Goal: Communication & Community: Participate in discussion

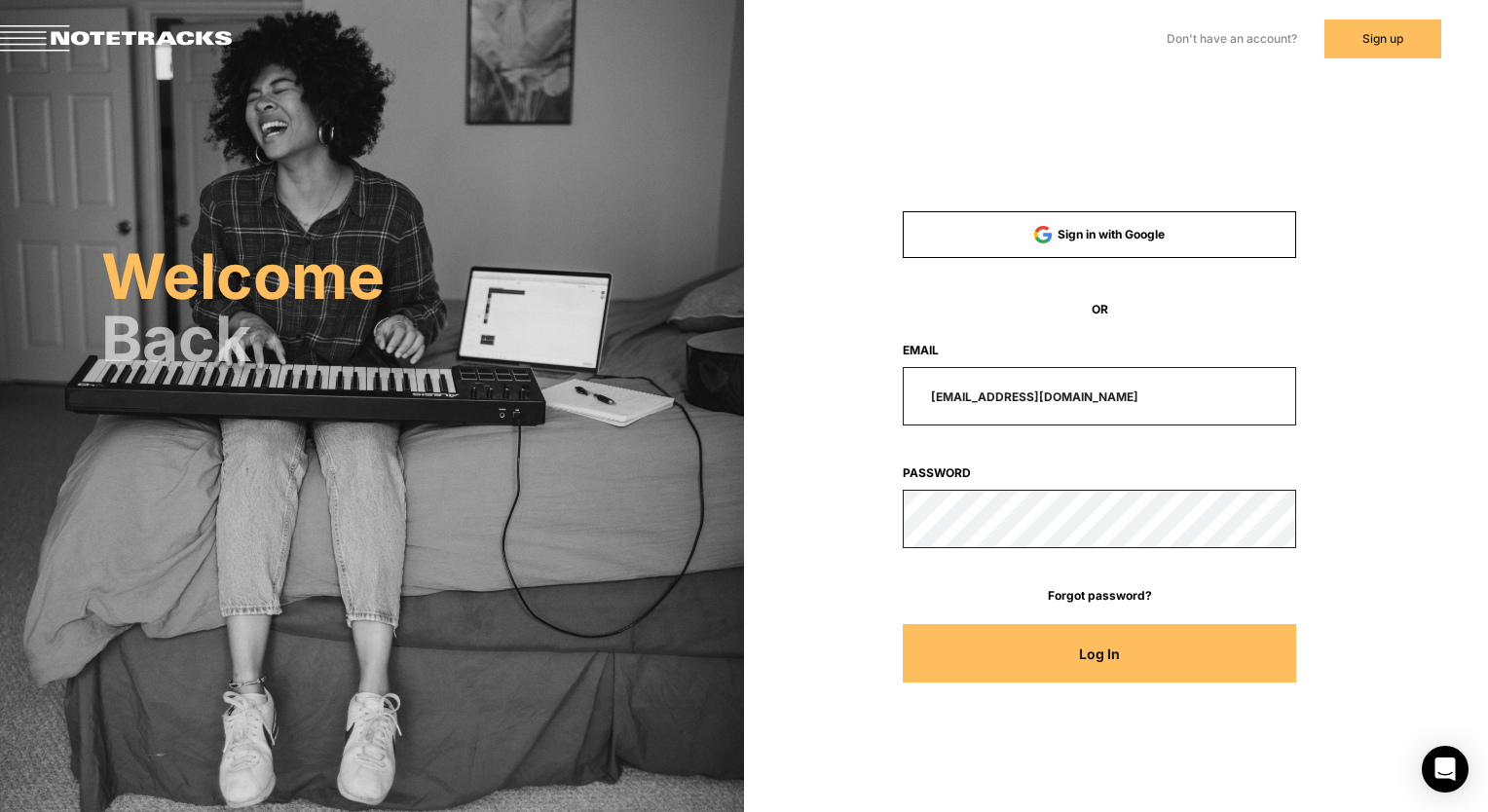
click at [1073, 420] on input "[EMAIL_ADDRESS][DOMAIN_NAME]" at bounding box center [1099, 396] width 394 height 58
click at [1111, 395] on input "[EMAIL_ADDRESS][DOMAIN_NAME]" at bounding box center [1099, 396] width 394 height 58
click at [1279, 655] on button "Log In" at bounding box center [1099, 653] width 394 height 58
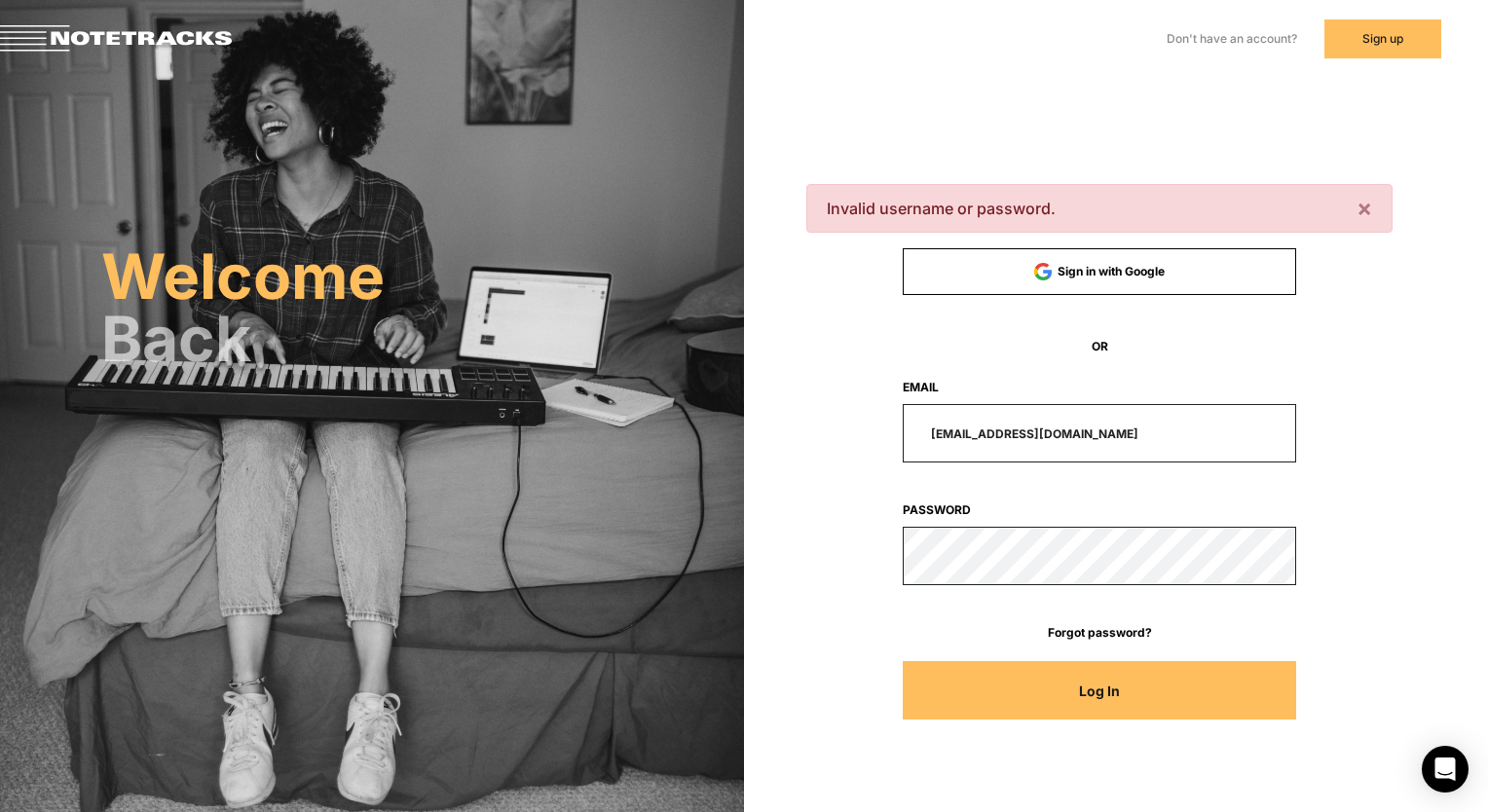
click at [996, 423] on input "[EMAIL_ADDRESS][DOMAIN_NAME]" at bounding box center [1099, 433] width 394 height 58
paste input "[PERSON_NAME]"
type input "[PERSON_NAME][EMAIL_ADDRESS][DOMAIN_NAME]"
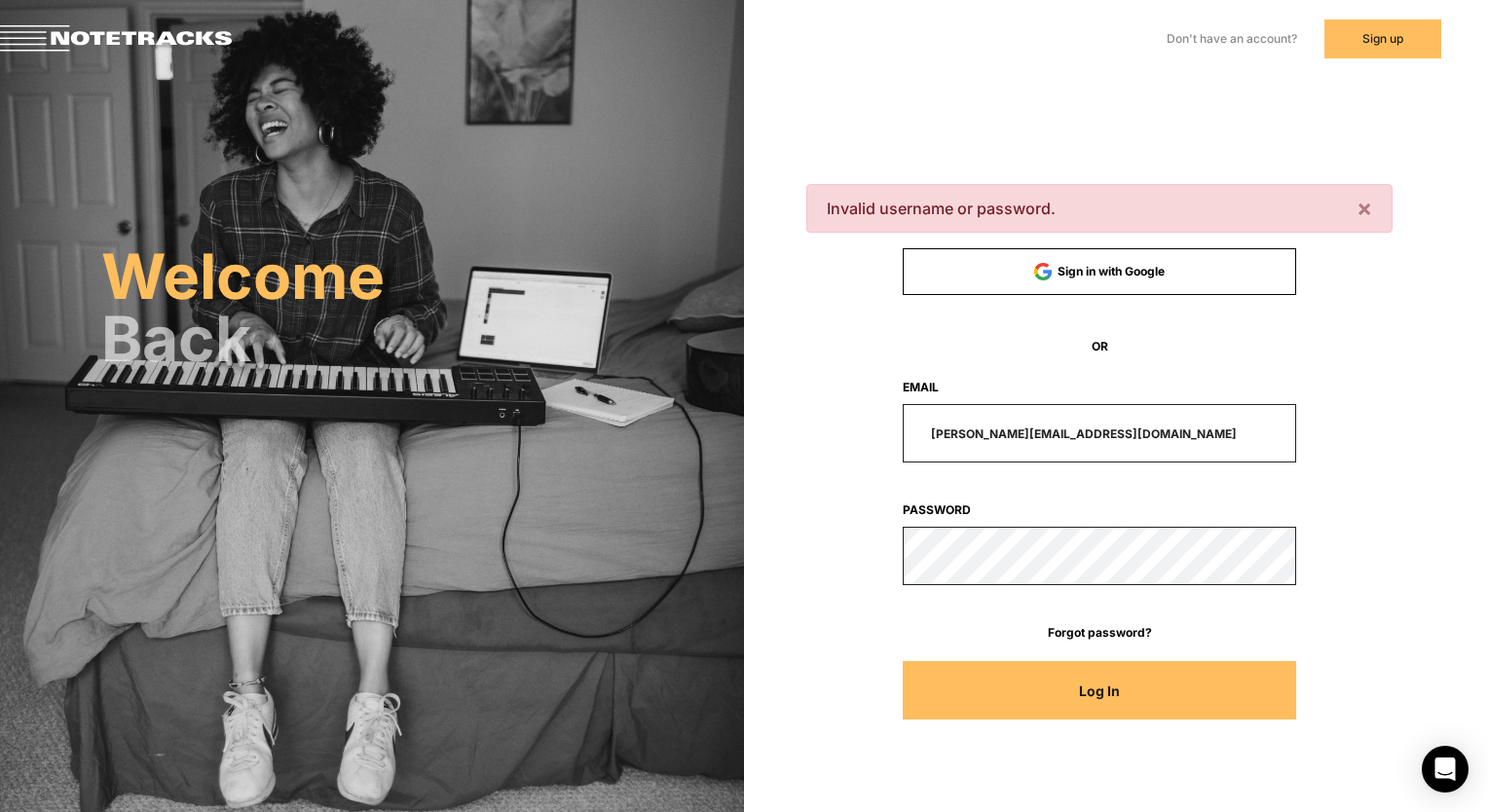
click at [1092, 679] on button "Log In" at bounding box center [1099, 690] width 394 height 58
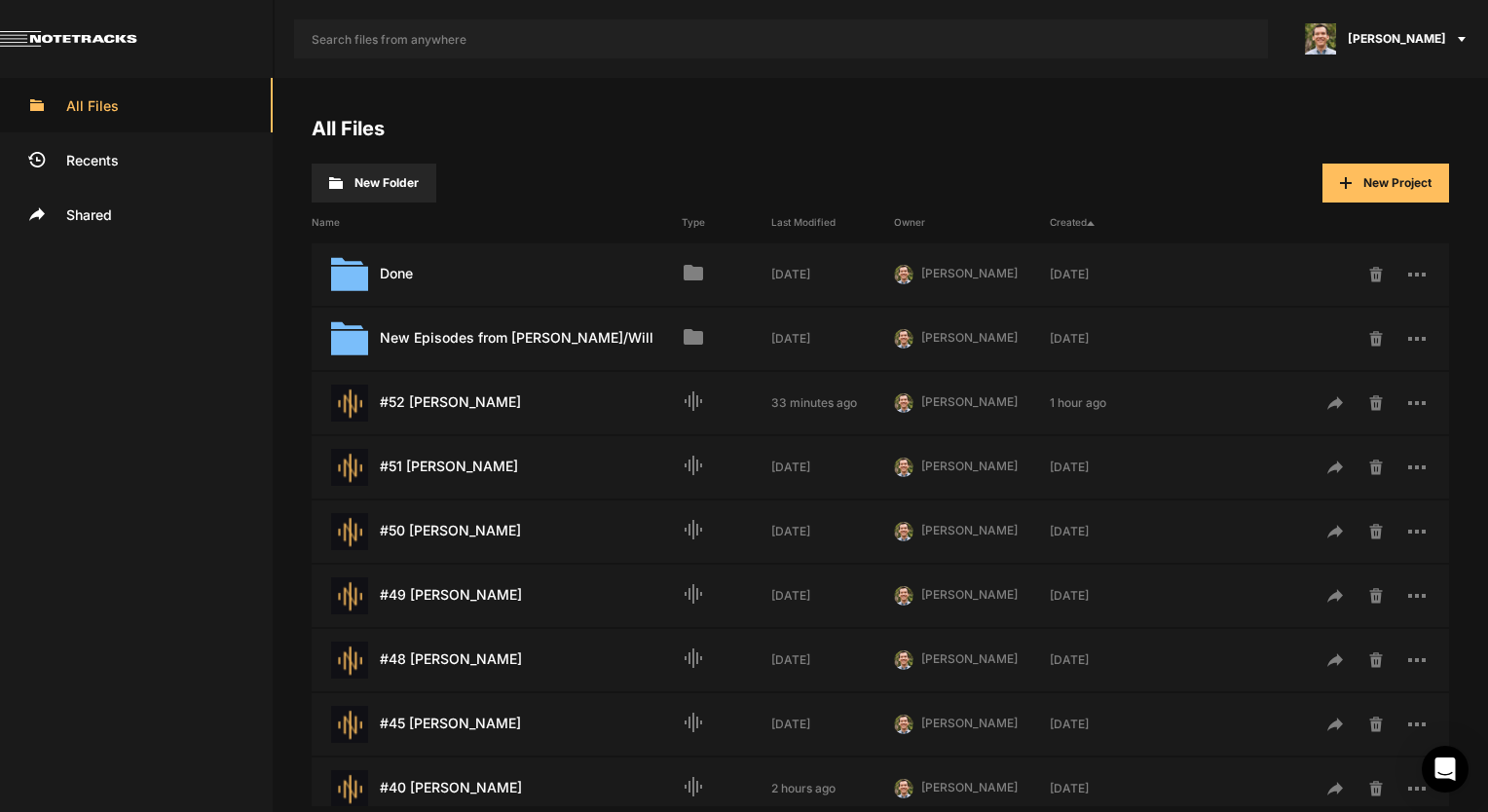
click at [350, 185] on button "New Folder" at bounding box center [374, 183] width 124 height 38
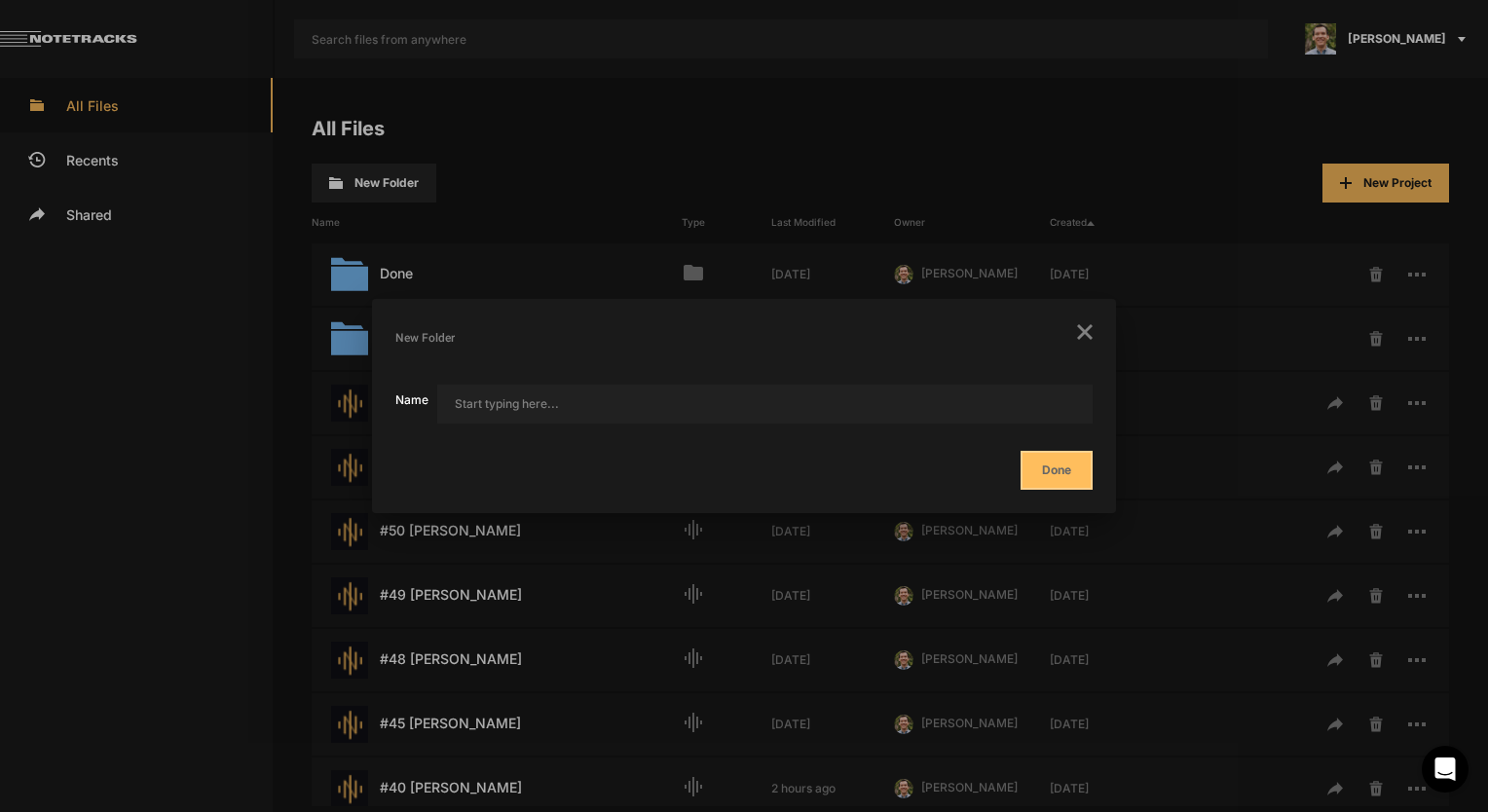
click at [1083, 325] on icon "button" at bounding box center [1085, 332] width 16 height 16
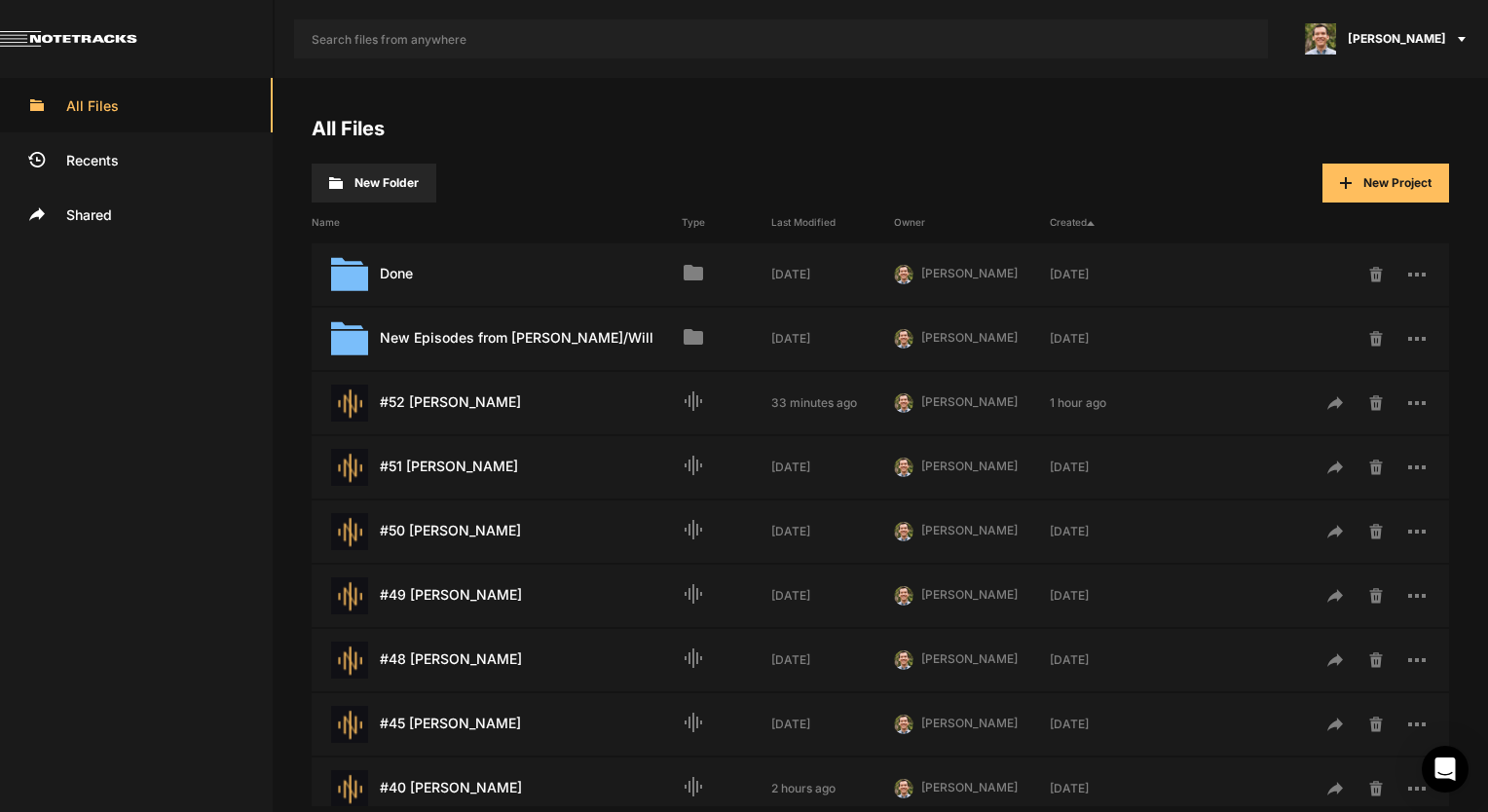
click at [1358, 176] on button "New Project" at bounding box center [1385, 183] width 126 height 38
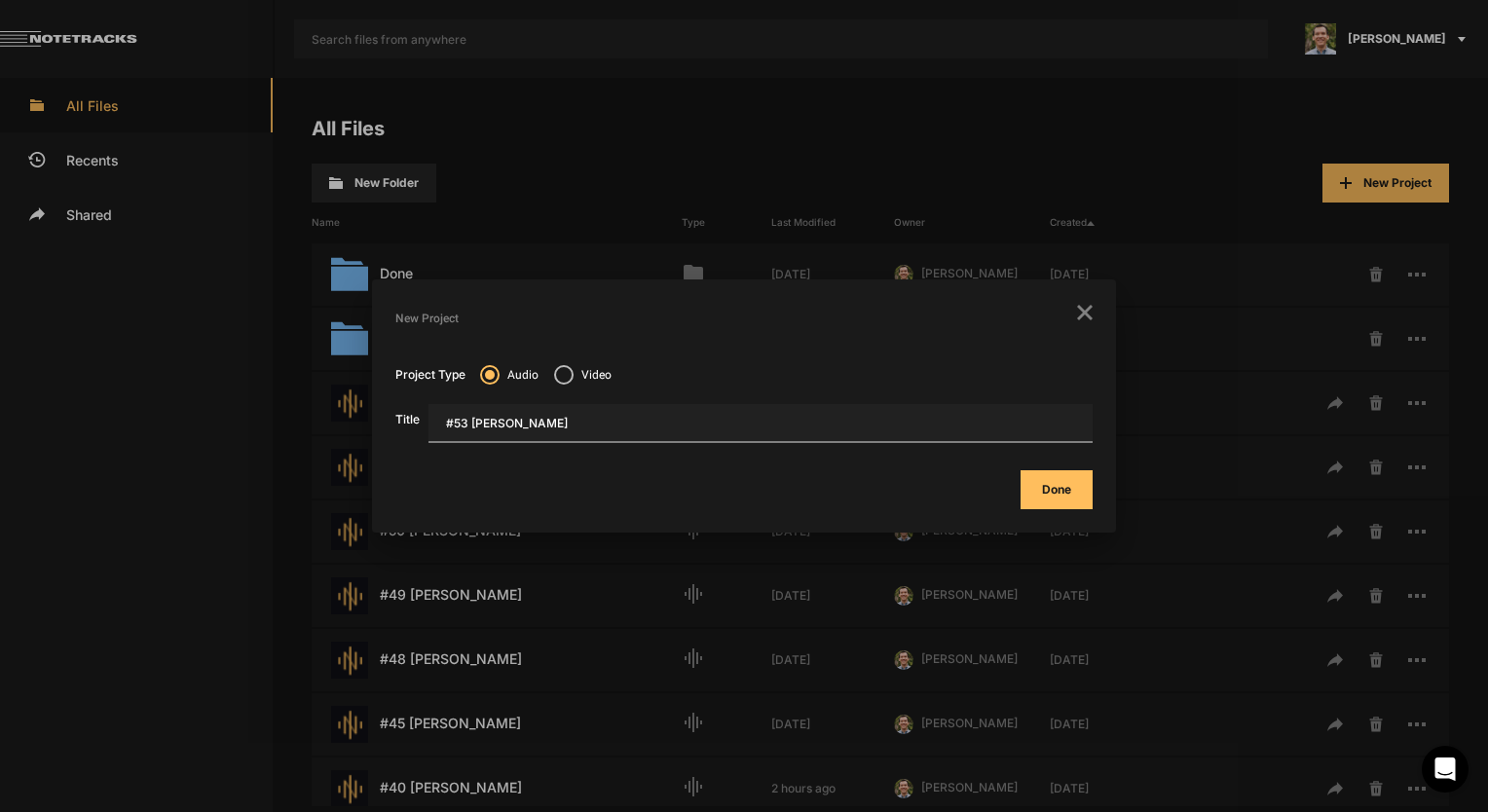
type input "#53 [PERSON_NAME]"
click at [1067, 477] on button "Done" at bounding box center [1056, 489] width 72 height 38
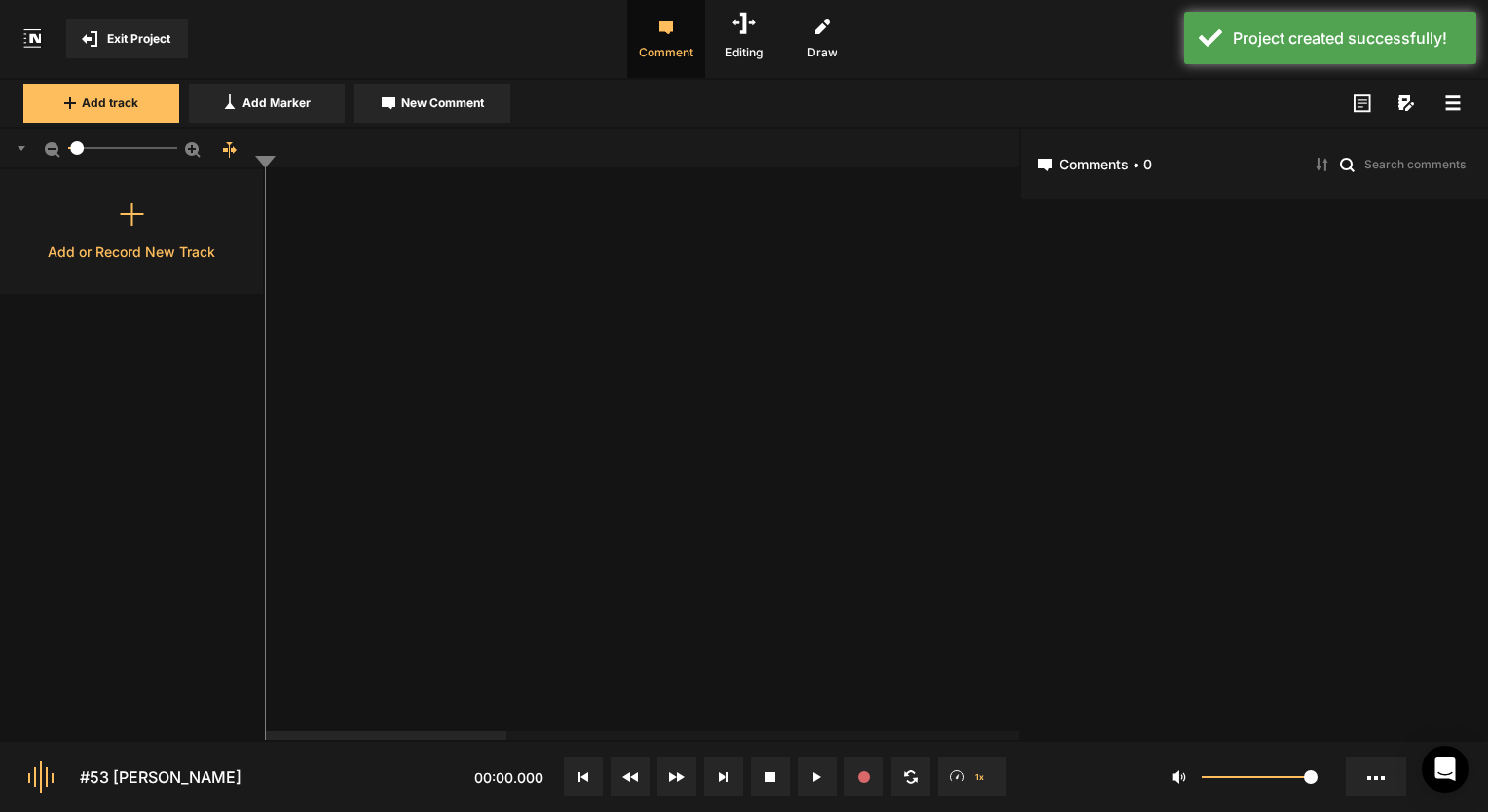
click at [198, 258] on div "Add or Record New Track" at bounding box center [131, 252] width 168 height 21
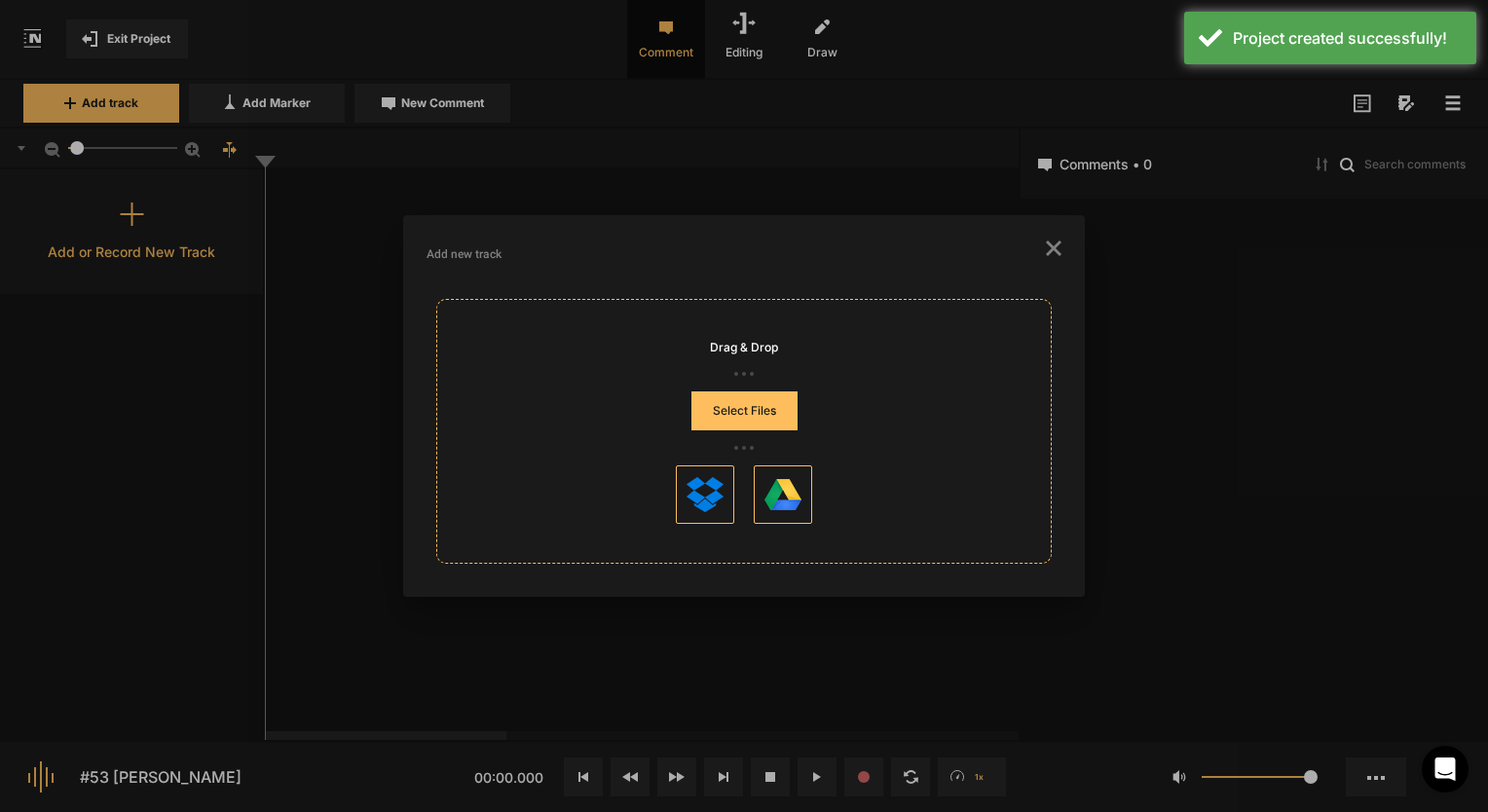
click at [769, 414] on button "Select Files" at bounding box center [745, 410] width 107 height 38
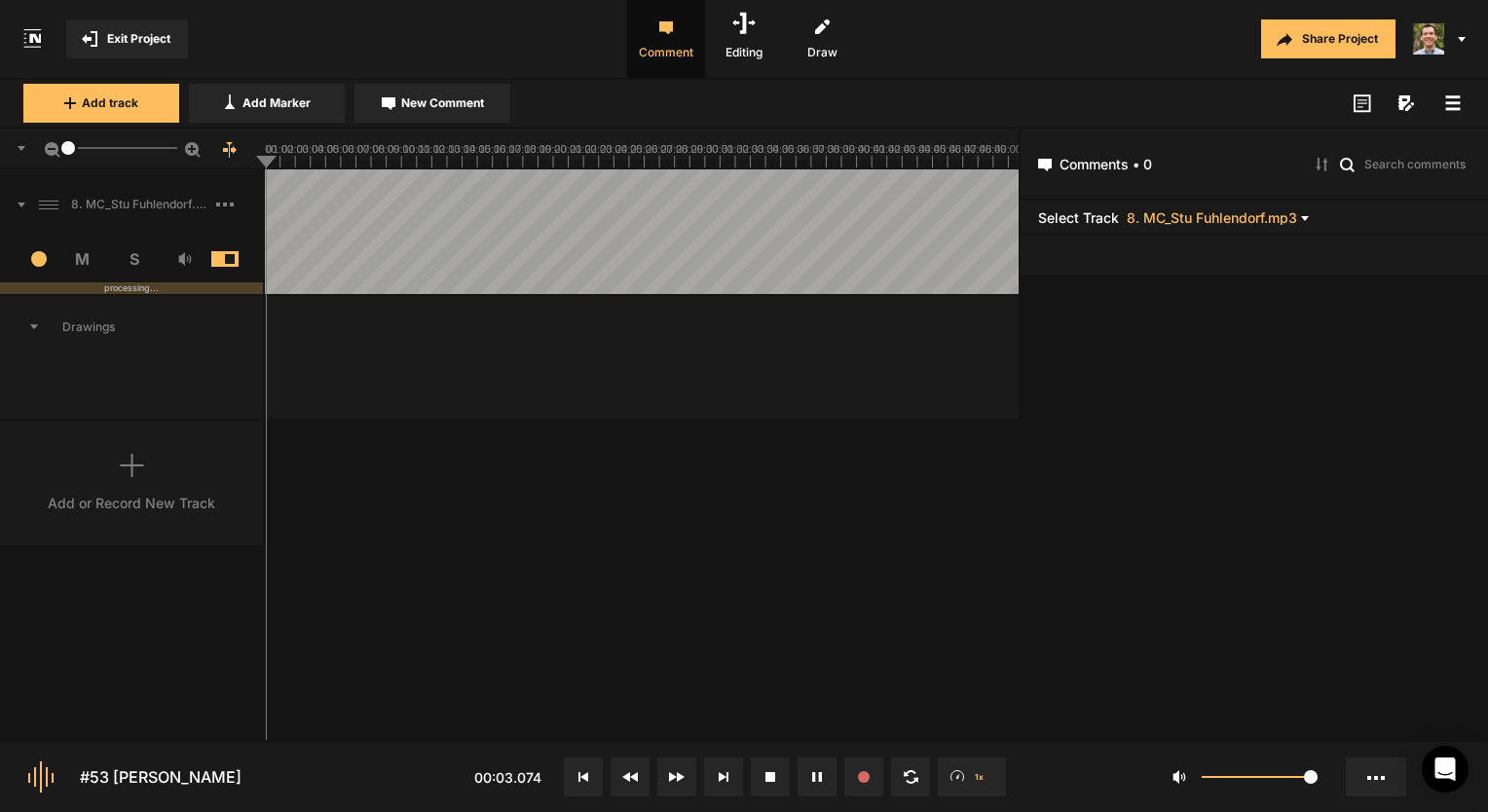
drag, startPoint x: 78, startPoint y: 149, endPoint x: 48, endPoint y: 149, distance: 30.0
click at [48, 149] on div "1" at bounding box center [132, 148] width 264 height 40
drag, startPoint x: 67, startPoint y: 148, endPoint x: 95, endPoint y: 146, distance: 28.1
click at [95, 146] on div at bounding box center [94, 148] width 14 height 14
click at [317, 166] on line at bounding box center [317, 164] width 0 height 8
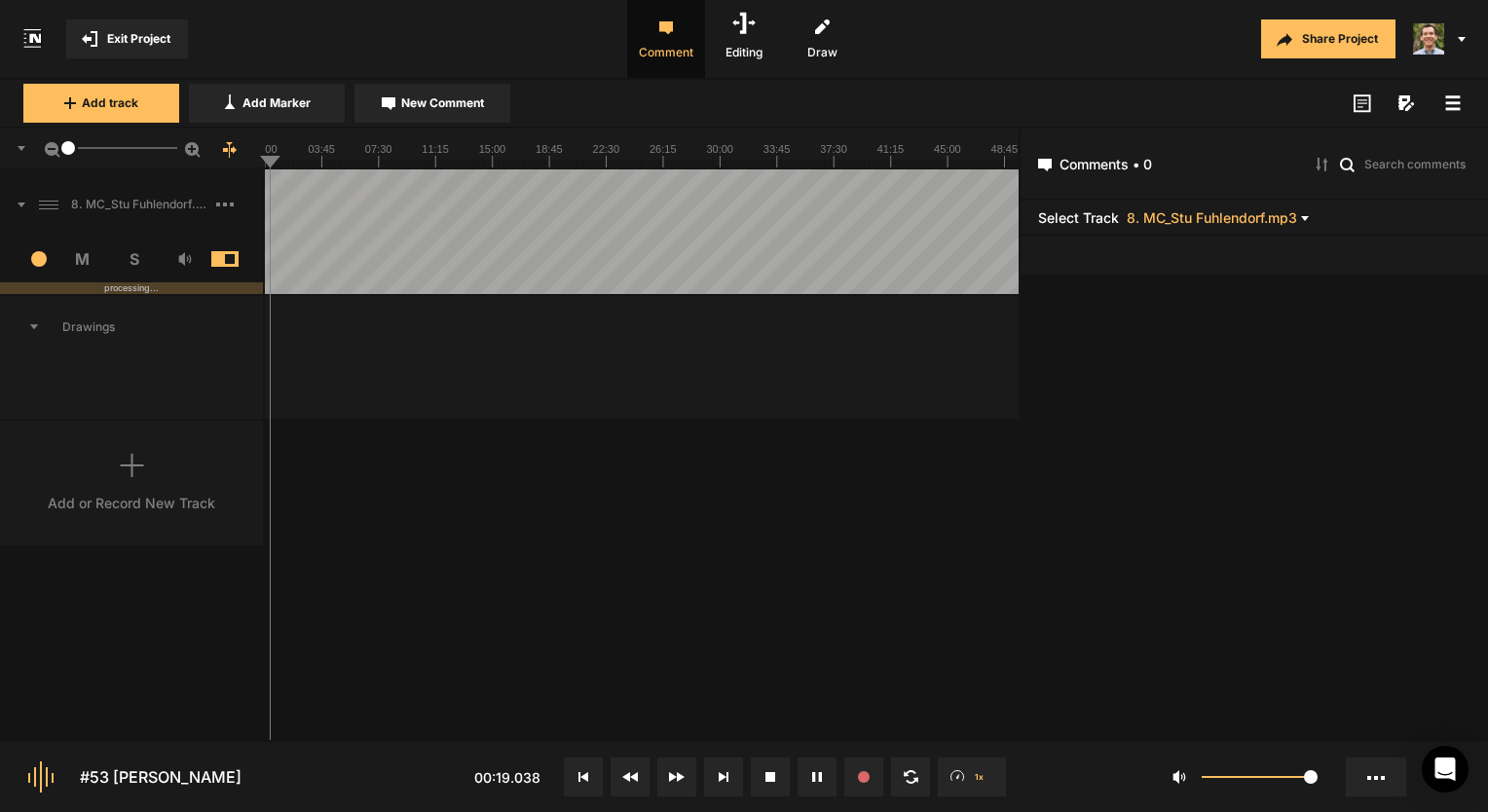
drag, startPoint x: 96, startPoint y: 149, endPoint x: 54, endPoint y: 144, distance: 42.3
click at [54, 144] on div "1" at bounding box center [132, 148] width 264 height 40
click at [963, 156] on rect at bounding box center [641, 147] width 754 height 38
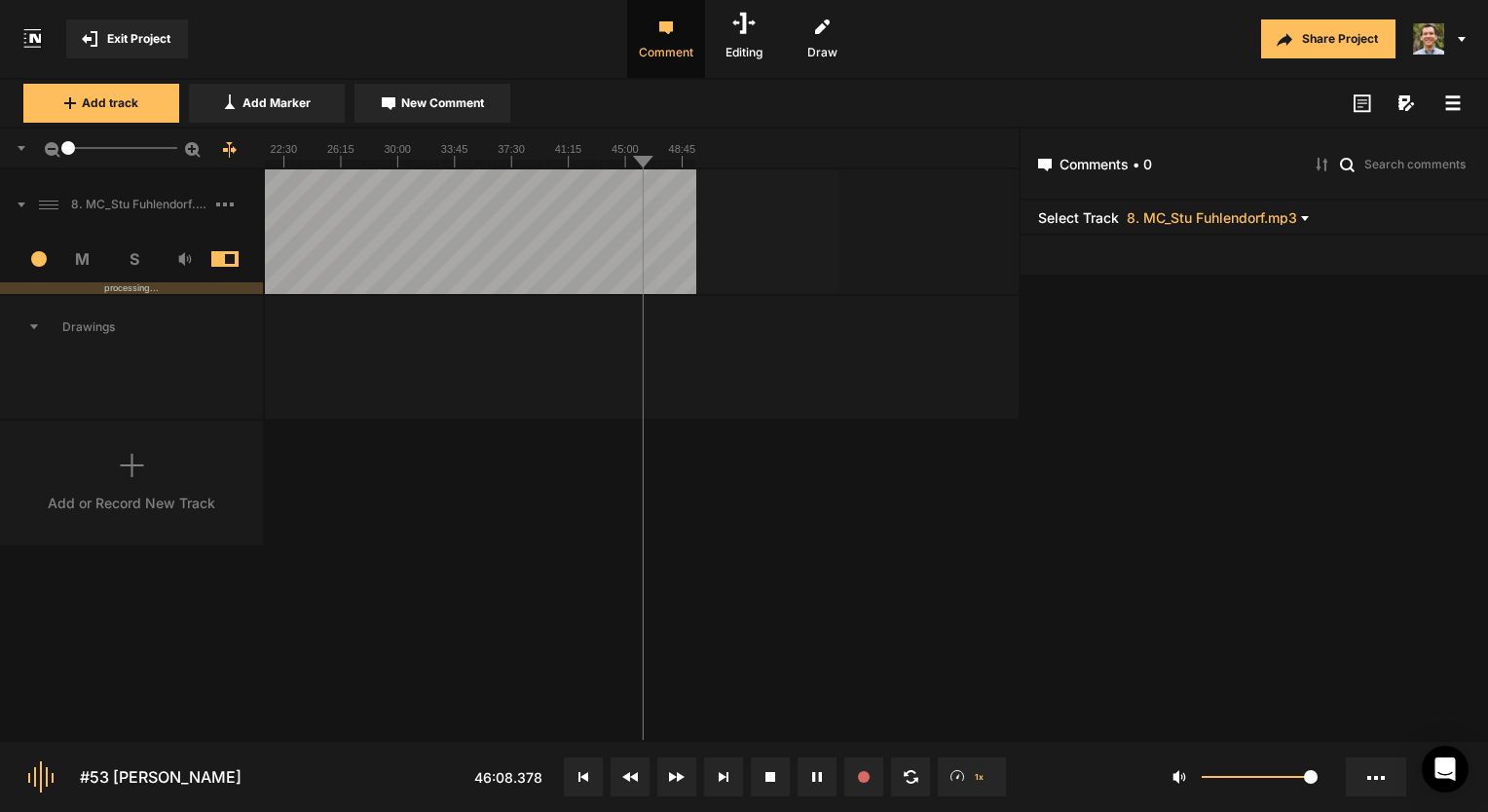
click at [612, 157] on rect at bounding box center [320, 147] width 754 height 38
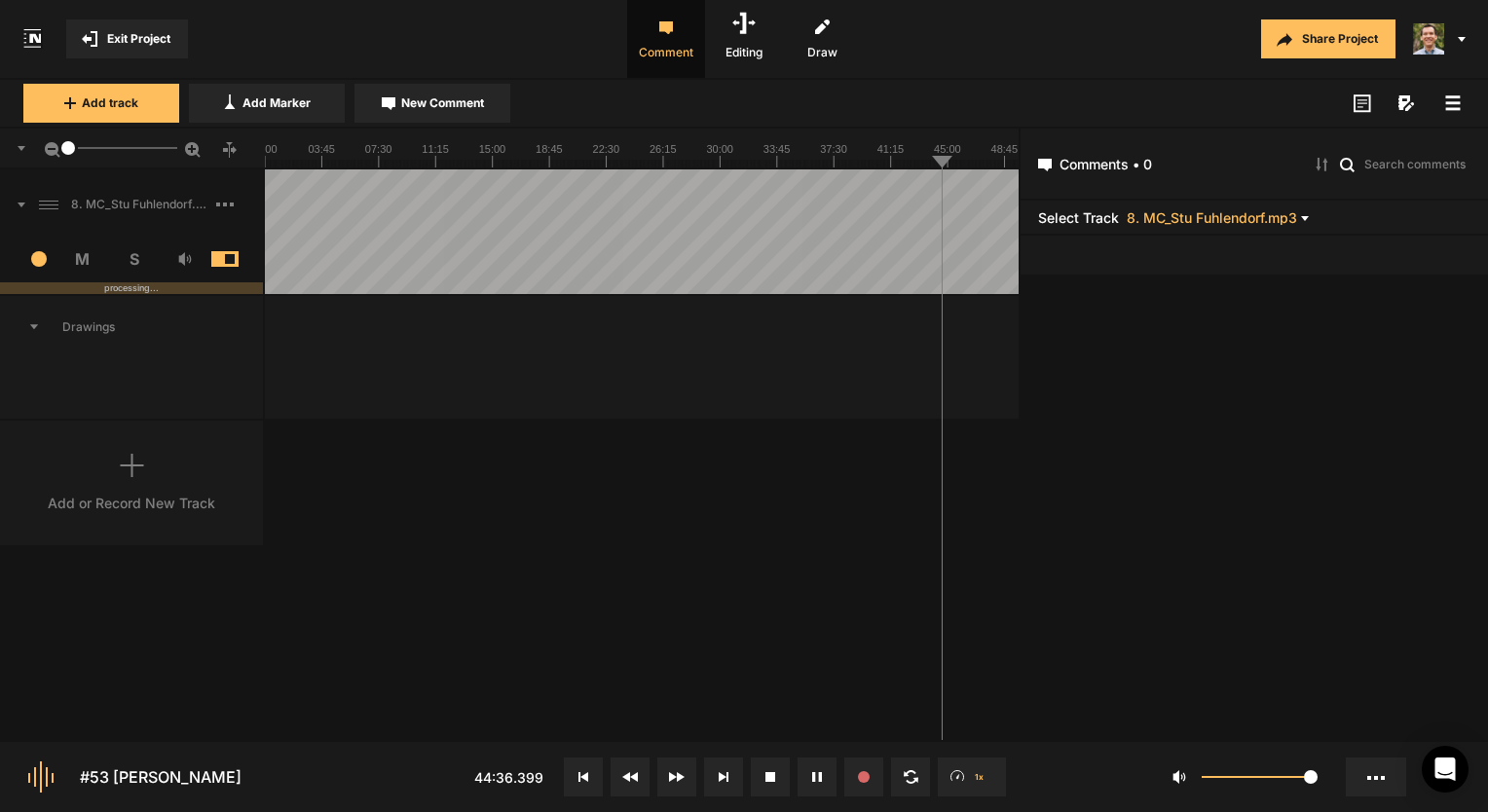
drag, startPoint x: 67, startPoint y: 150, endPoint x: 40, endPoint y: 150, distance: 27.0
click at [40, 150] on div "1" at bounding box center [132, 148] width 264 height 40
click at [272, 145] on icon at bounding box center [641, 147] width 754 height 38
drag, startPoint x: 272, startPoint y: 154, endPoint x: 243, endPoint y: 154, distance: 29.0
click at [243, 154] on nt-ruler "1" at bounding box center [509, 148] width 1018 height 40
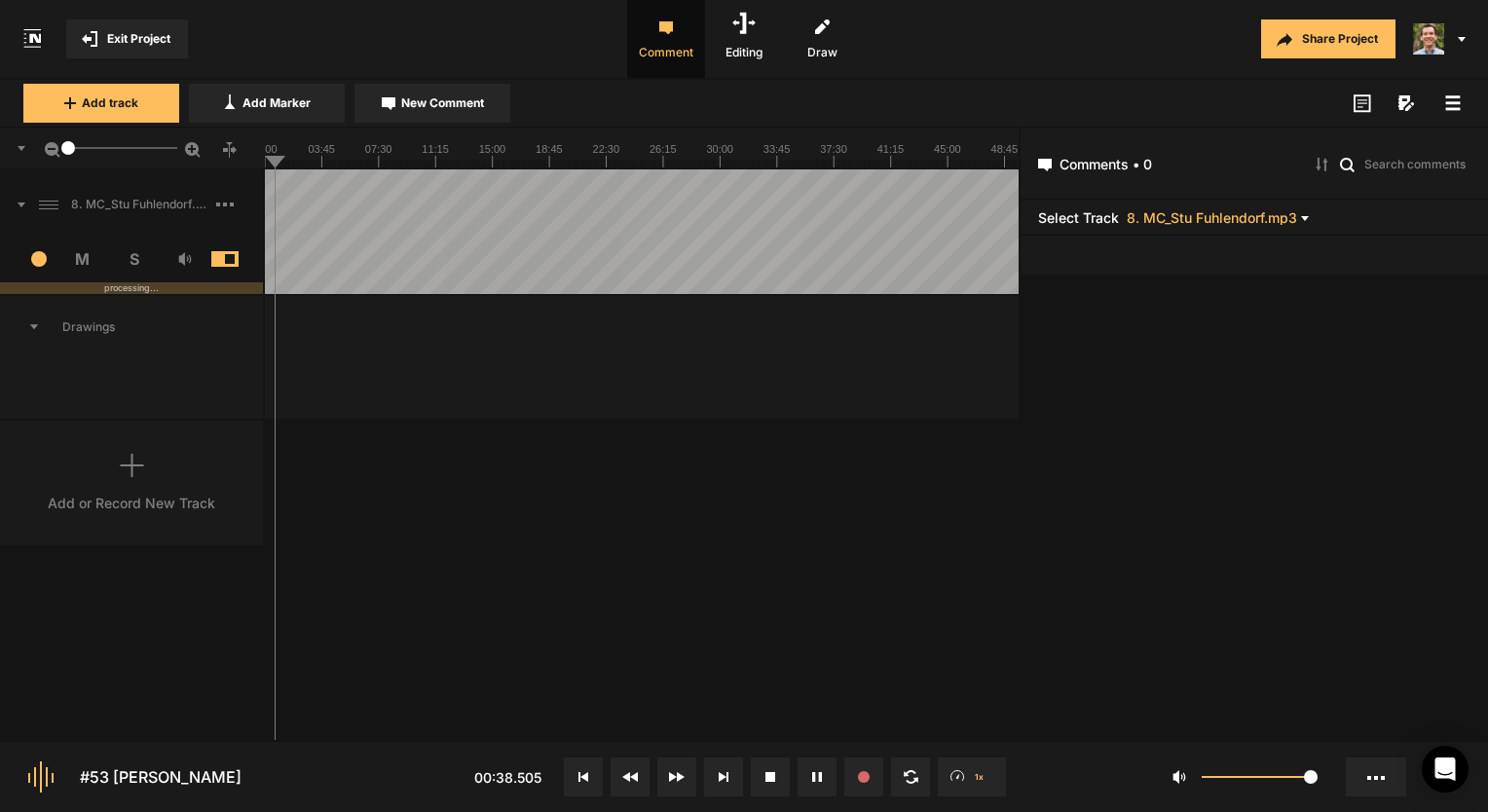
click at [282, 160] on icon at bounding box center [641, 147] width 754 height 38
click at [291, 161] on line at bounding box center [291, 164] width 0 height 8
click at [261, 161] on div "1" at bounding box center [132, 148] width 264 height 40
click at [268, 157] on rect at bounding box center [641, 147] width 754 height 38
click at [473, 91] on button "New Comment" at bounding box center [432, 103] width 156 height 38
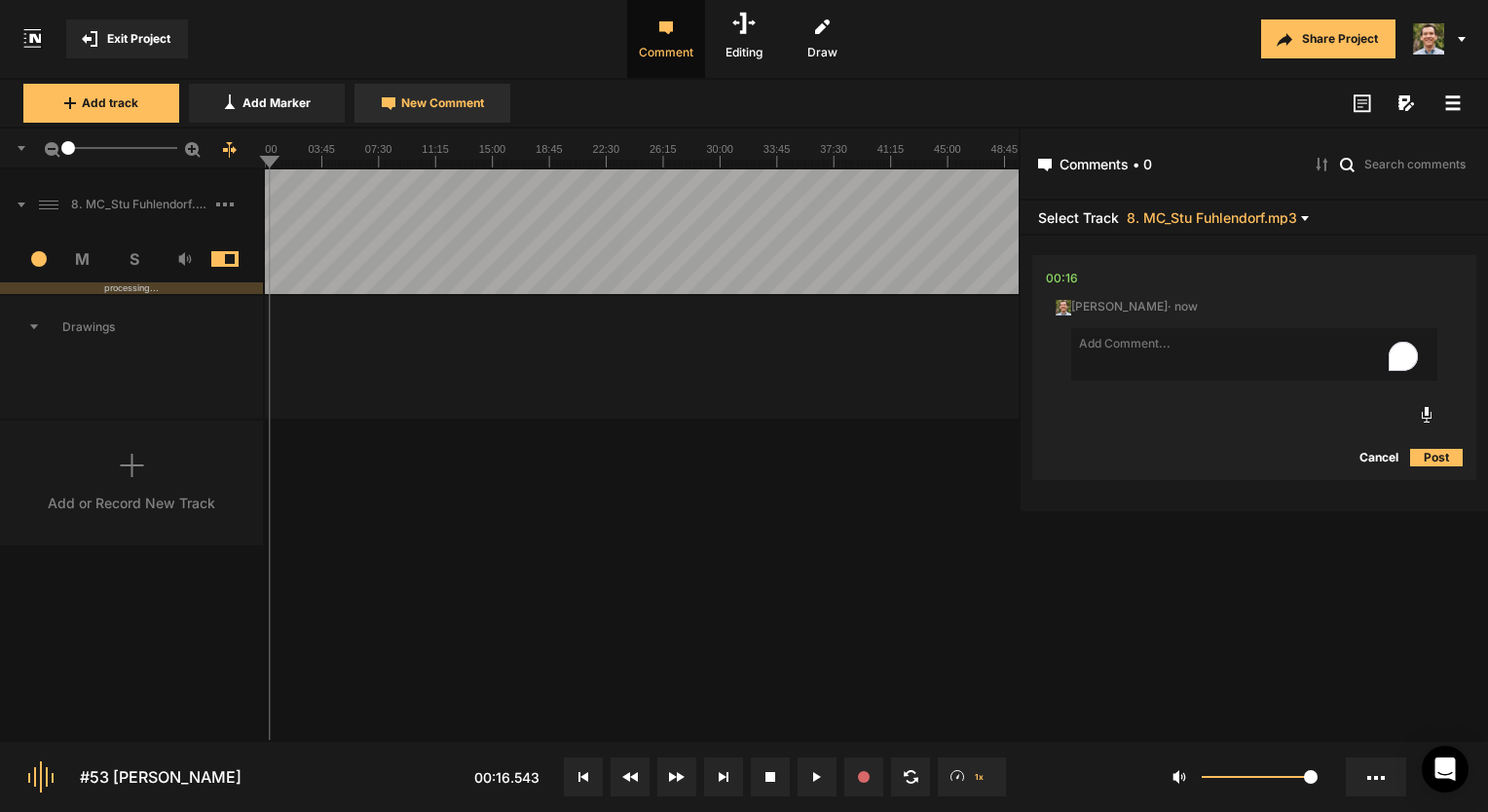
type textarea "N"
click at [1374, 455] on button "Cancel" at bounding box center [1378, 458] width 62 height 24
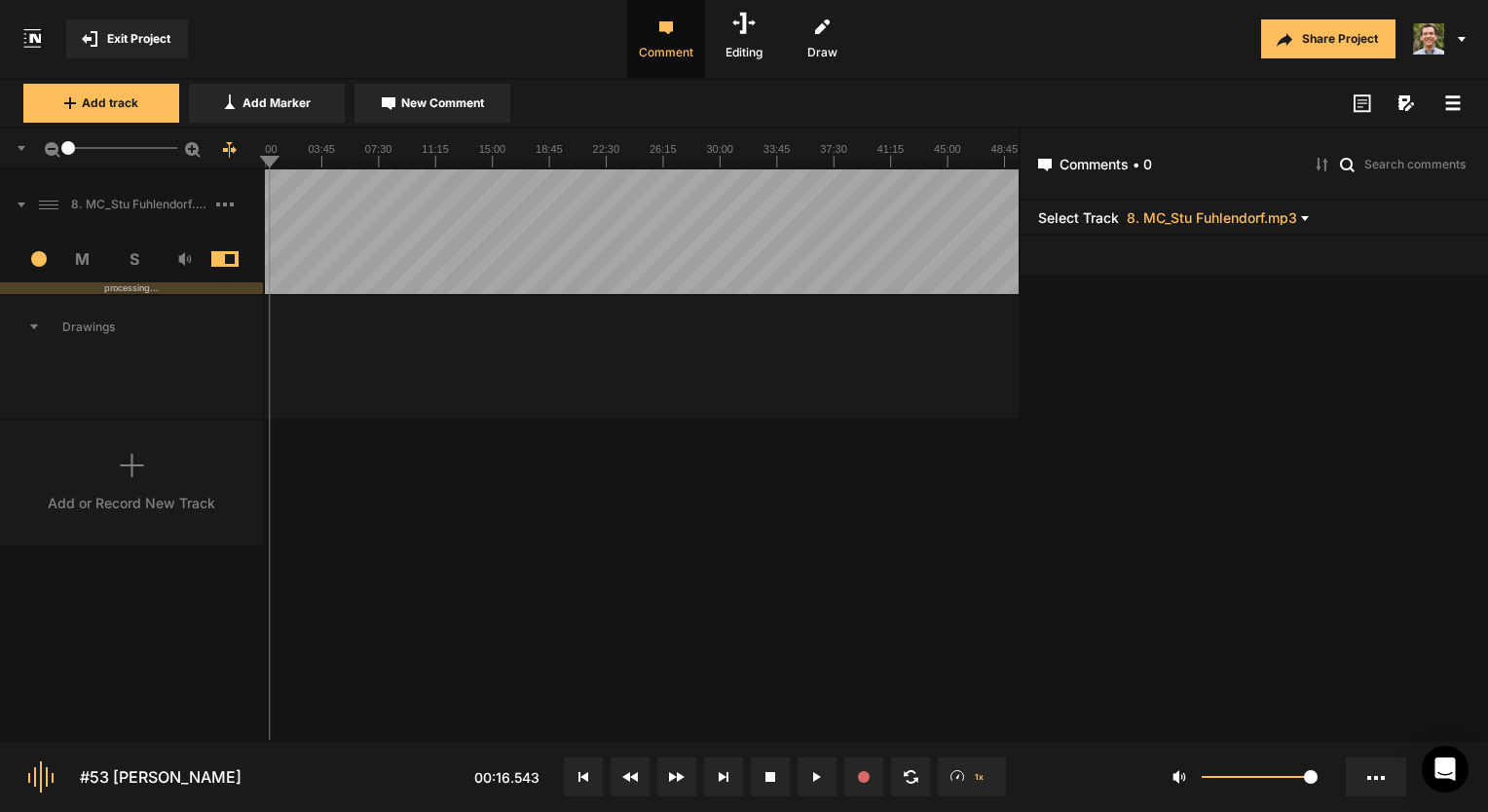
click at [139, 56] on button "Exit Project" at bounding box center [126, 38] width 121 height 38
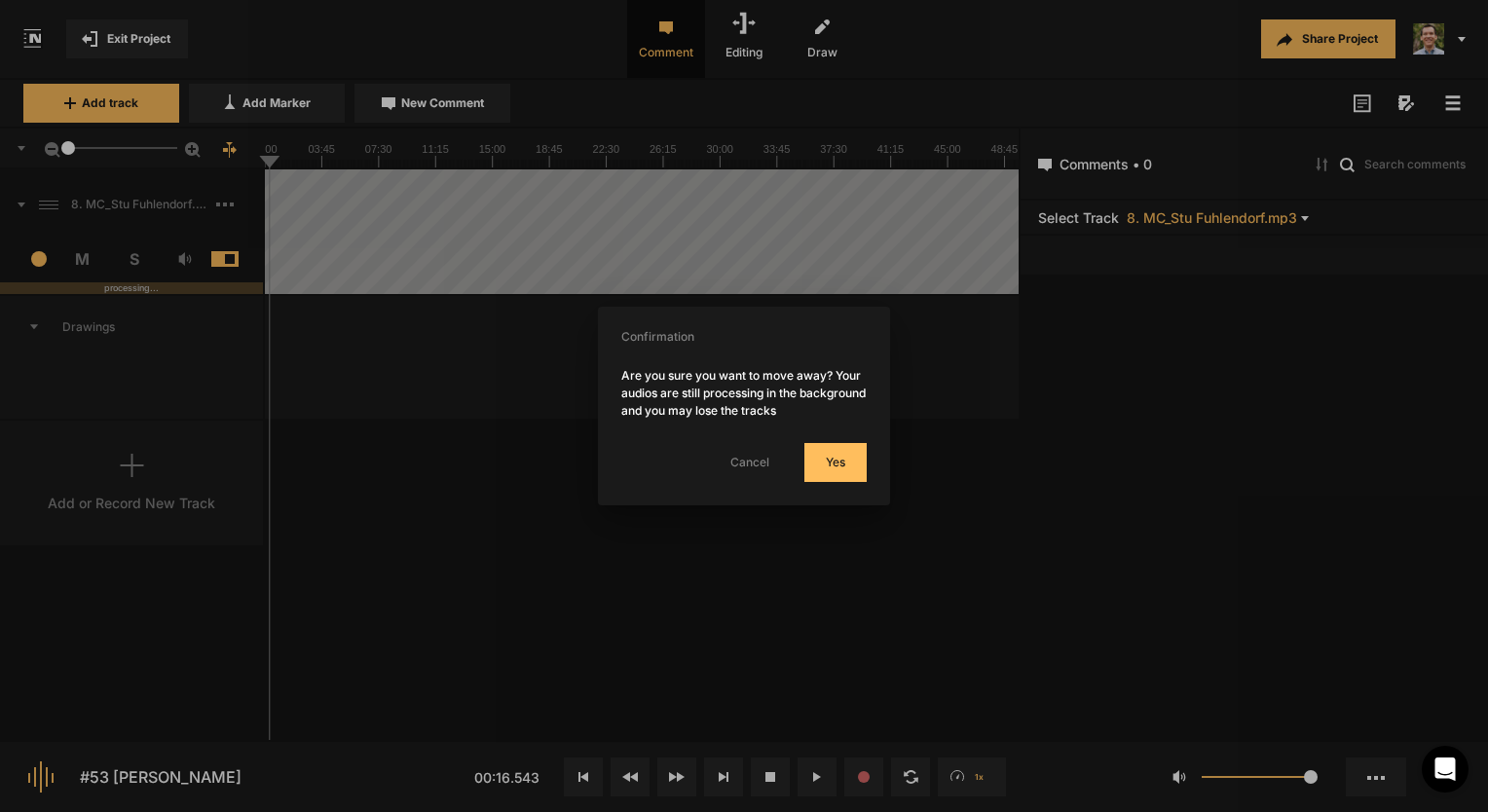
click at [850, 448] on button "Yes" at bounding box center [835, 462] width 62 height 38
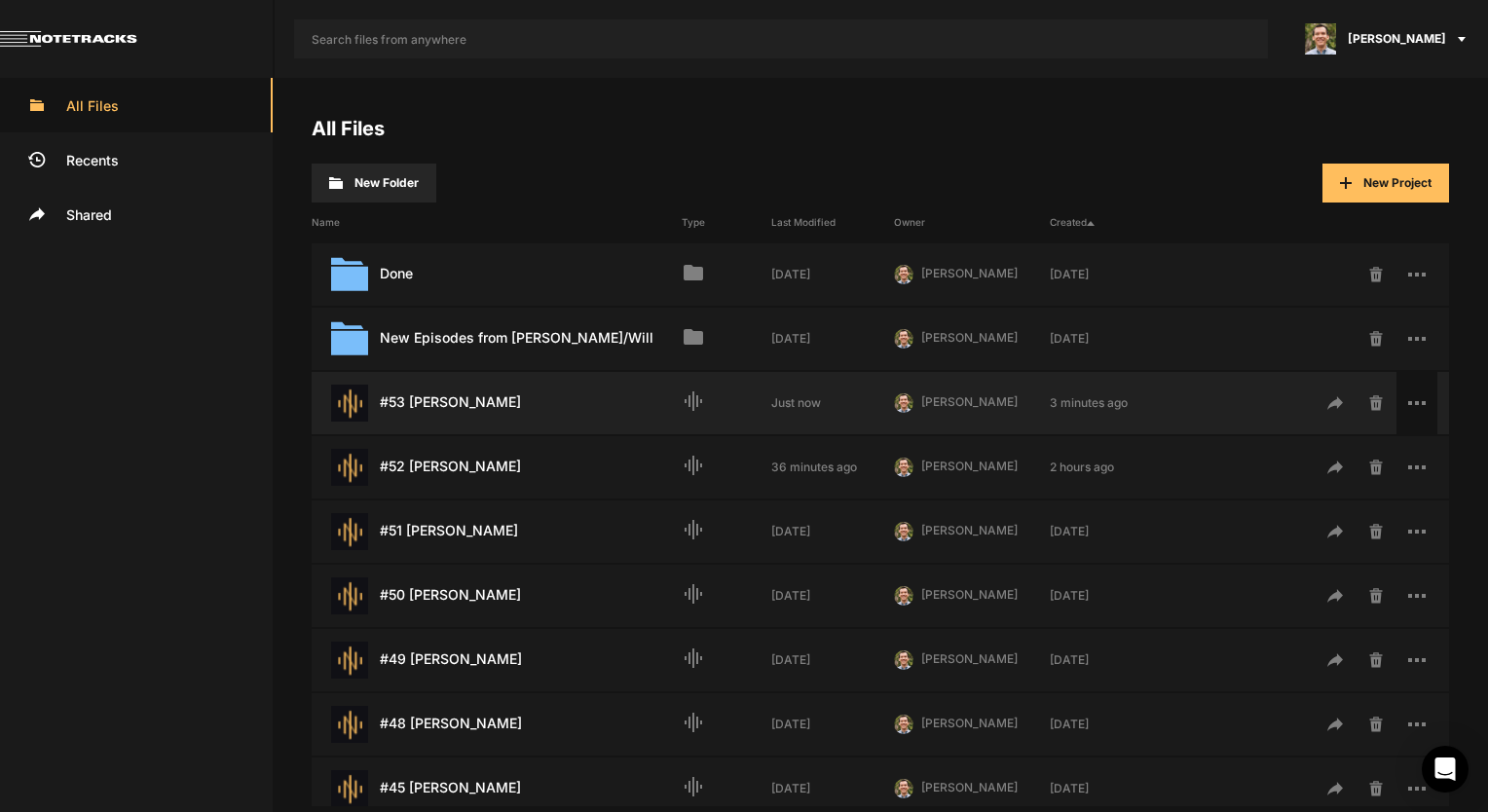
click at [1412, 396] on span at bounding box center [1416, 403] width 40 height 62
click at [1315, 548] on span "Share" at bounding box center [1315, 552] width 36 height 16
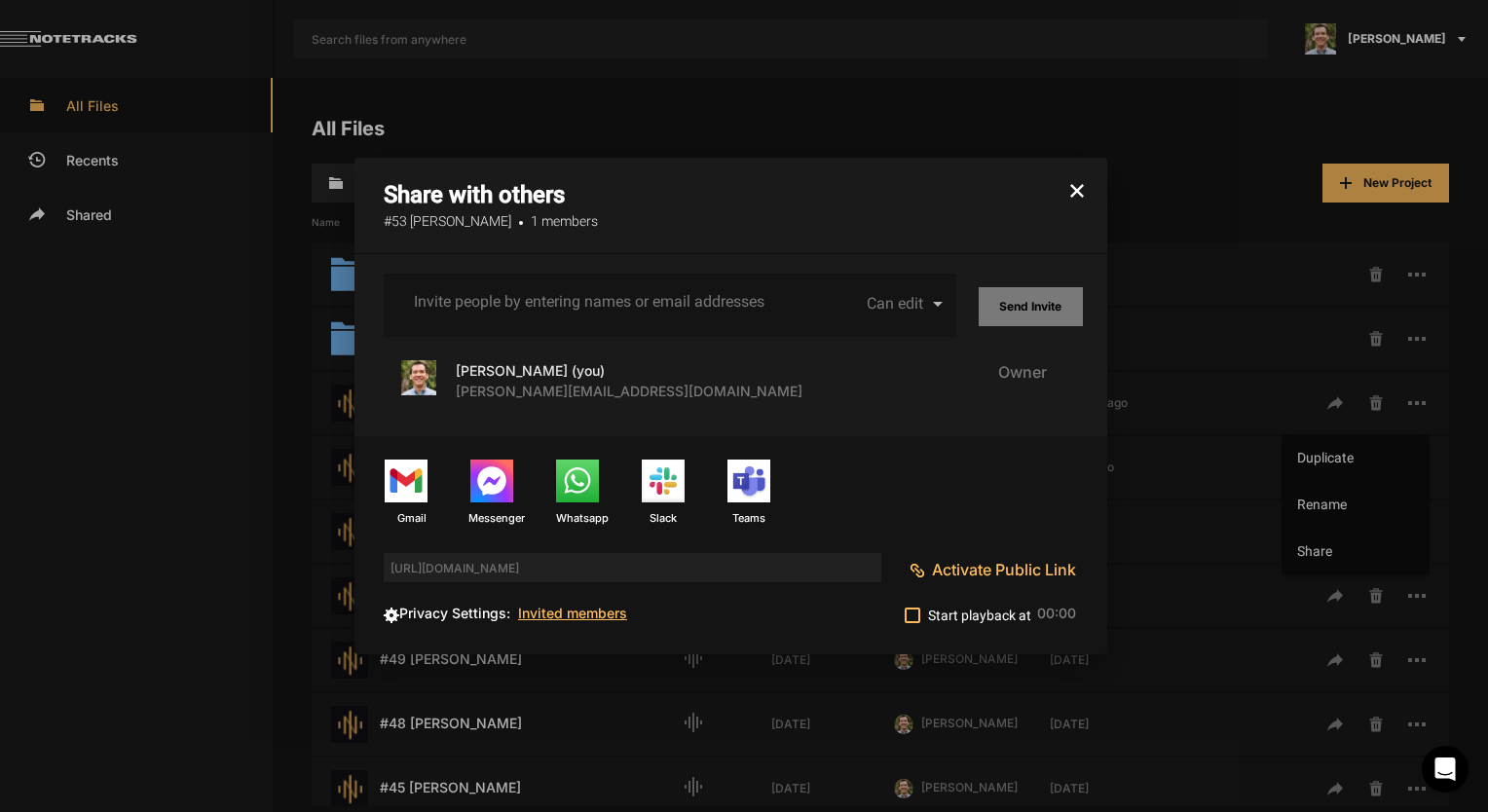
click at [576, 290] on div "collaborators emails" at bounding box center [590, 302] width 360 height 26
type input "p"
type input "[EMAIL_ADDRESS][DOMAIN_NAME]"
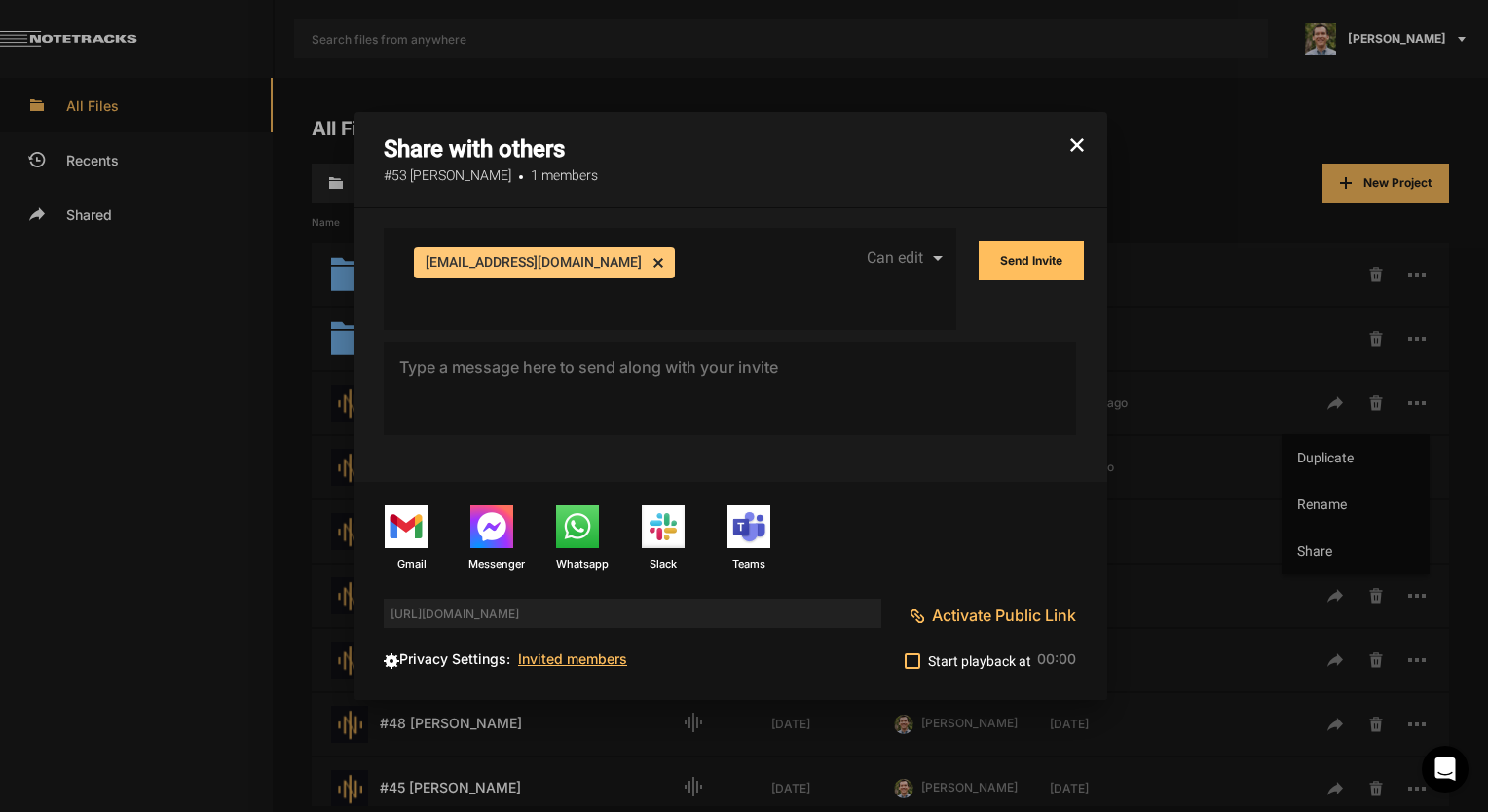
click at [653, 294] on div "[EMAIL_ADDRESS][DOMAIN_NAME] cancel" at bounding box center [590, 275] width 360 height 64
click at [625, 286] on input "Invite people by entering names or email addresses" at bounding box center [589, 295] width 352 height 18
type input "[EMAIL_ADDRESS][DOMAIN_NAME]"
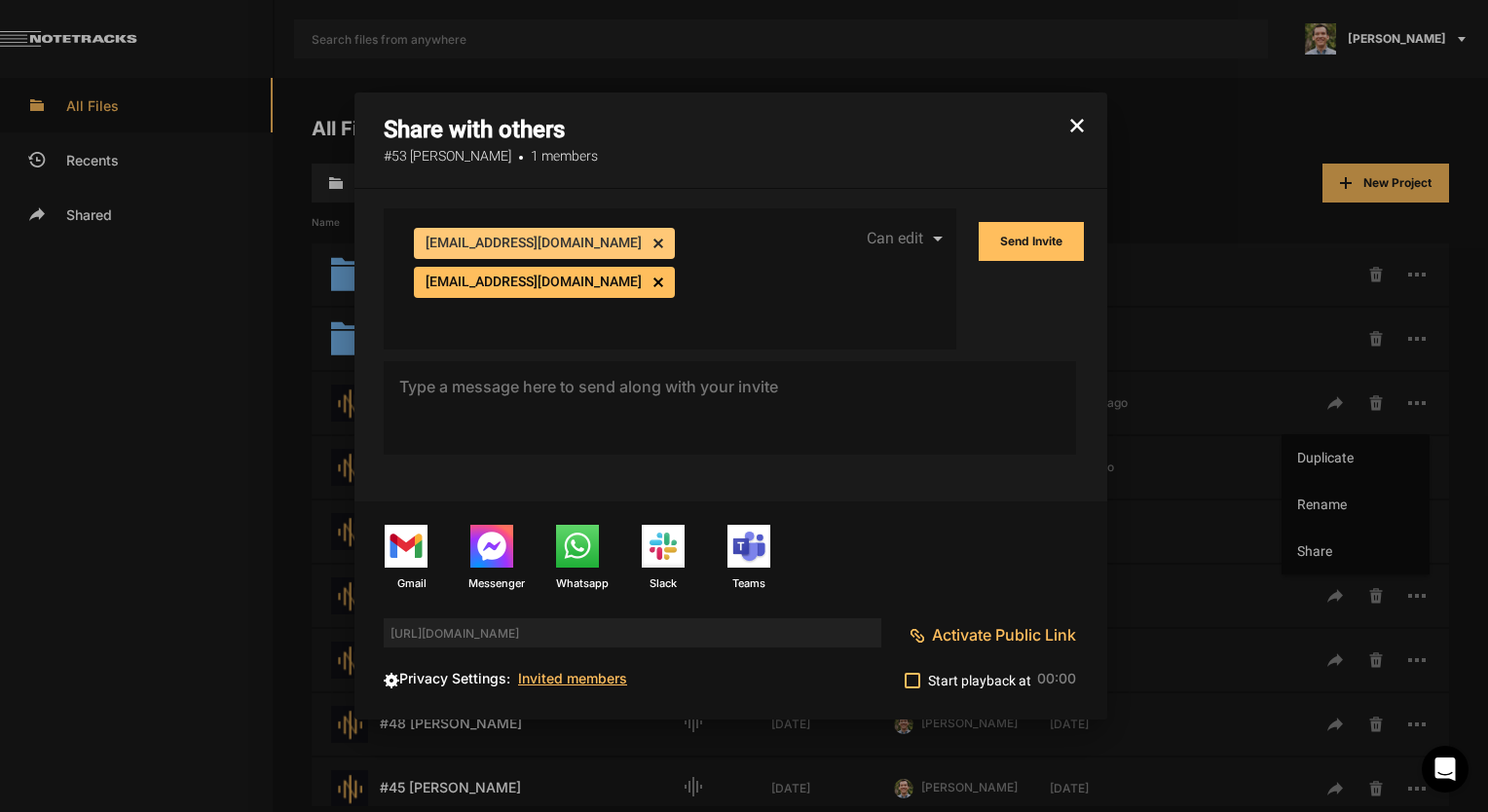
click at [655, 292] on div "[EMAIL_ADDRESS][DOMAIN_NAME] cancel [EMAIL_ADDRESS][DOMAIN_NAME] cancel" at bounding box center [590, 275] width 360 height 104
click at [649, 279] on div "[EMAIL_ADDRESS][DOMAIN_NAME] cancel [EMAIL_ADDRESS][DOMAIN_NAME] cancel" at bounding box center [590, 275] width 360 height 104
click at [617, 312] on input "Invite people by entering names or email addresses" at bounding box center [589, 315] width 352 height 18
type input "md"
paste input "[EMAIL_ADDRESS][DOMAIN_NAME]"
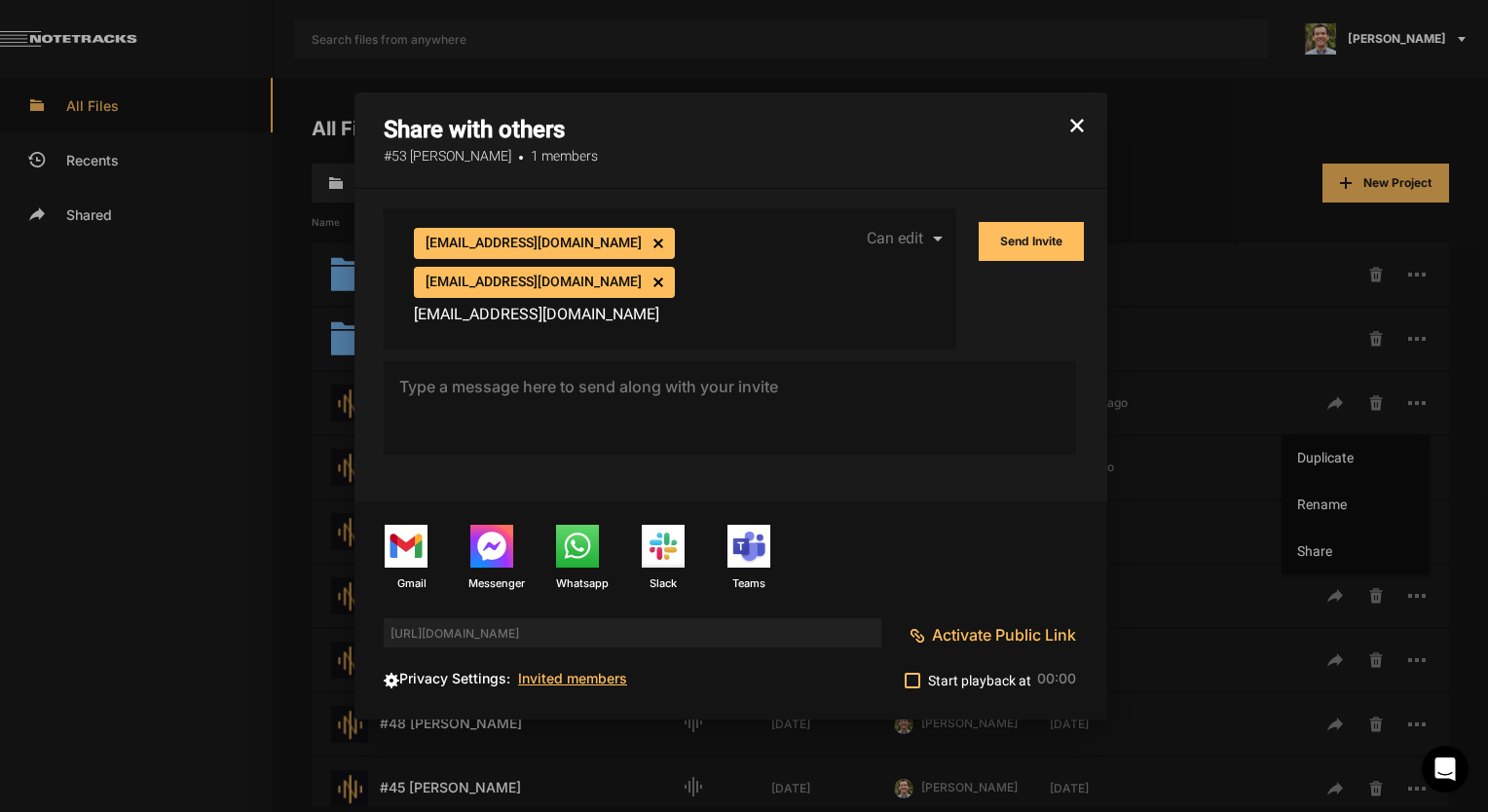
type input "[EMAIL_ADDRESS][DOMAIN_NAME]"
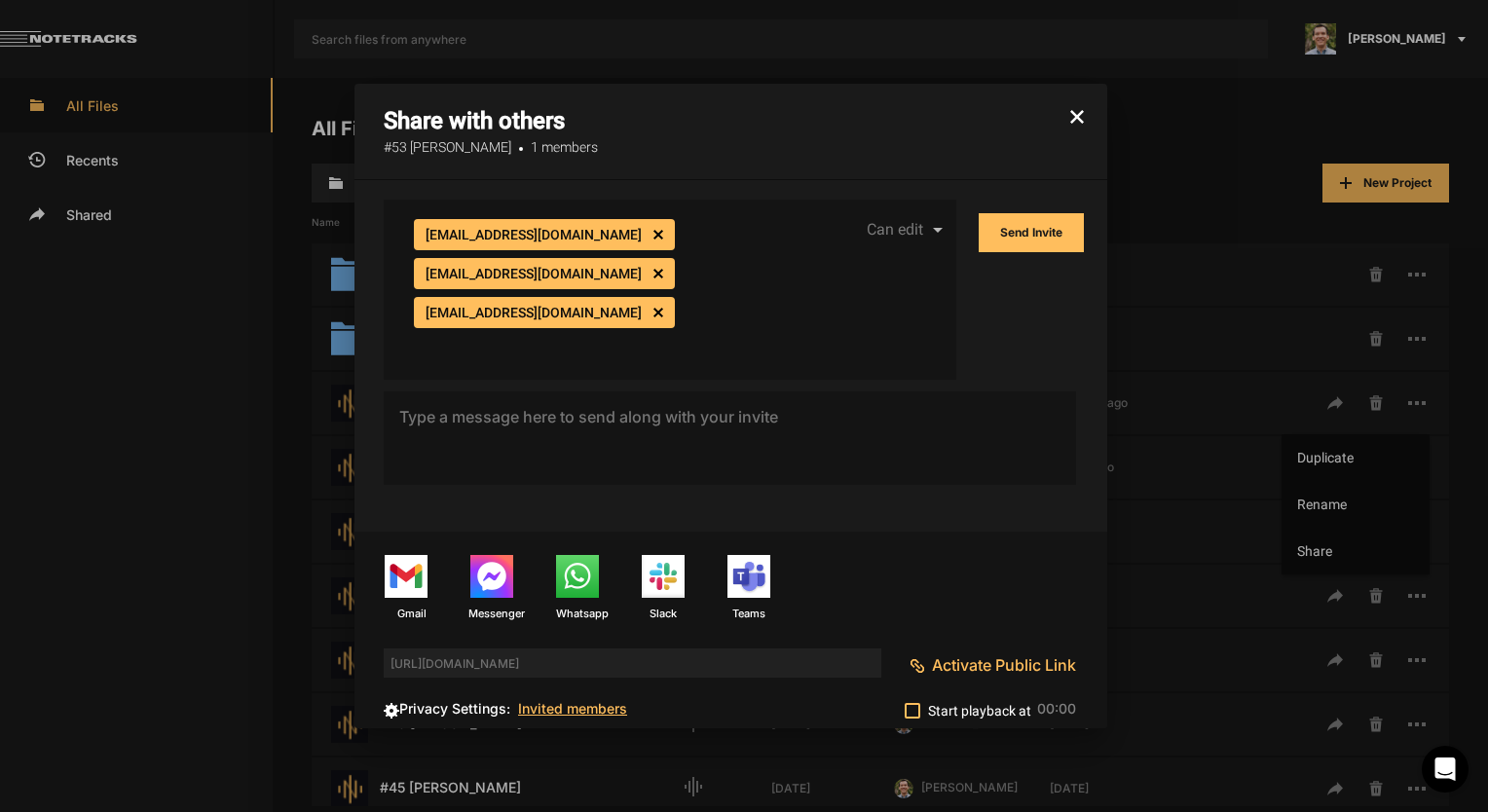
click at [997, 249] on button "Send Invite" at bounding box center [1031, 232] width 106 height 38
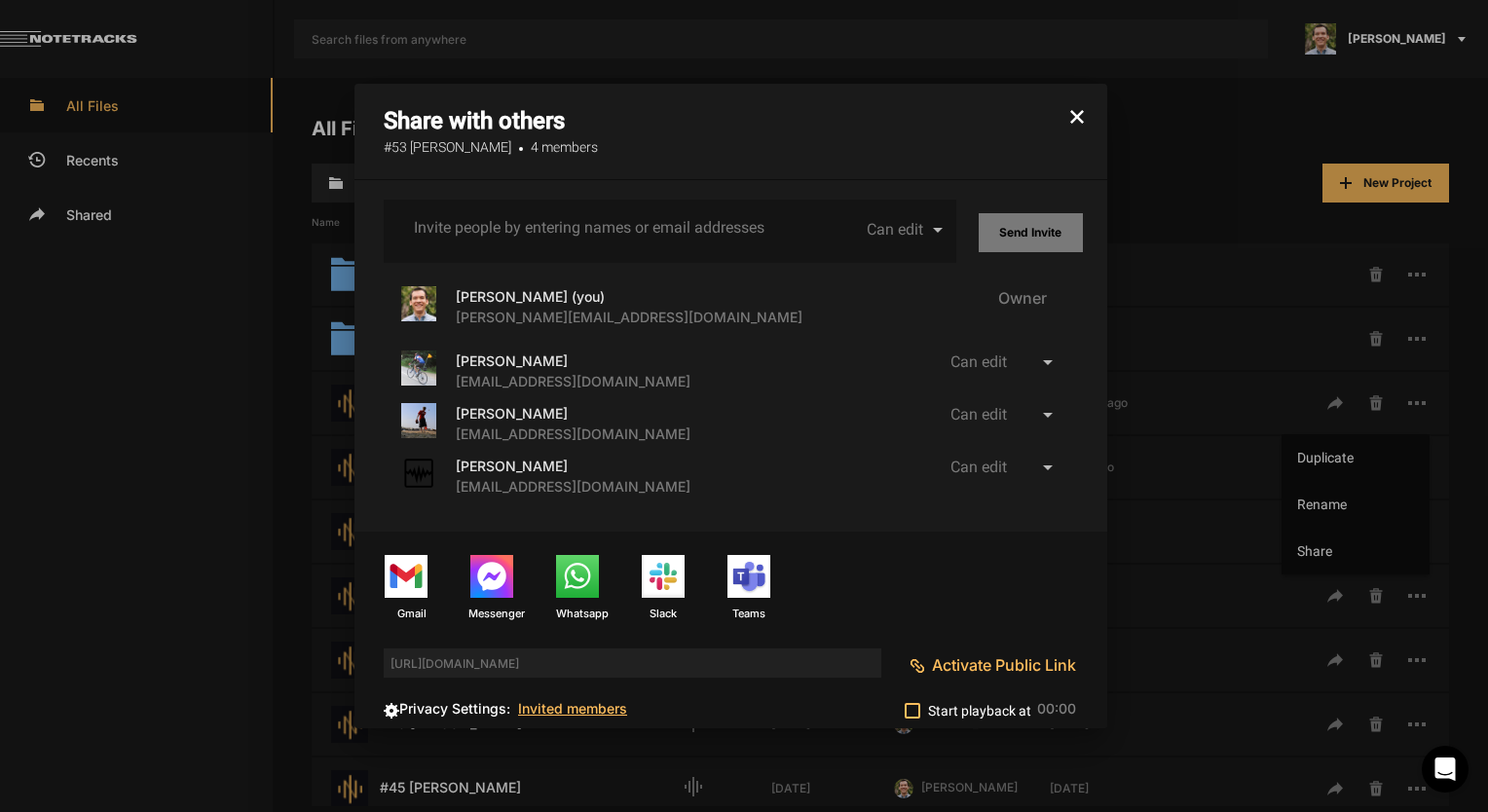
click at [1067, 114] on button "button" at bounding box center [1077, 107] width 60 height 46
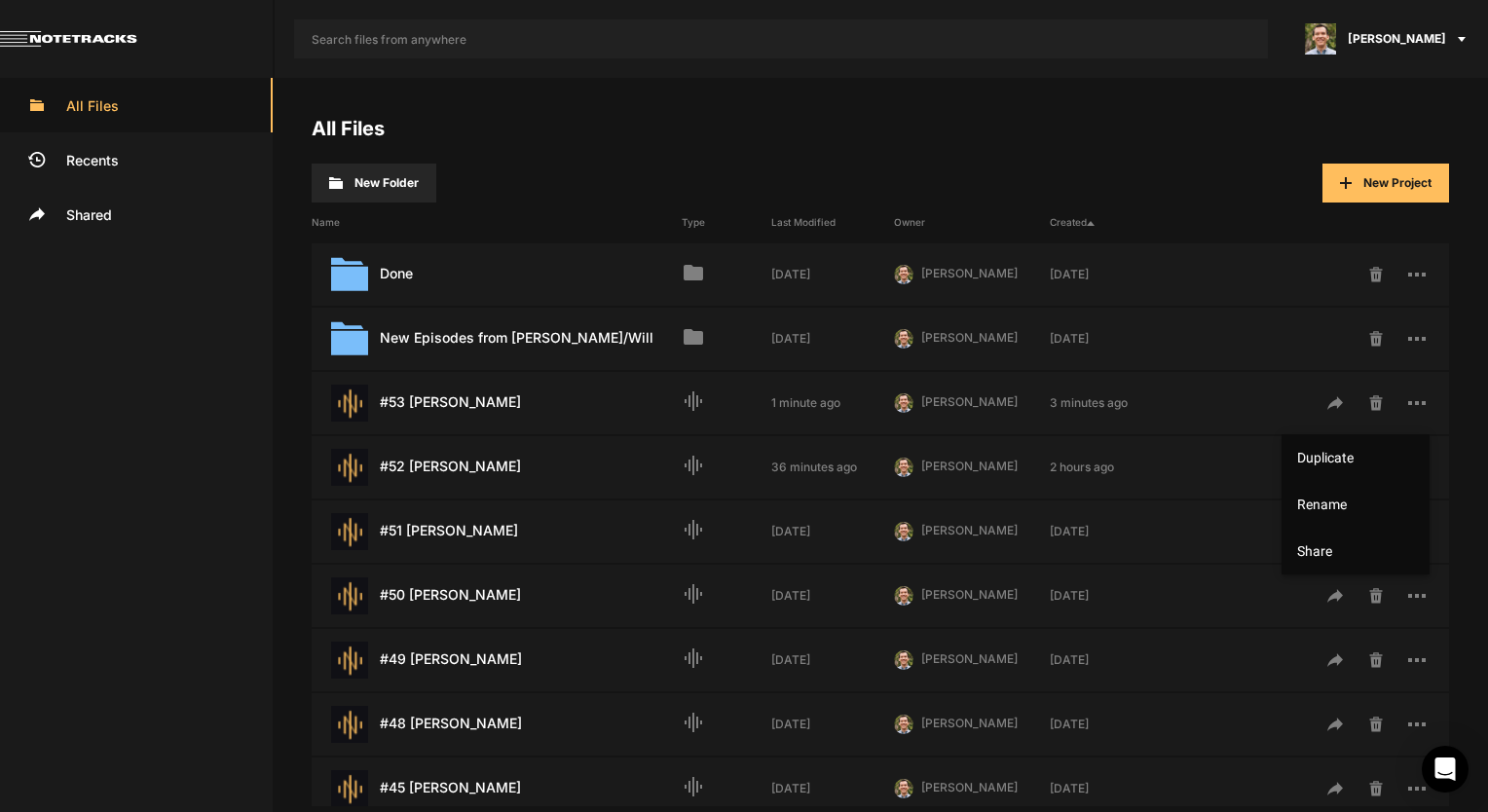
click at [921, 148] on div at bounding box center [744, 406] width 1488 height 812
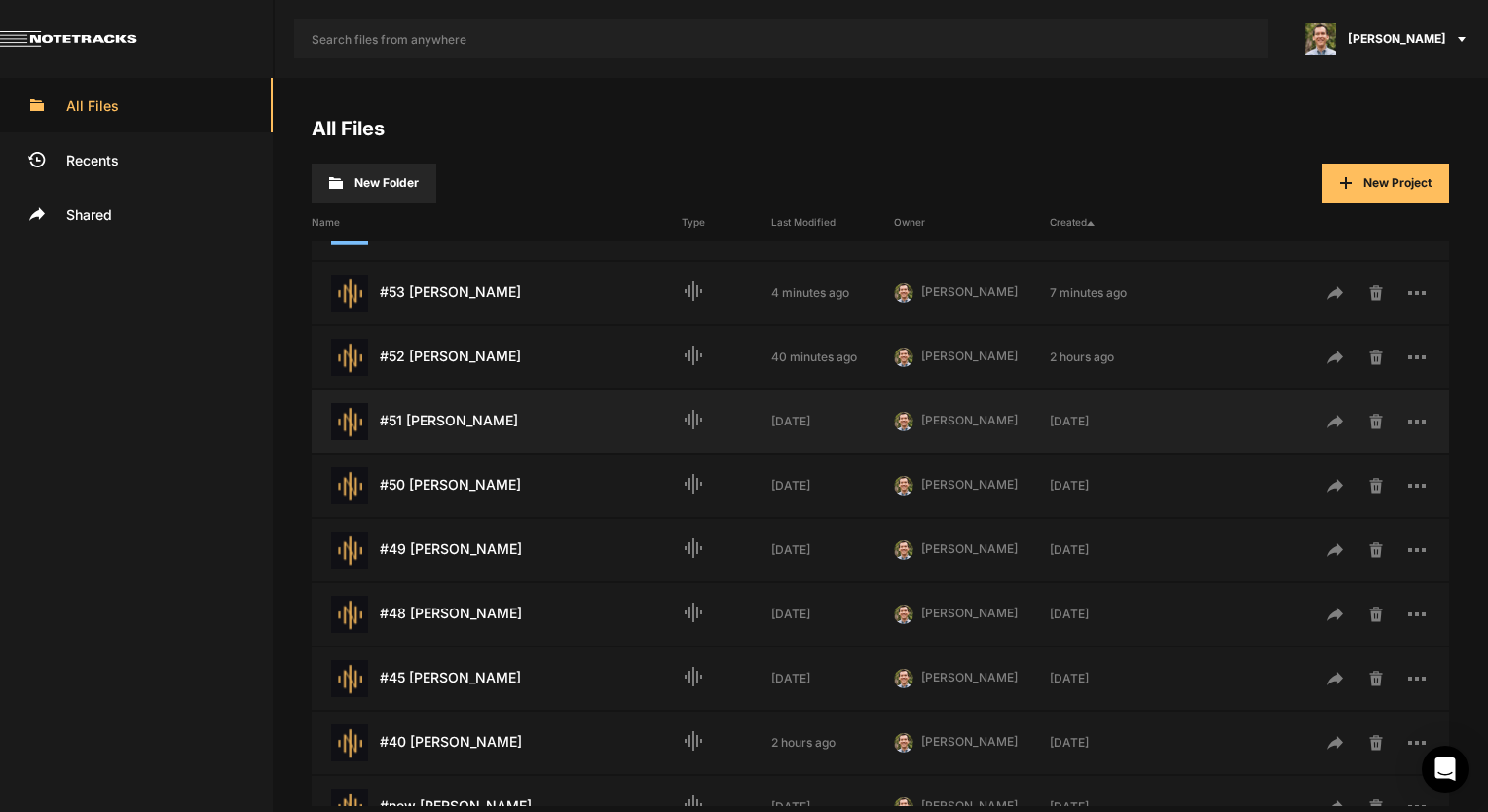
scroll to position [194, 0]
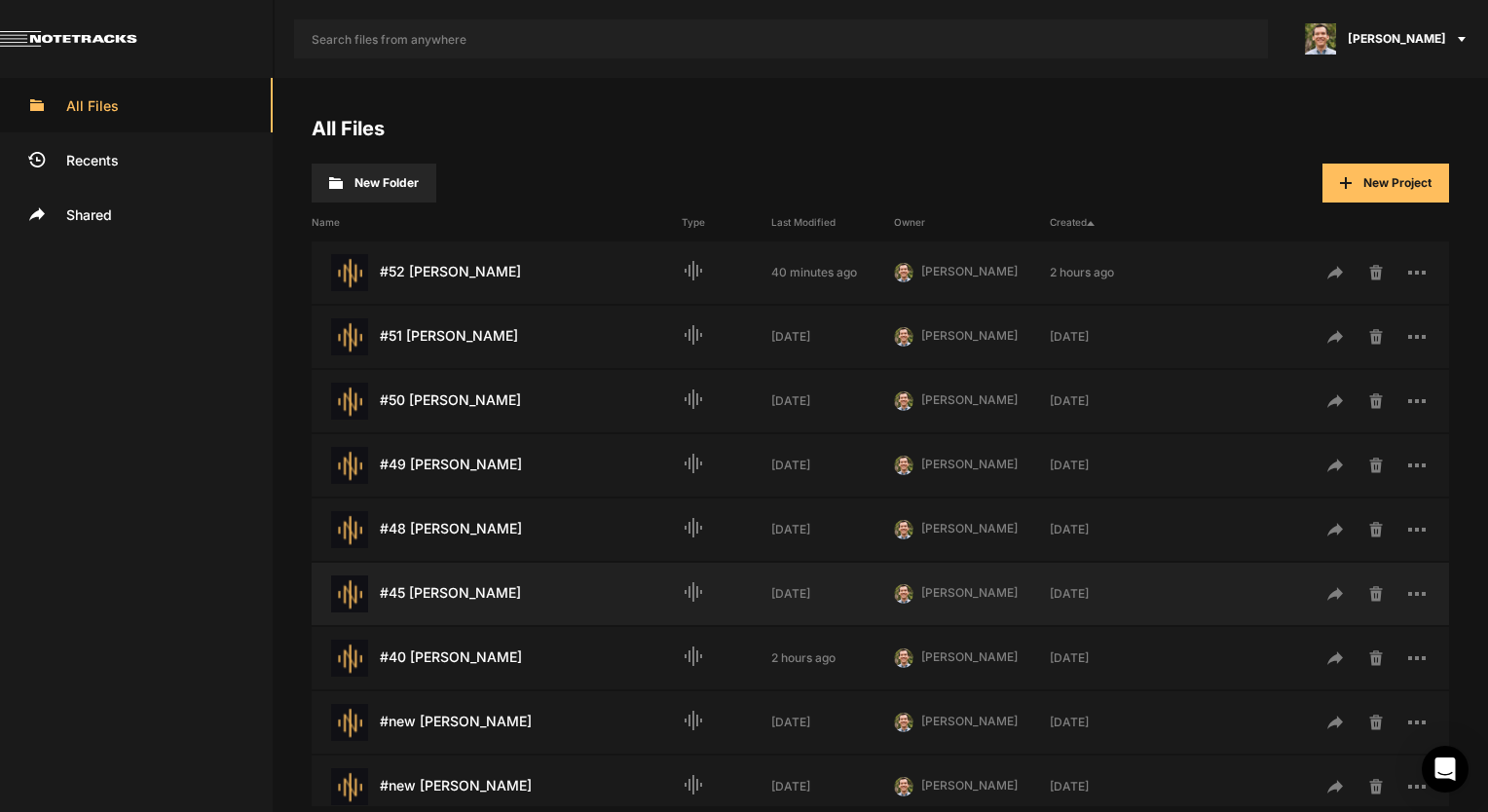
click at [472, 602] on div "#45 [PERSON_NAME] Last Modified: [DATE]" at bounding box center [496, 594] width 370 height 37
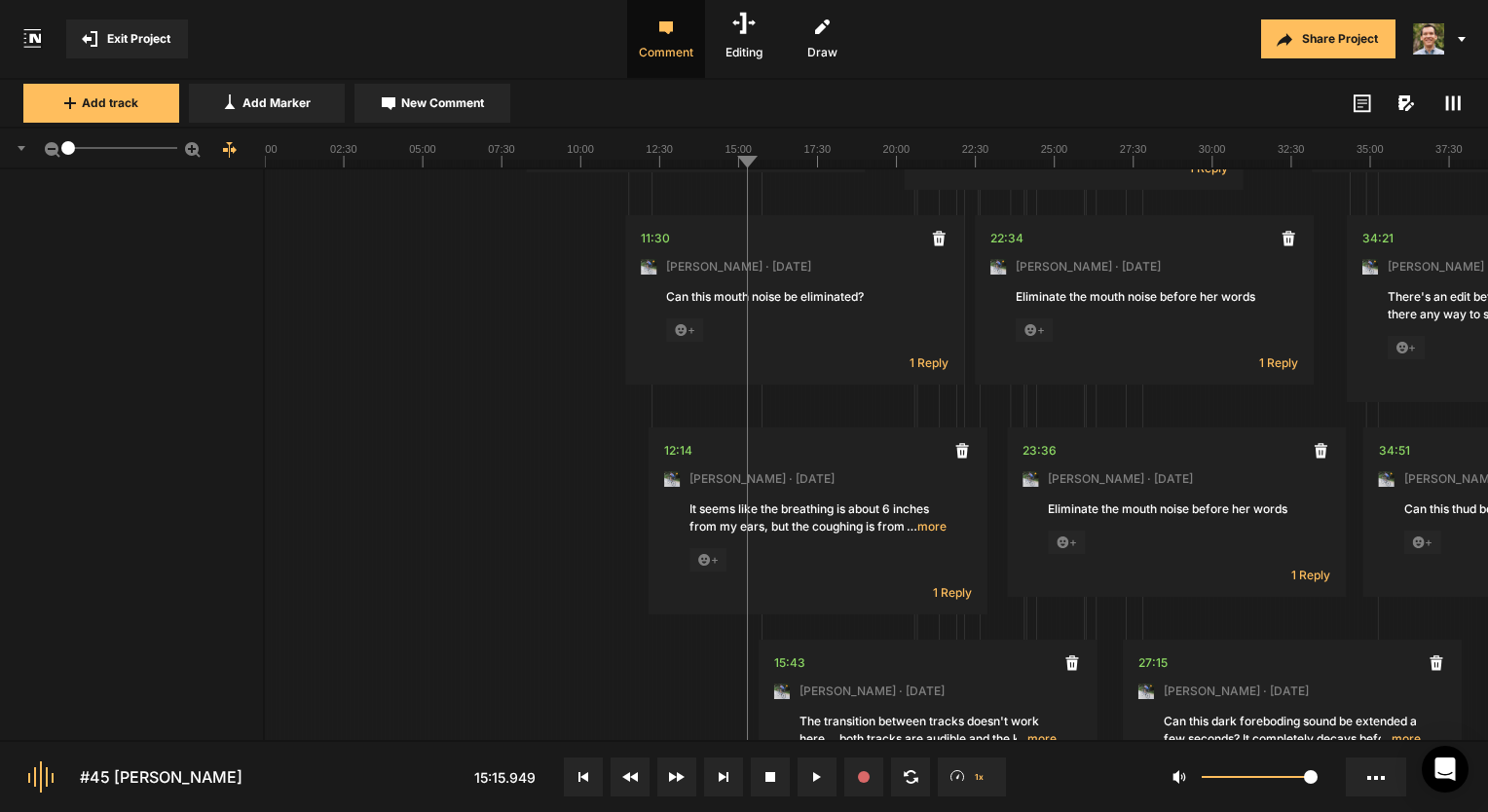
scroll to position [682, 0]
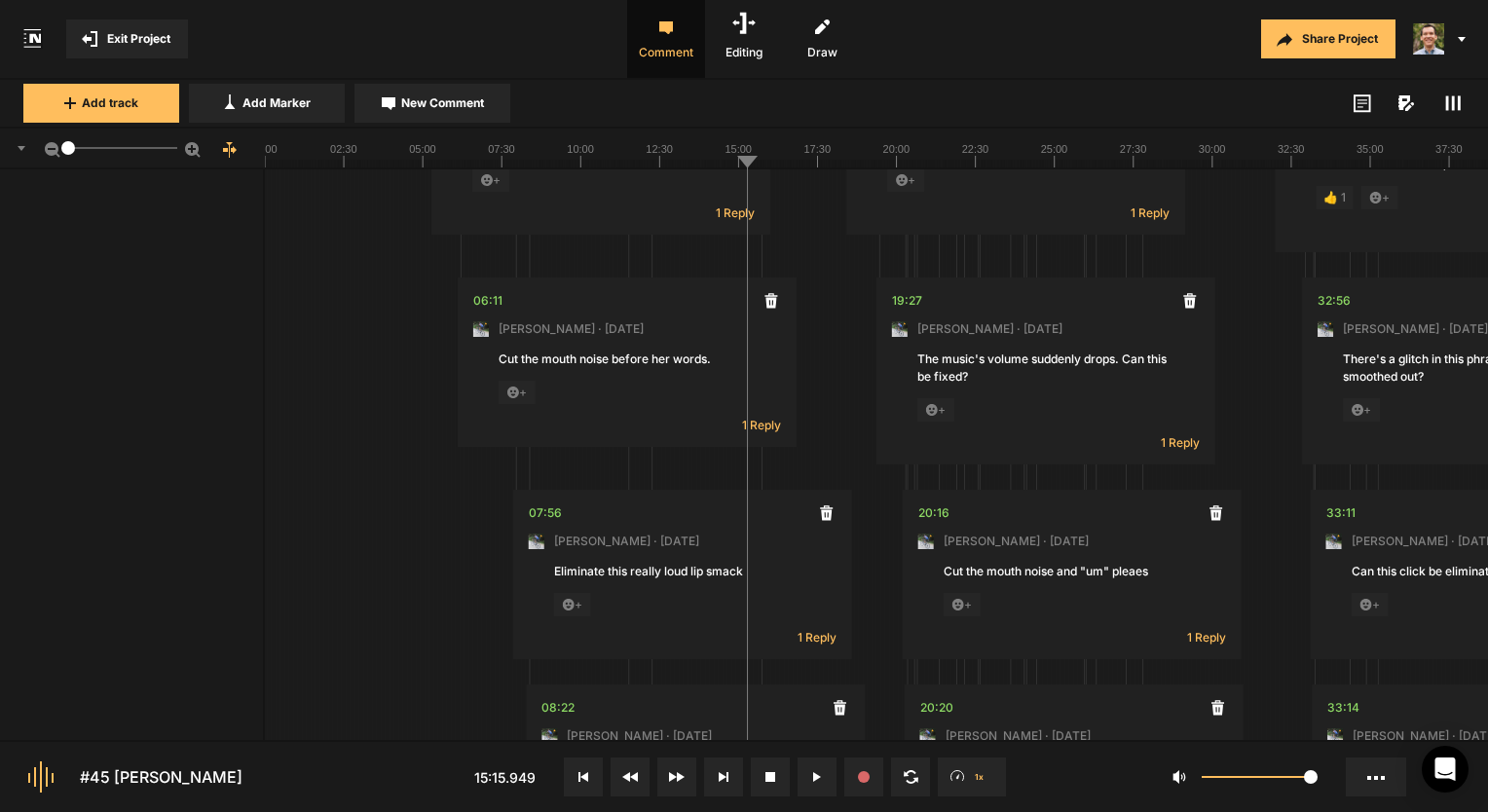
click at [1453, 103] on rect at bounding box center [1453, 104] width 3 height 15
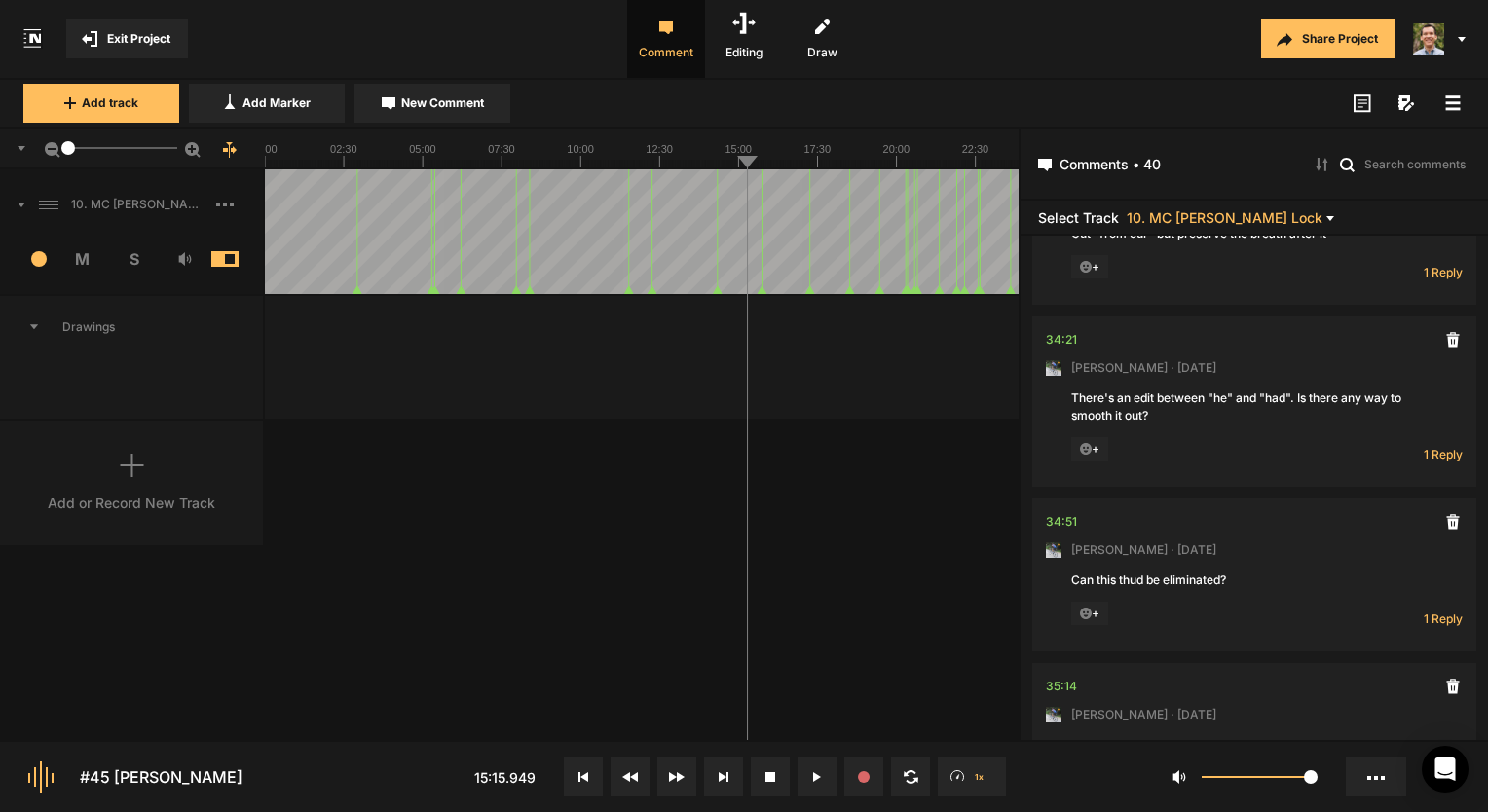
scroll to position [6722, 0]
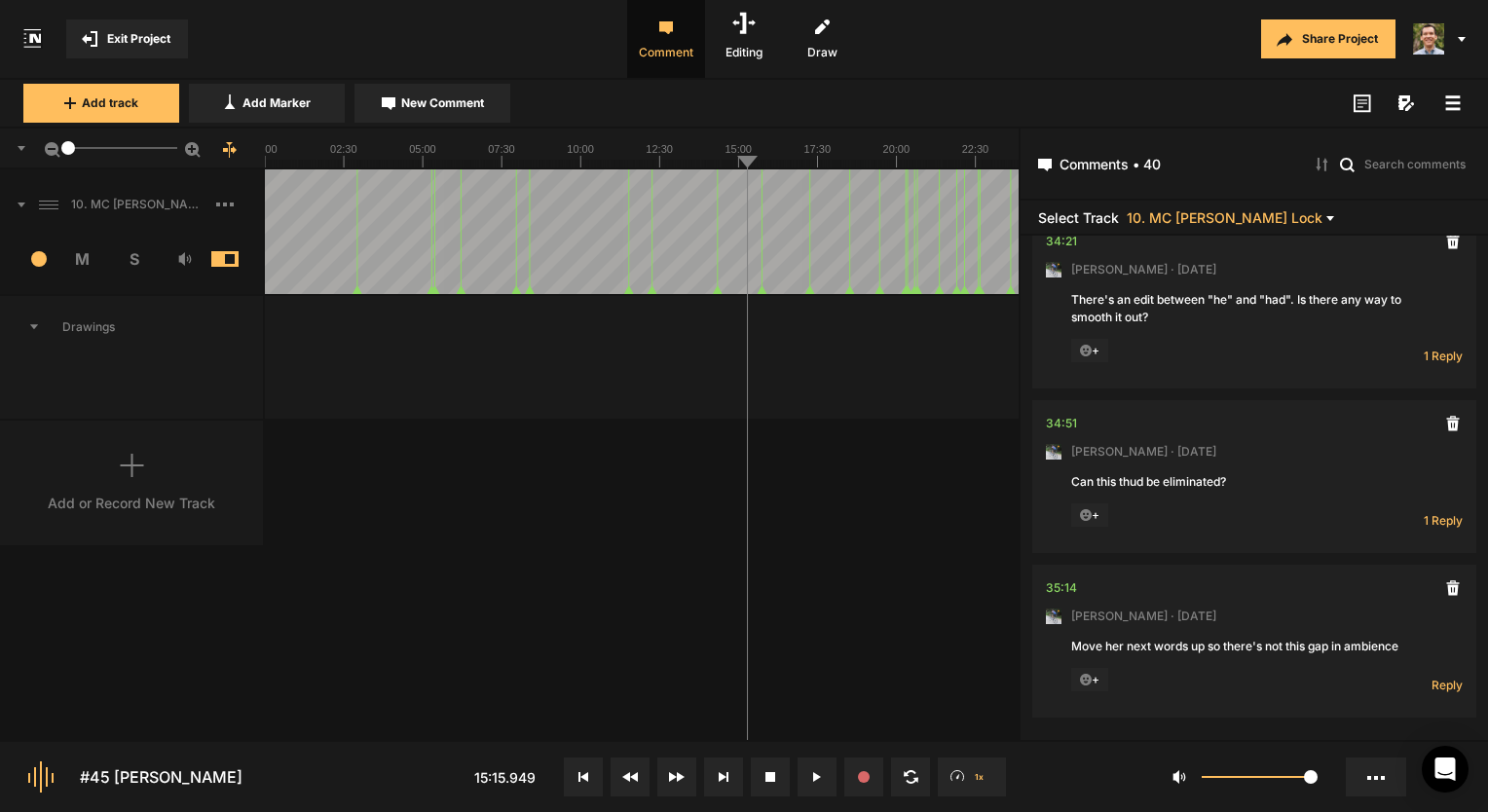
click at [102, 30] on button "Exit Project" at bounding box center [126, 38] width 121 height 38
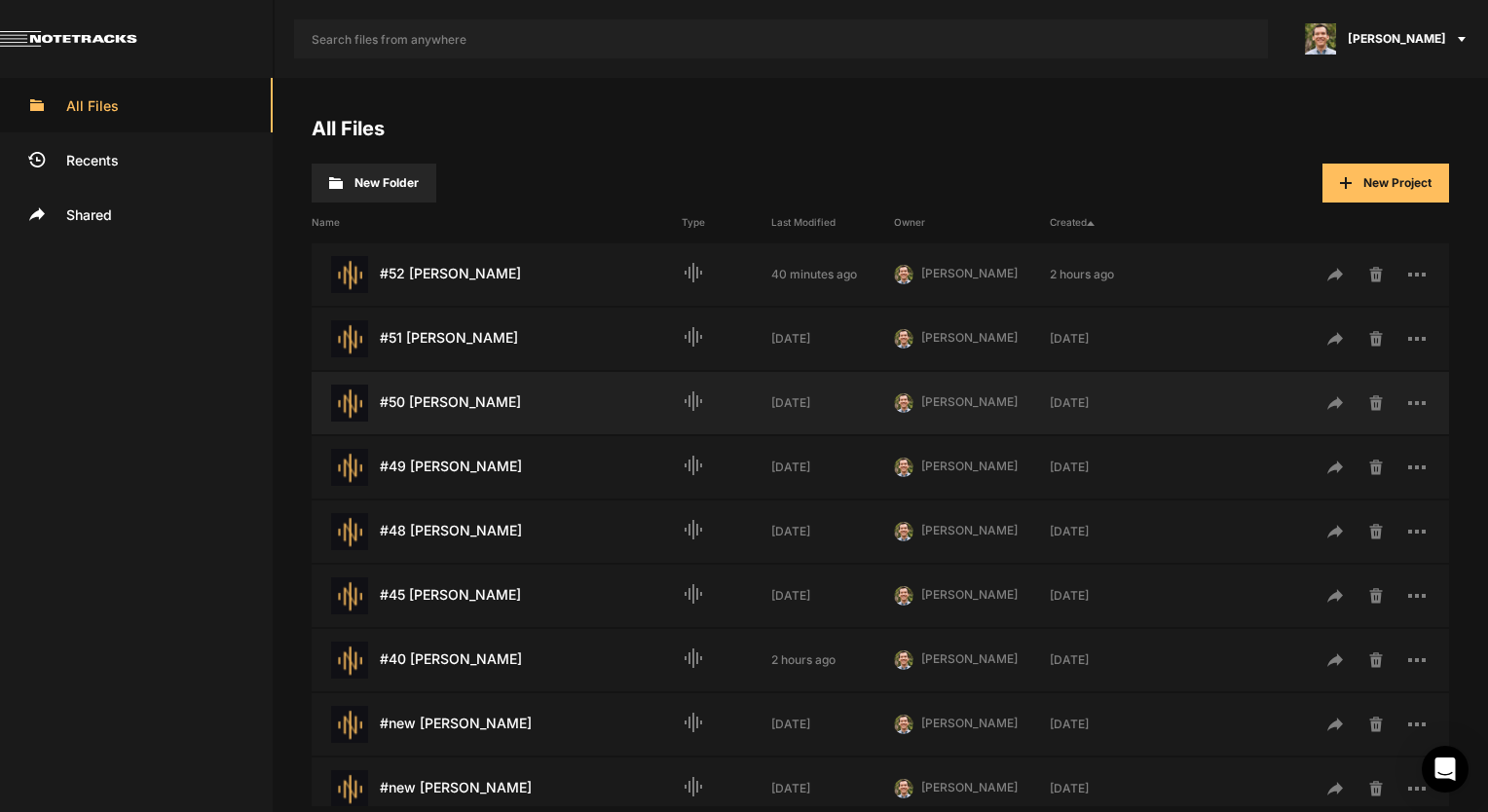
scroll to position [194, 0]
click at [468, 516] on div "#48 Garrett Kell Last Modified: 6 days ago" at bounding box center [496, 530] width 370 height 37
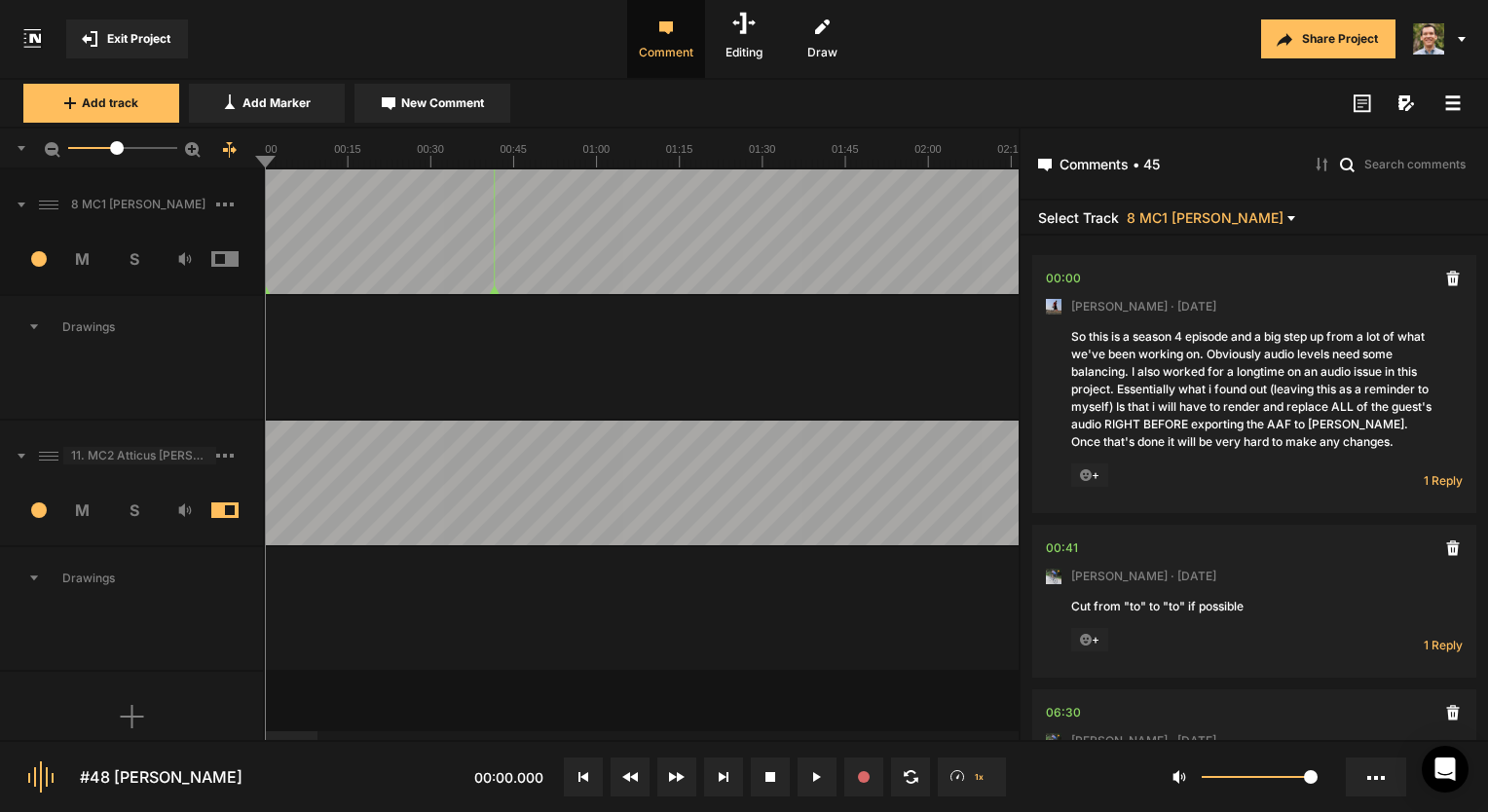
click at [164, 458] on span "11. MC2 Atticus Carr Hard Lock Copy 01_1" at bounding box center [139, 456] width 153 height 18
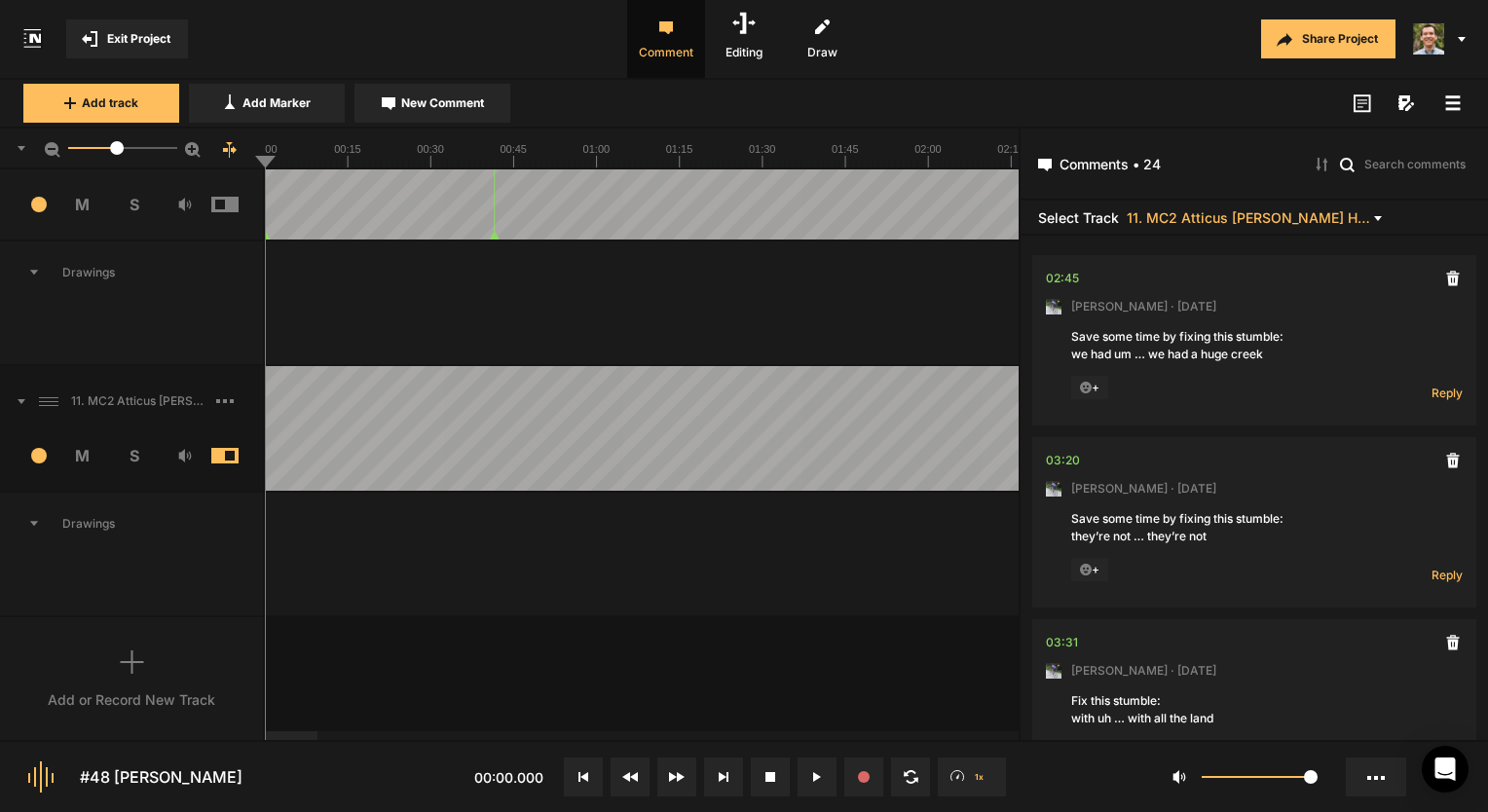
click at [234, 396] on span at bounding box center [239, 402] width 46 height 32
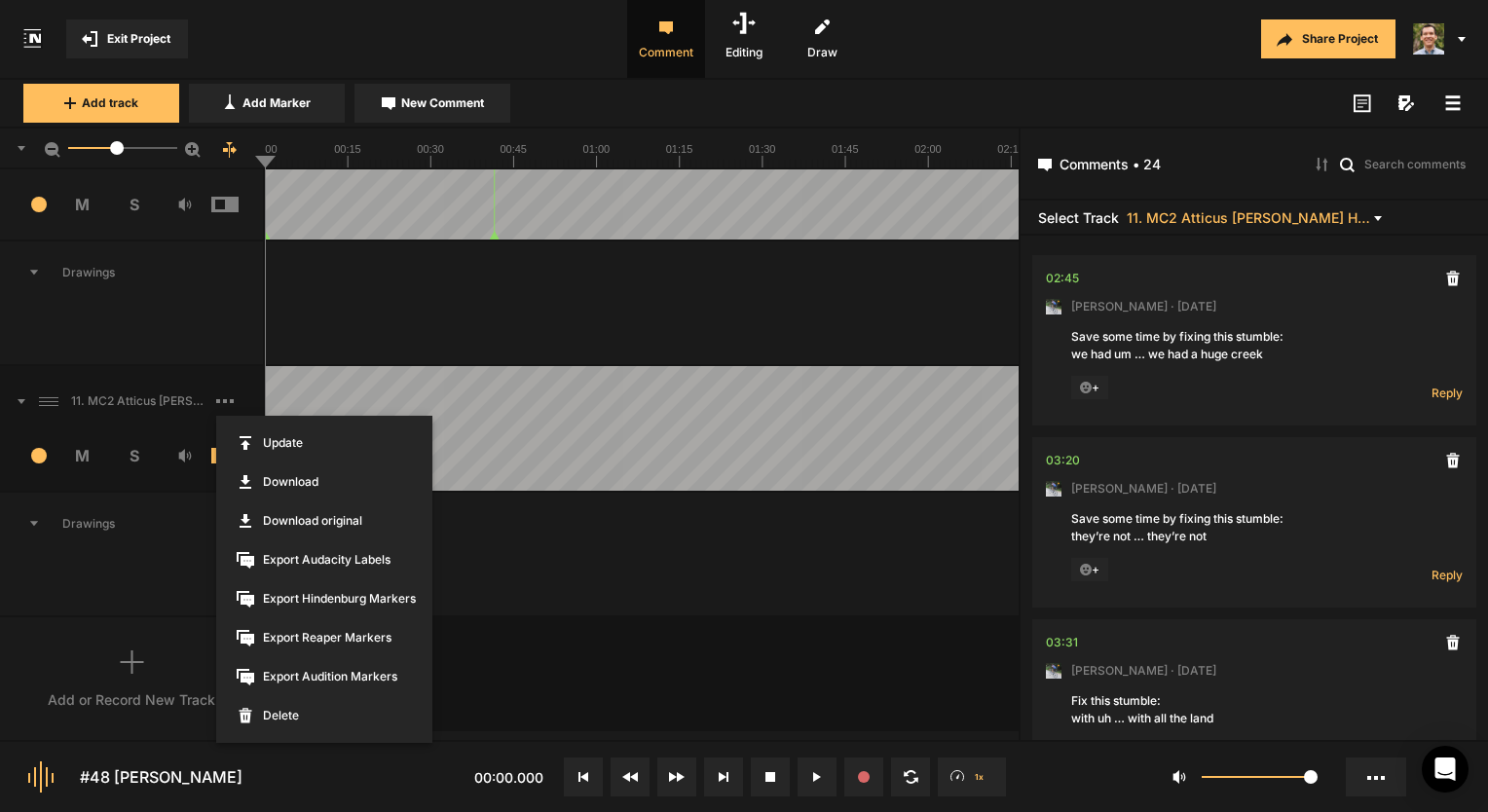
click at [409, 299] on div at bounding box center [744, 406] width 1488 height 812
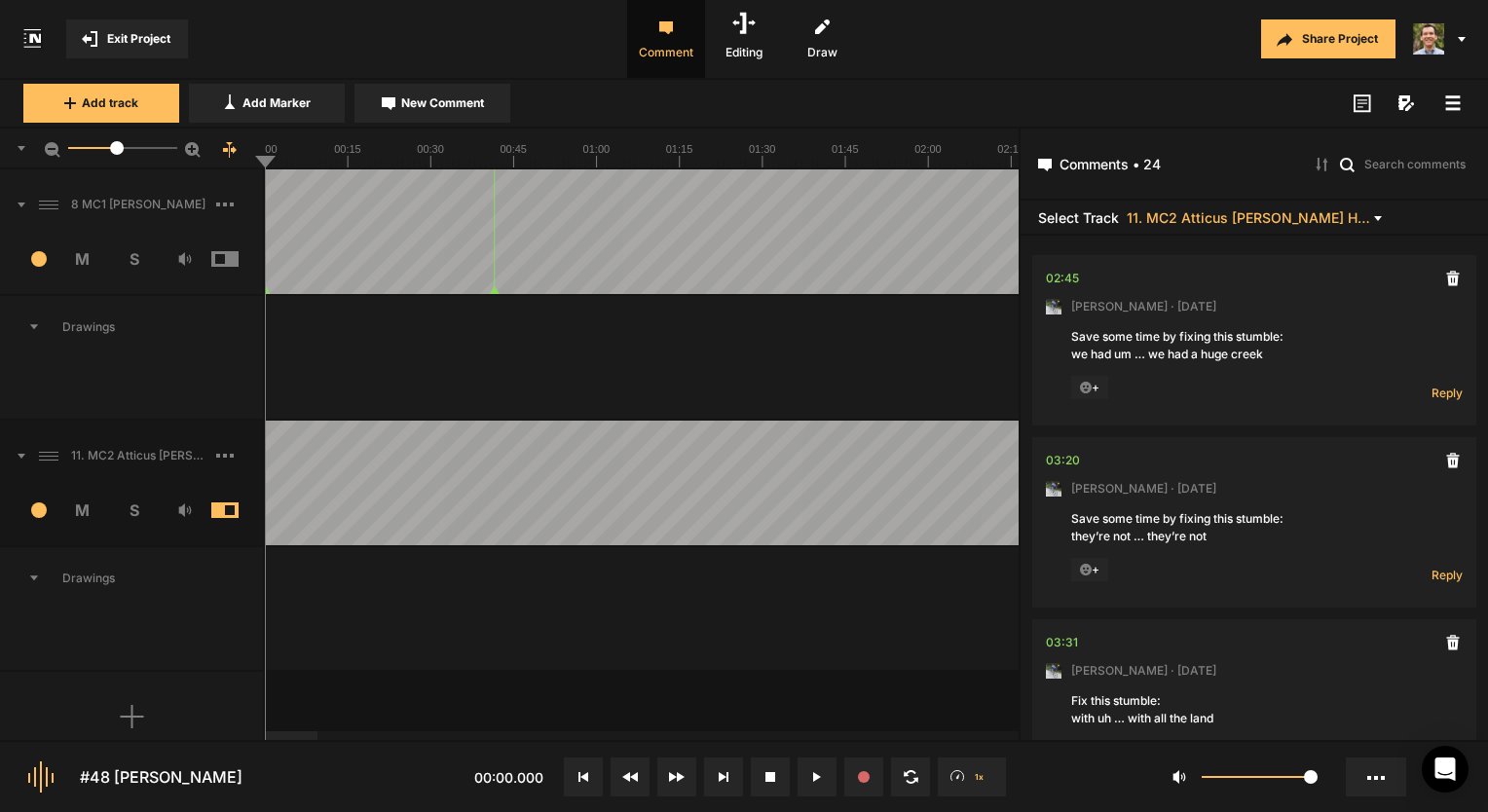
click at [218, 457] on span at bounding box center [239, 456] width 46 height 32
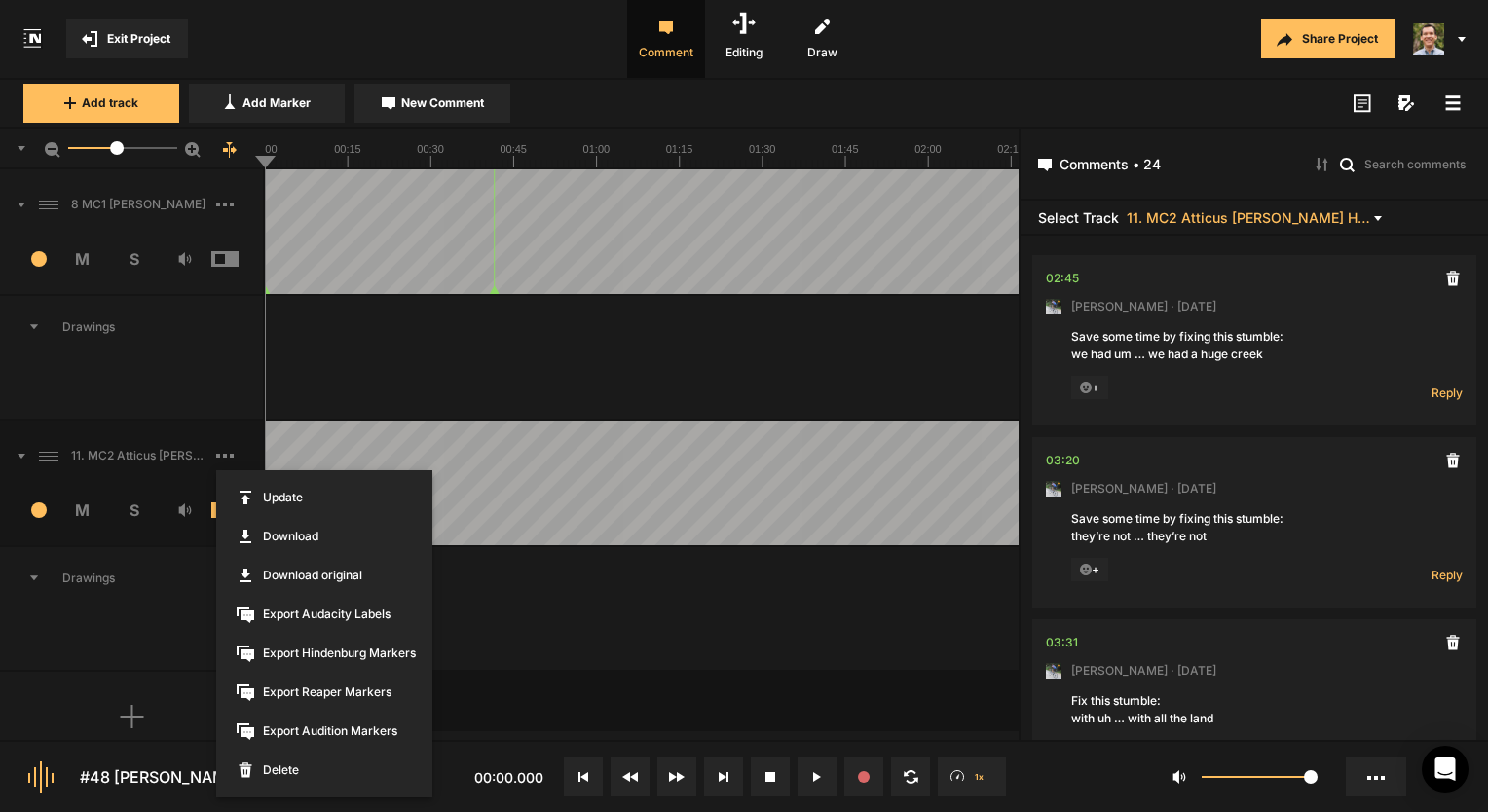
click at [149, 32] on div at bounding box center [744, 406] width 1488 height 812
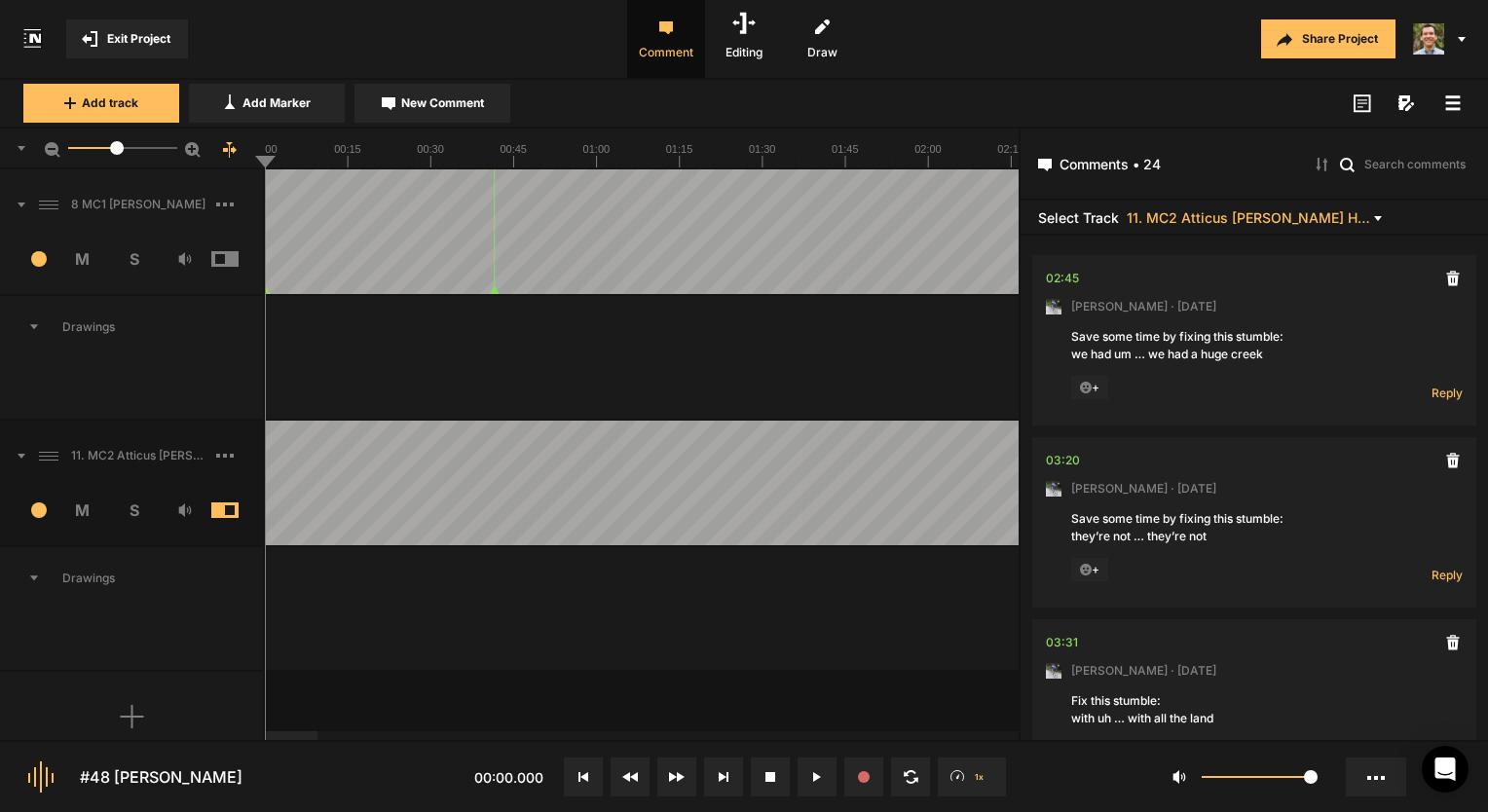
click at [148, 37] on span "Exit Project" at bounding box center [139, 39] width 63 height 18
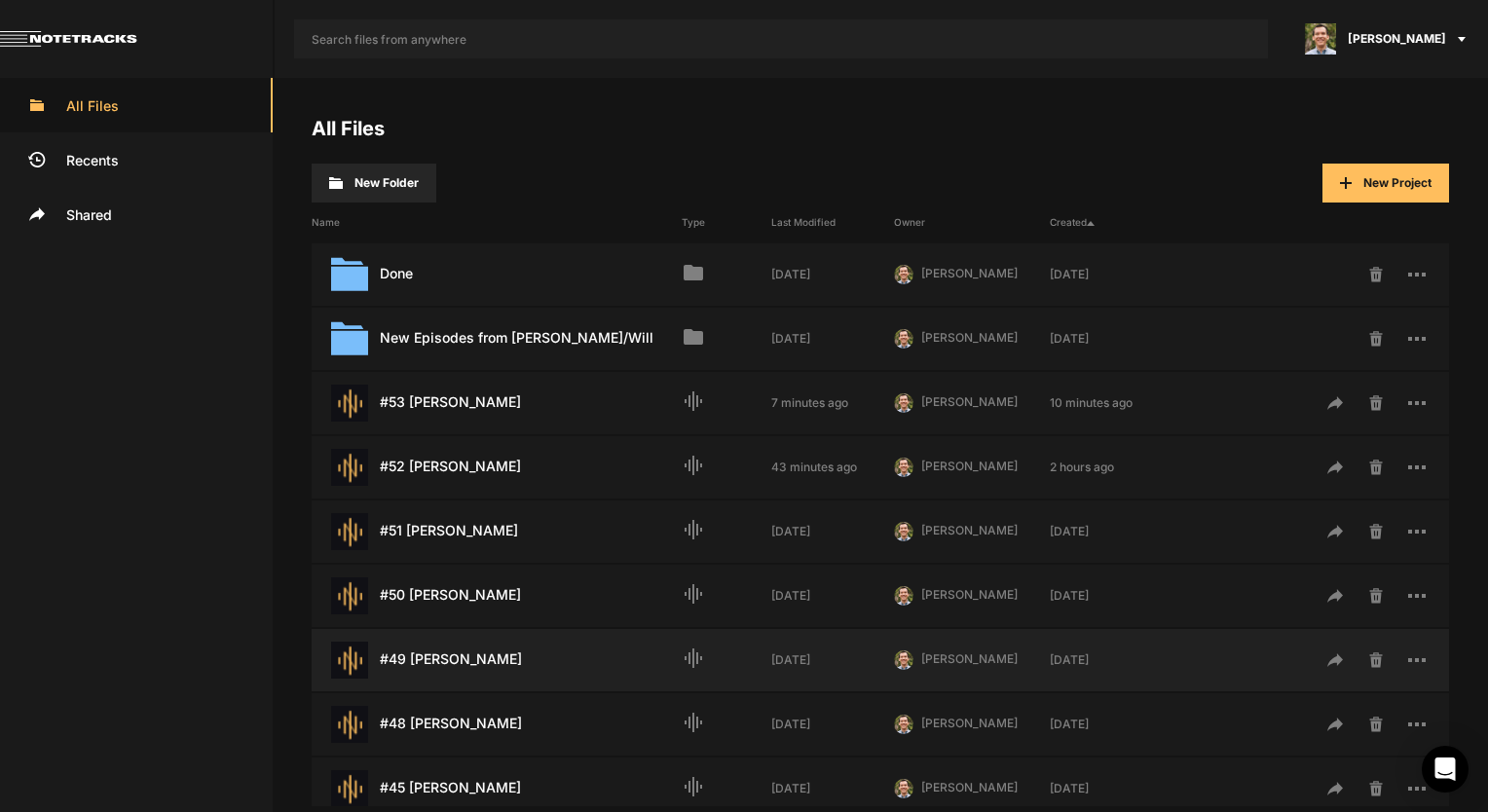
click at [446, 659] on div "#49 Ron Adkins Last Modified: 7 days ago" at bounding box center [496, 660] width 370 height 37
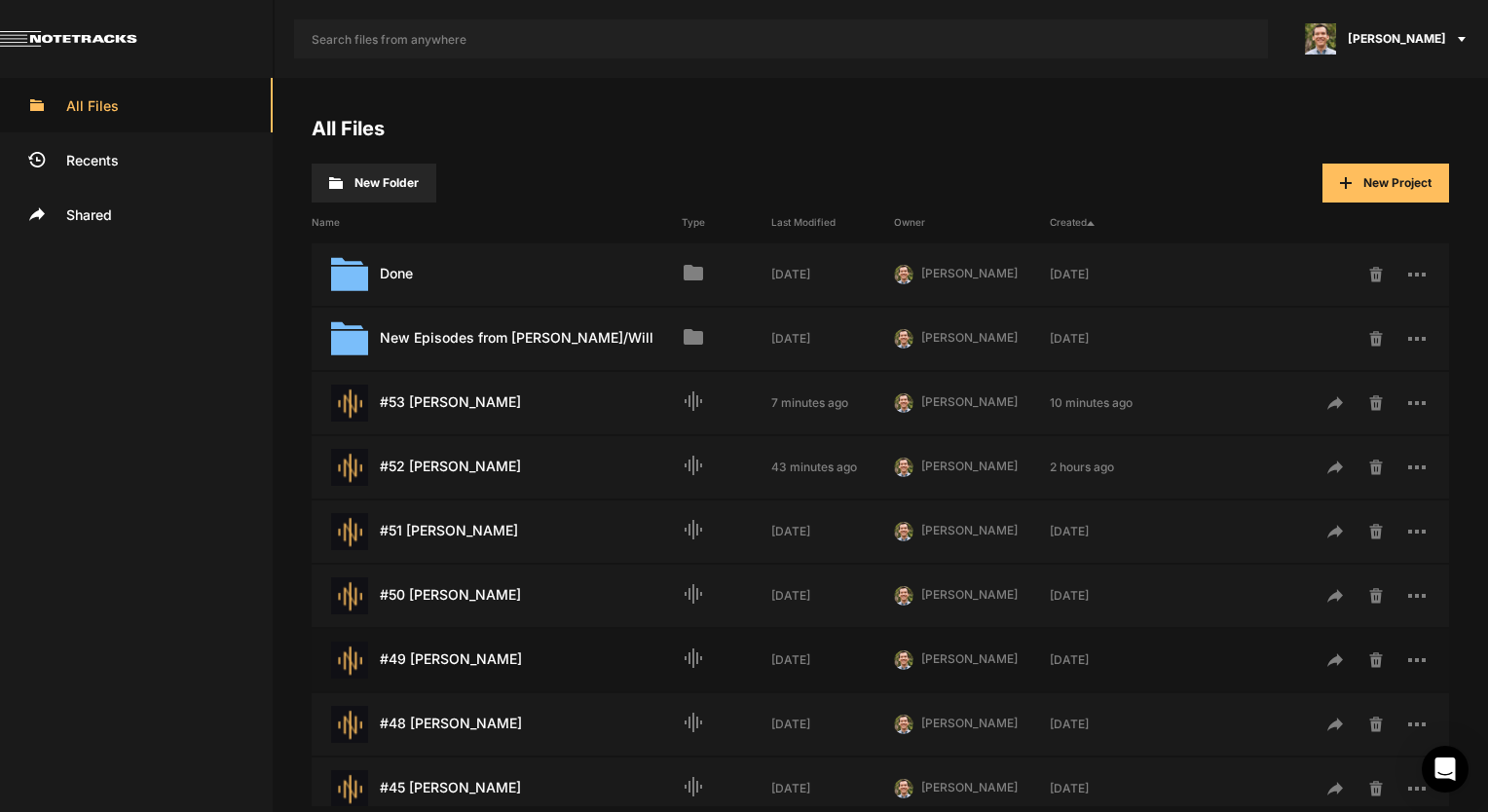
click at [446, 659] on div "#49 Ron Adkins Last Modified: 7 days ago" at bounding box center [496, 660] width 370 height 37
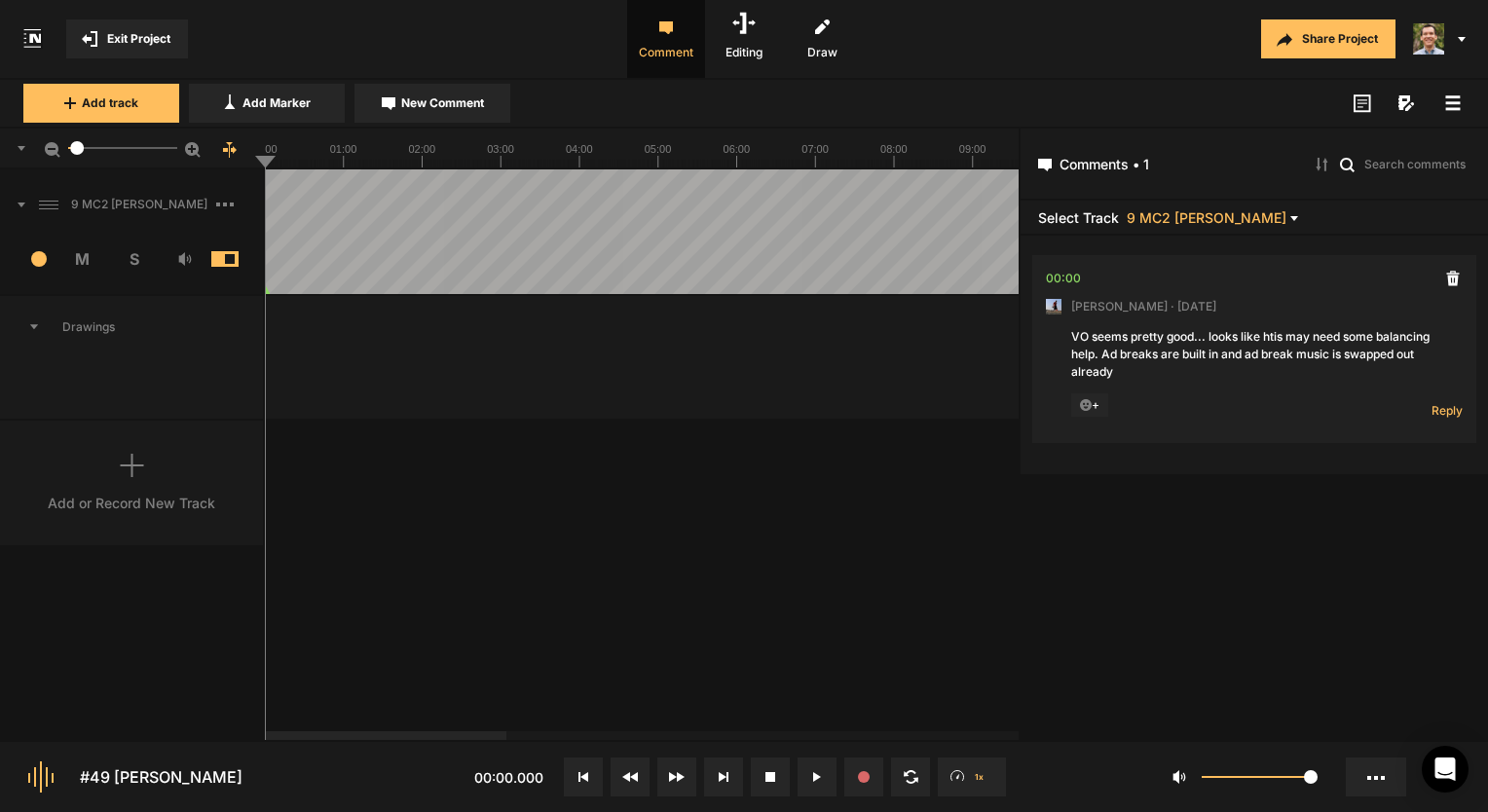
click at [140, 18] on nt-app-toolbar "Exit Project Comment Editing Draw Share Project" at bounding box center [744, 39] width 1488 height 80
click at [133, 36] on span "Exit Project" at bounding box center [139, 39] width 63 height 18
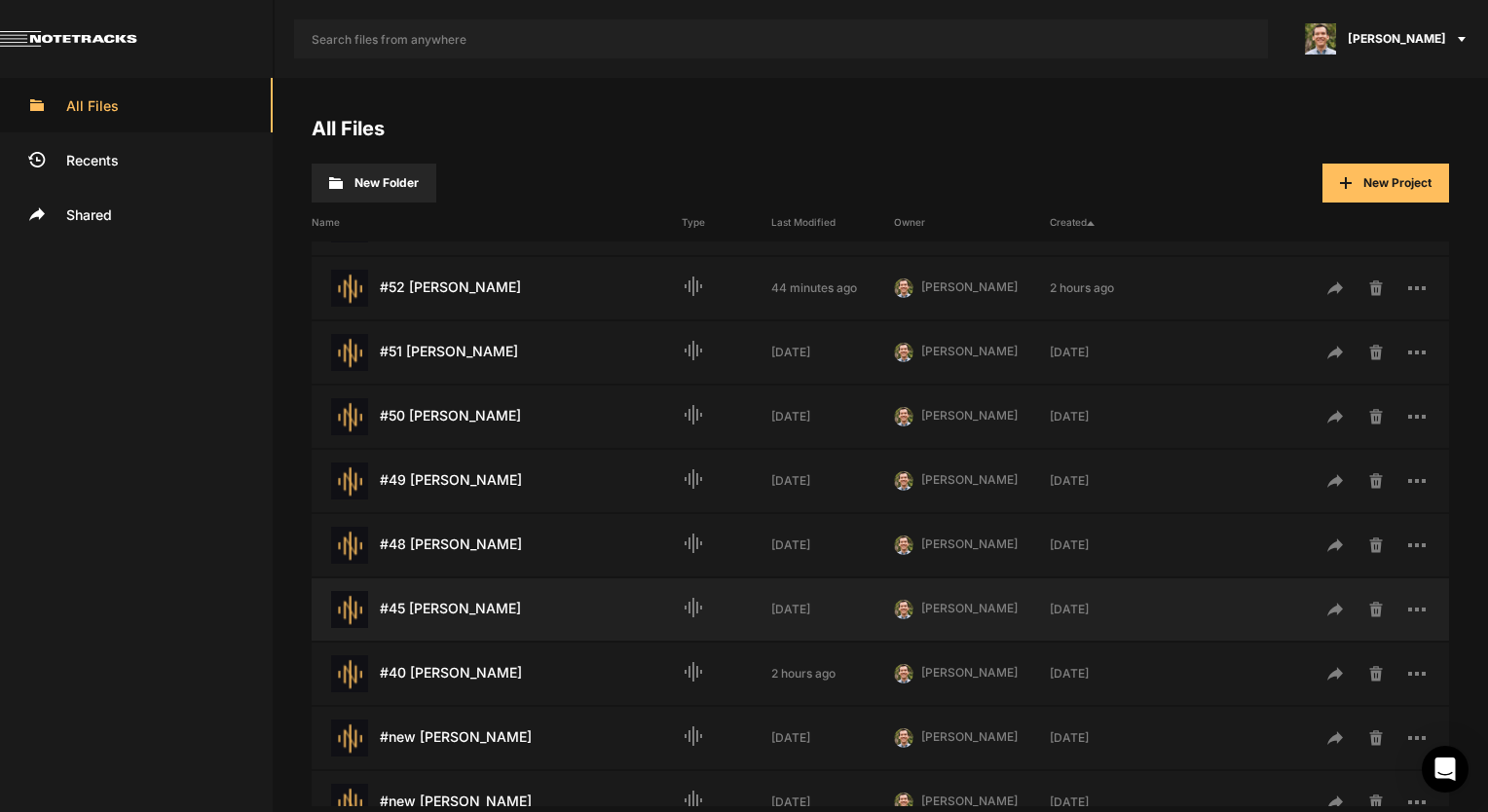
scroll to position [292, 0]
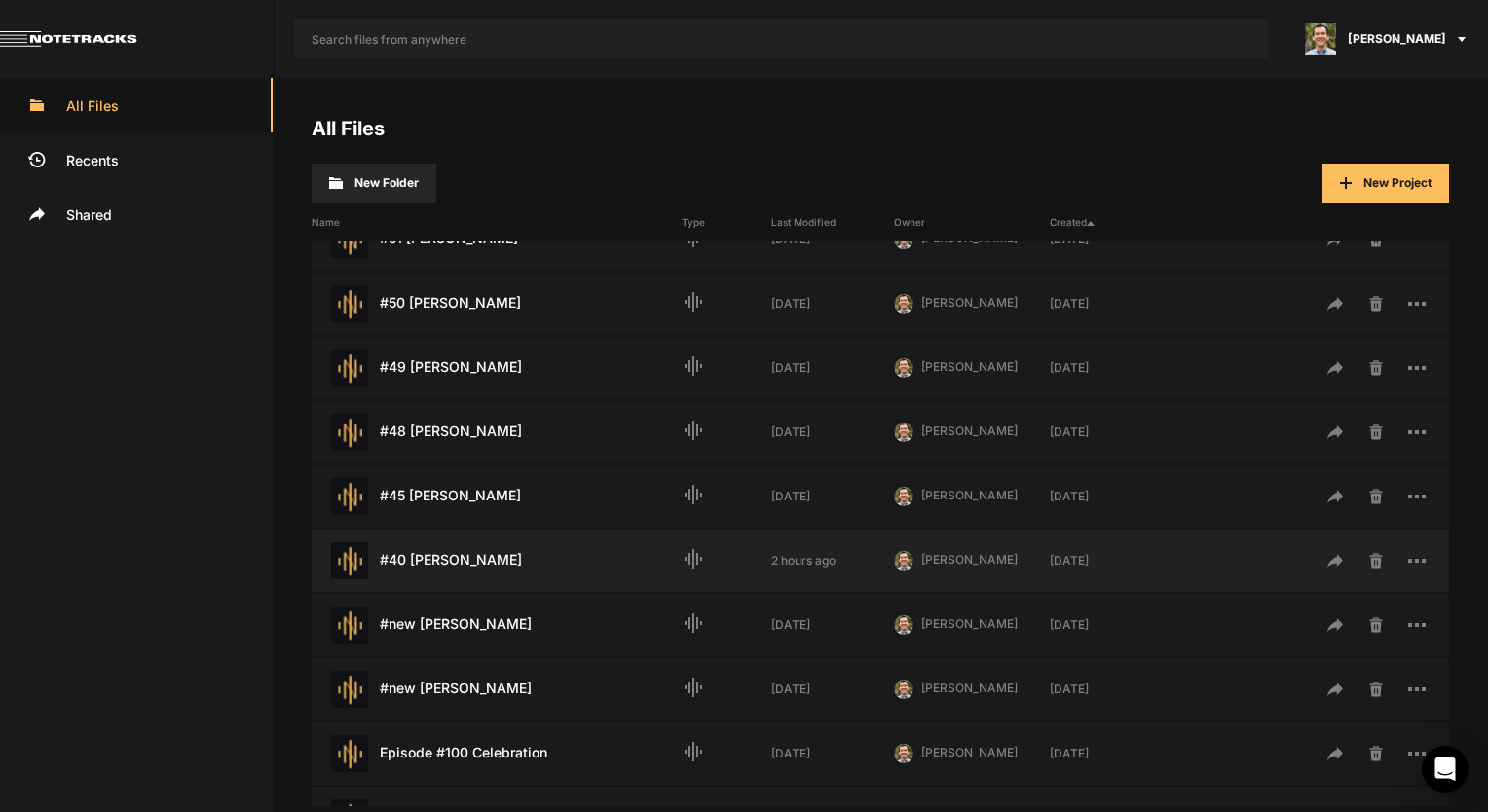
click at [465, 554] on div "#40 Ken Freeman Last Modified: 2 hours ago" at bounding box center [496, 561] width 370 height 37
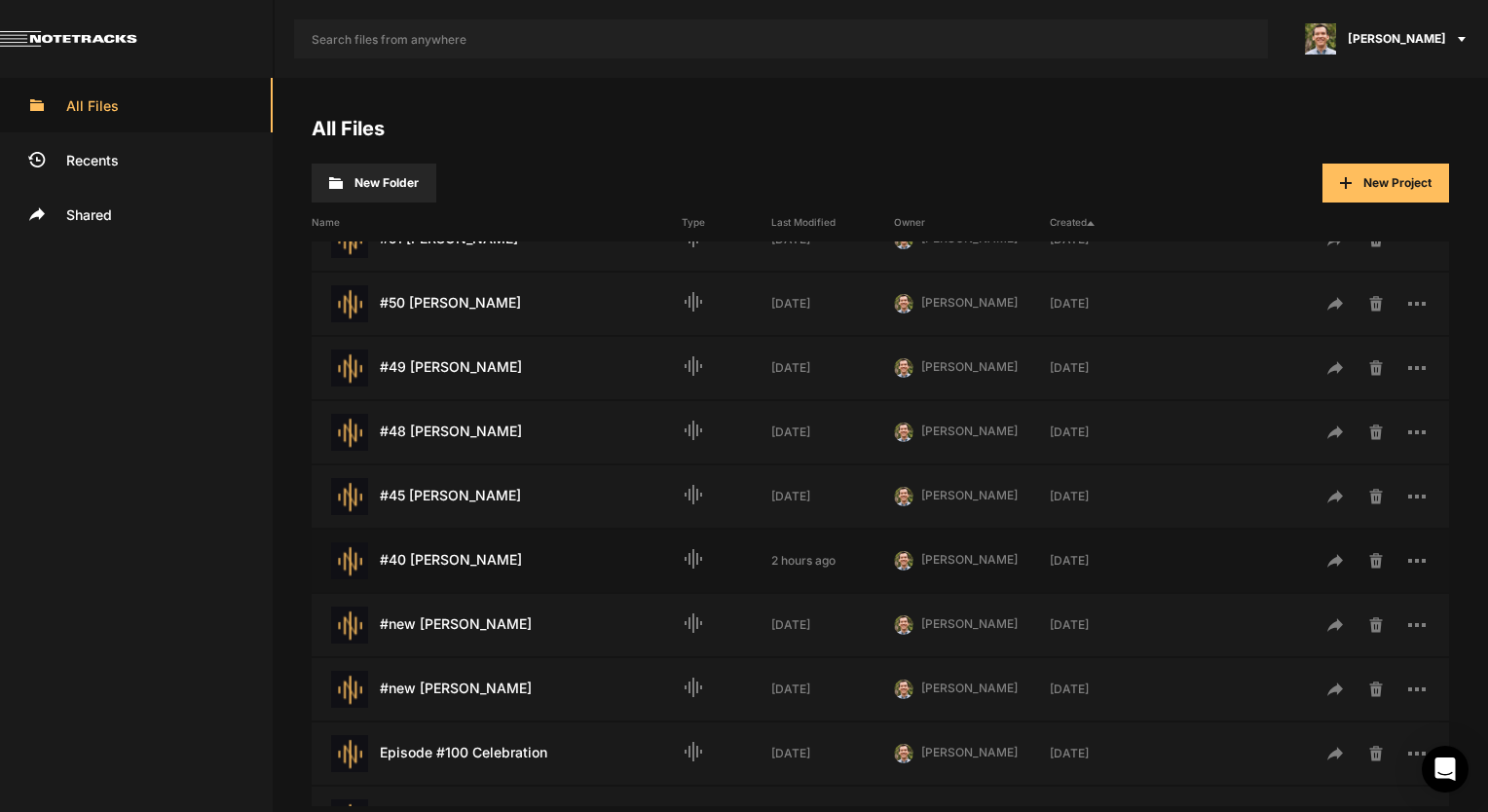
click at [465, 554] on div "#40 Ken Freeman Last Modified: 2 hours ago" at bounding box center [496, 561] width 370 height 37
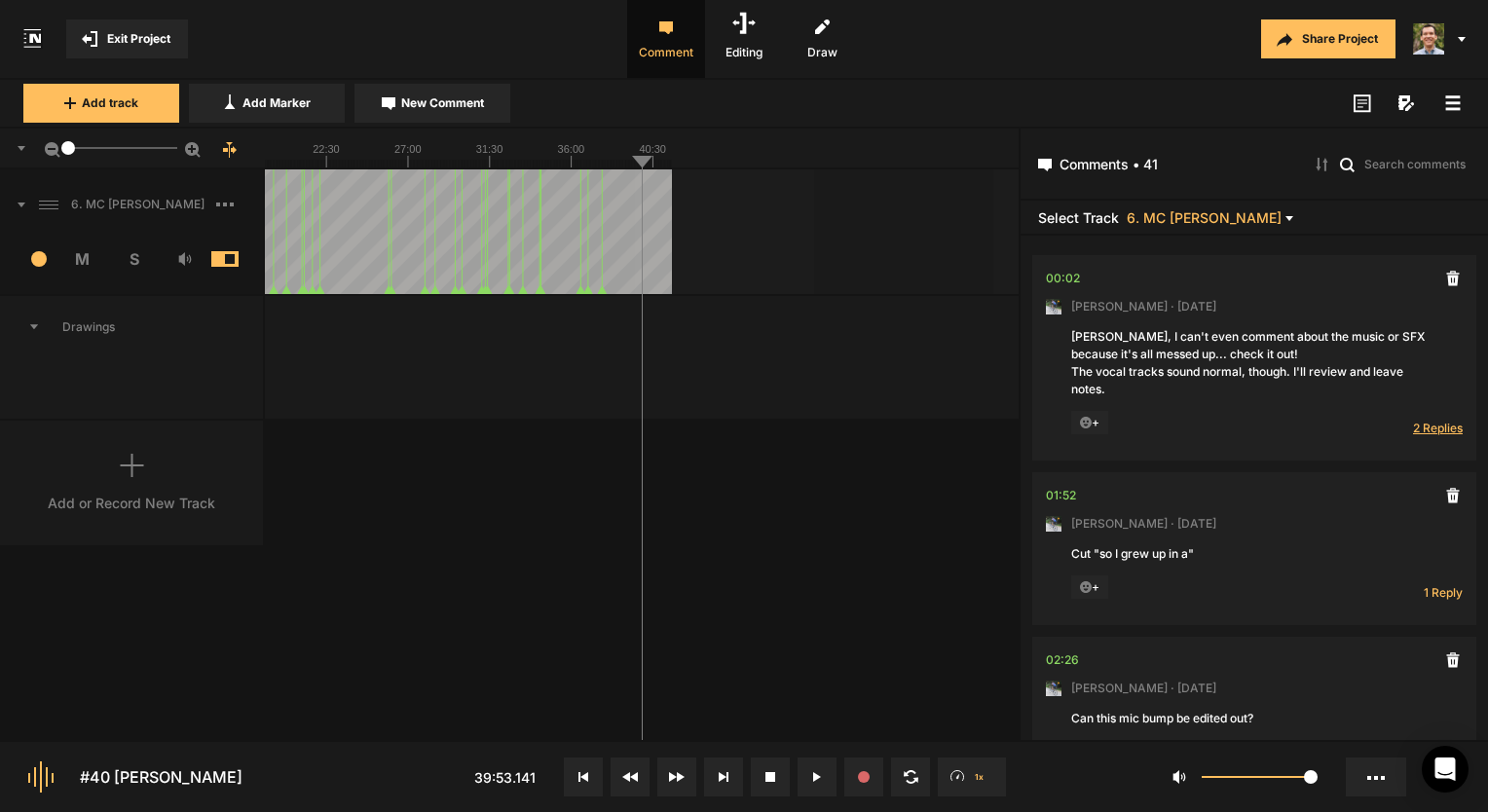
click at [1420, 427] on span "2 Replies" at bounding box center [1438, 427] width 49 height 17
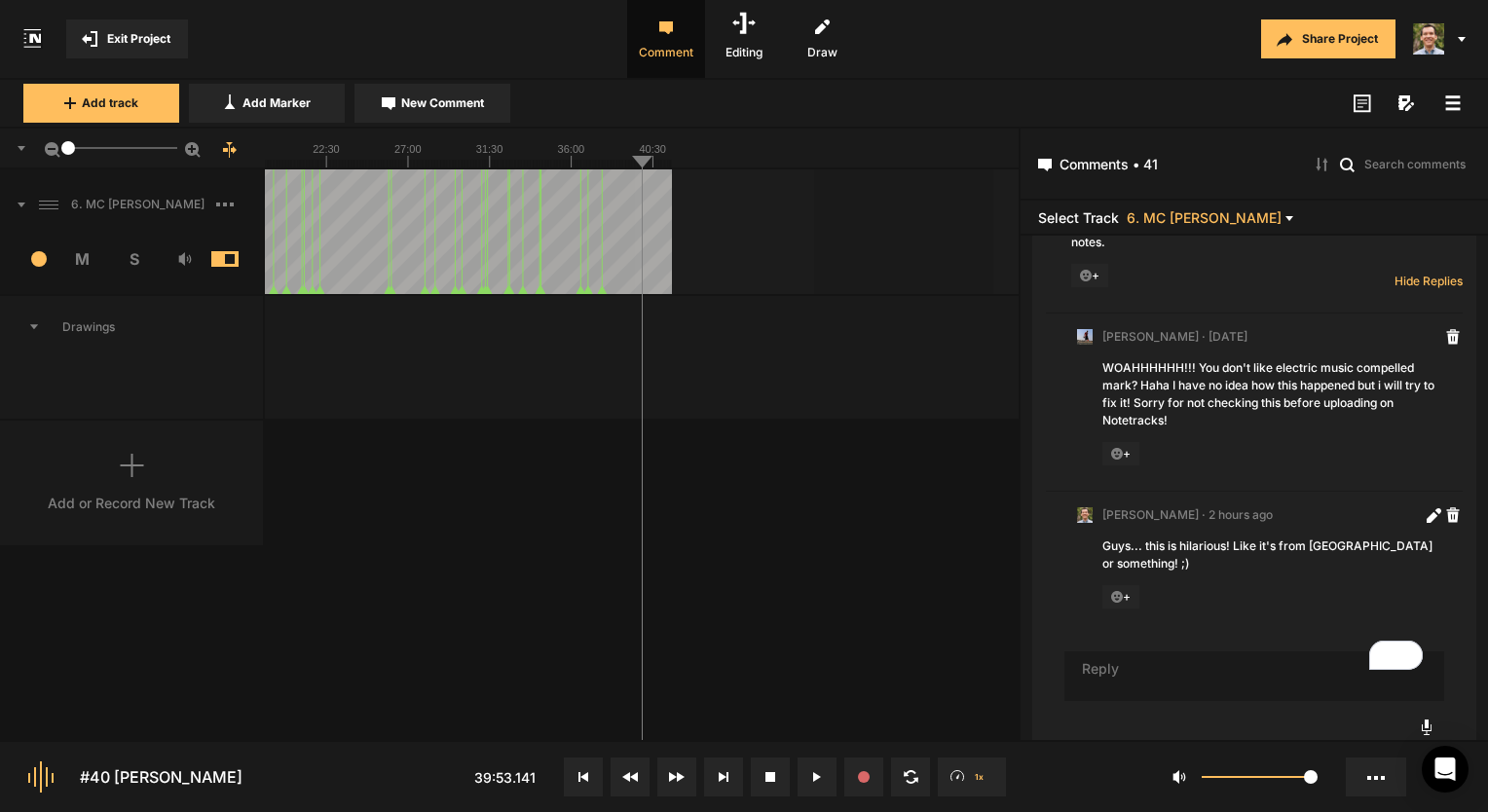
scroll to position [114, 0]
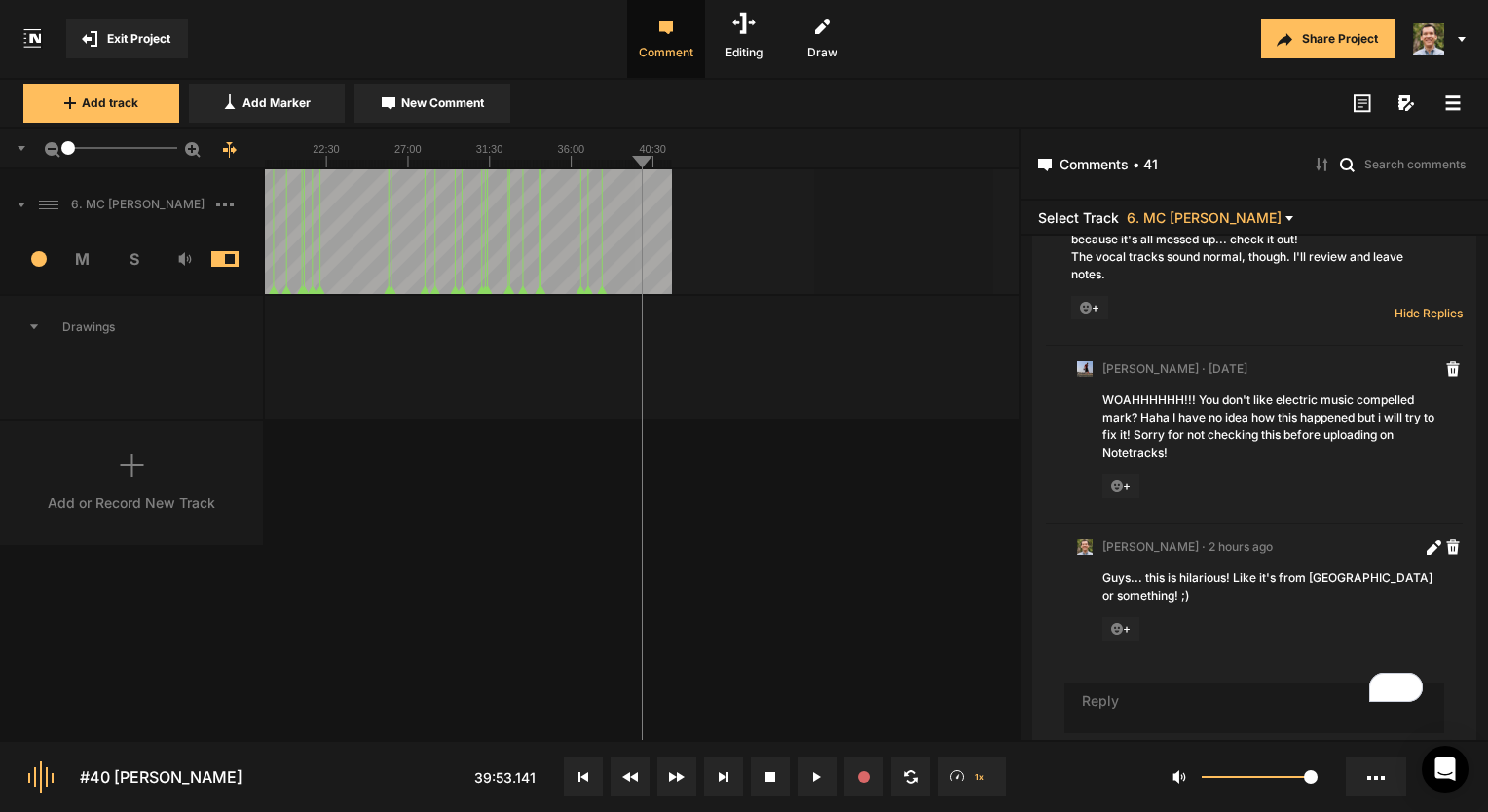
click at [285, 138] on rect at bounding box center [295, 147] width 754 height 38
click at [272, 146] on rect at bounding box center [295, 147] width 754 height 38
click at [298, 165] on line at bounding box center [298, 164] width 0 height 8
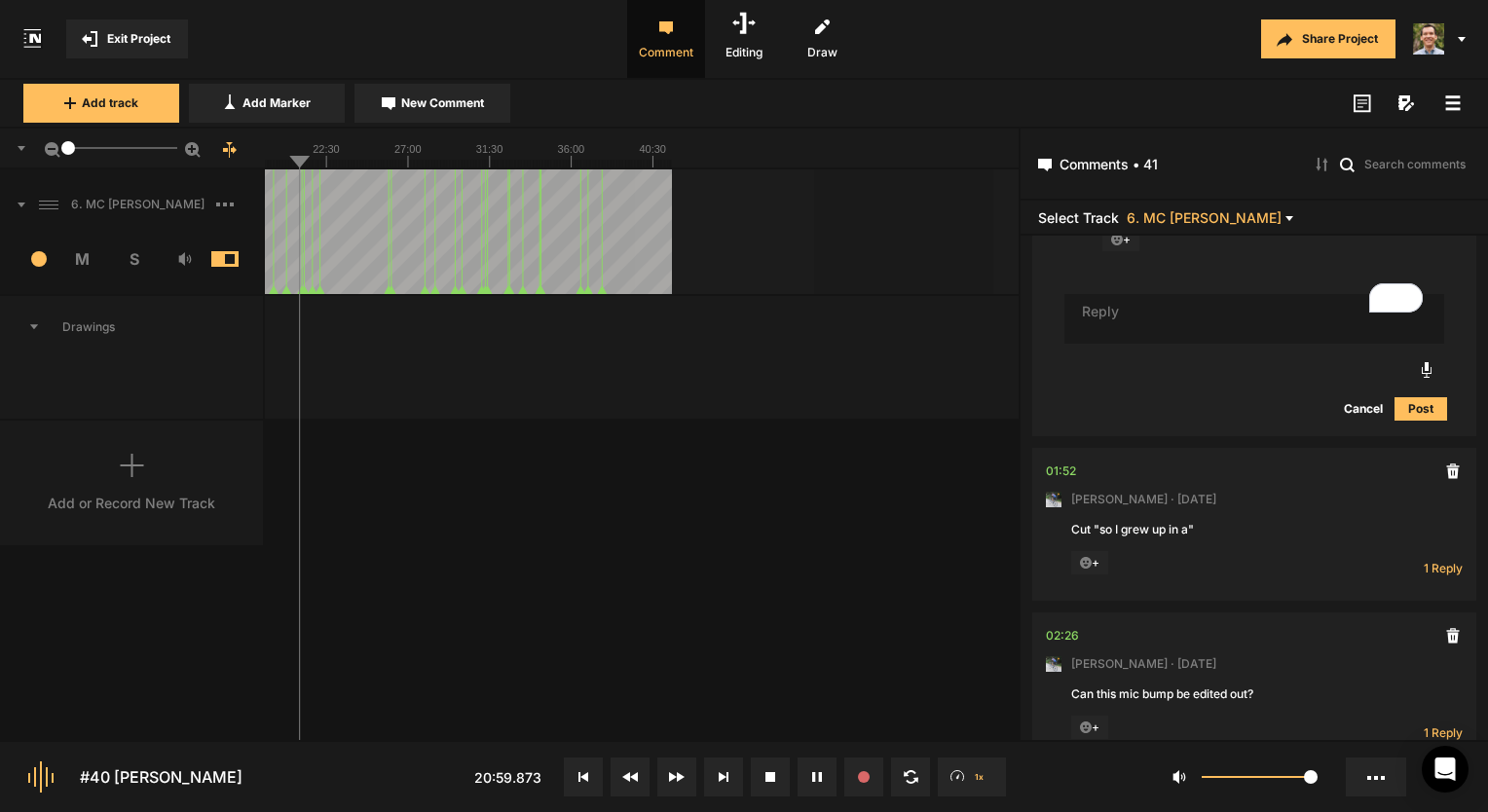
scroll to position [0, 0]
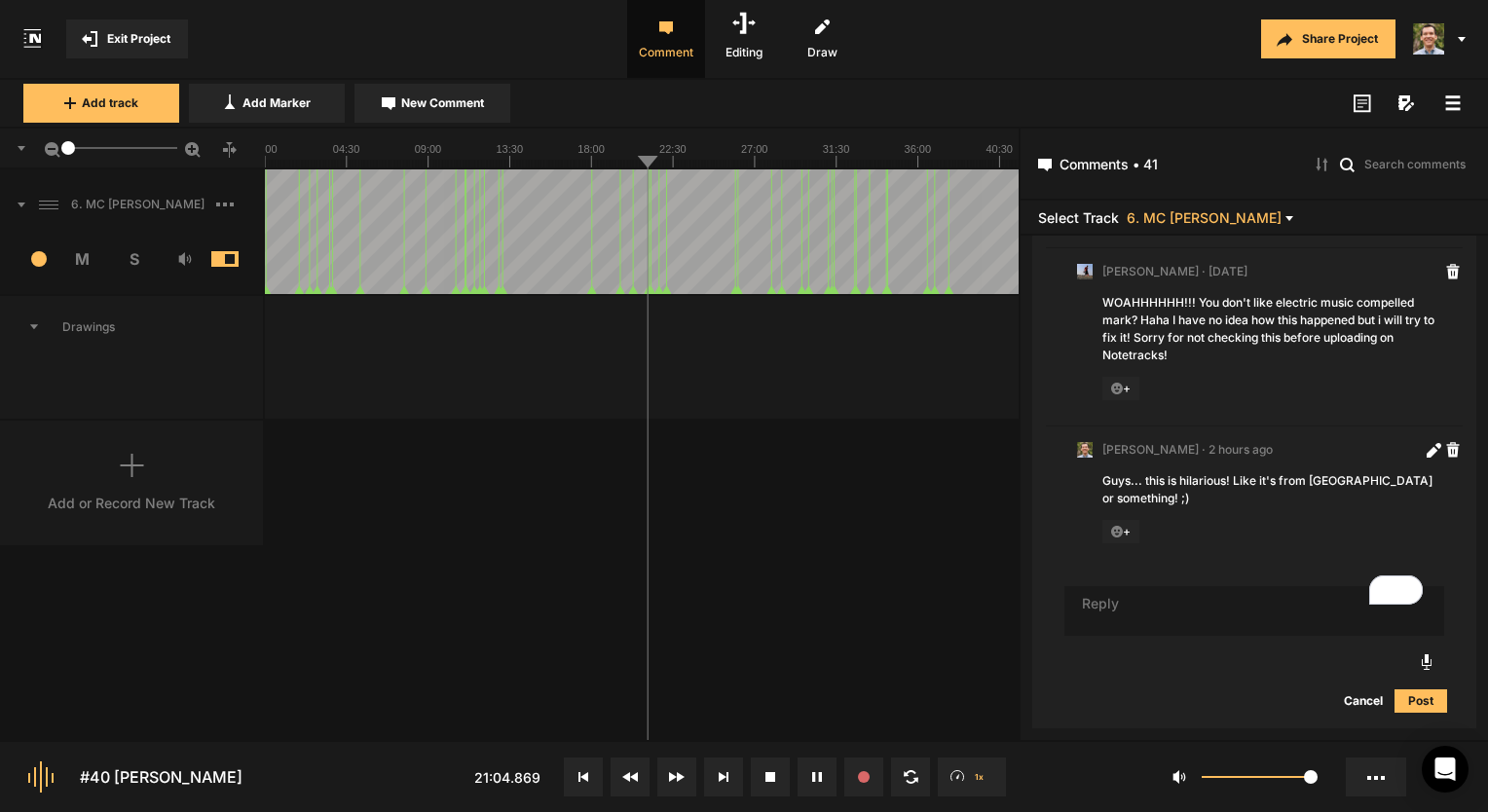
click at [318, 159] on rect at bounding box center [641, 147] width 754 height 38
click at [274, 154] on text "00:00" at bounding box center [264, 149] width 28 height 12
click at [1151, 597] on textarea "To enrich screen reader interactions, please activate Accessibility in Grammarl…" at bounding box center [1254, 611] width 380 height 50
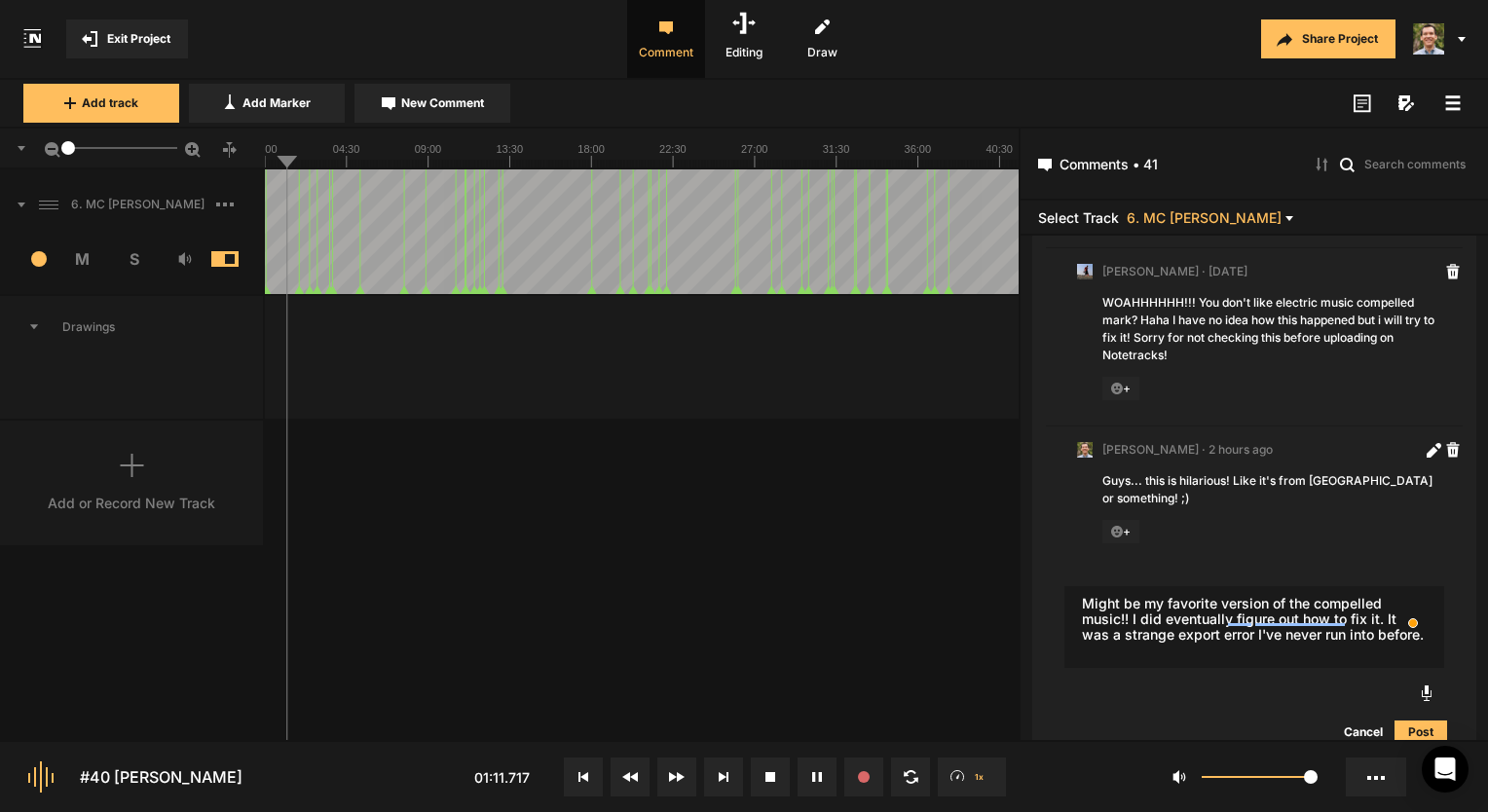
click at [1258, 625] on textarea "Might be my favorite version of the compelled music!! I did eventually figure o…" at bounding box center [1254, 627] width 380 height 82
click at [1255, 618] on textarea "Might be my favorite version of the compelled music!! I did eventually figure o…" at bounding box center [1254, 627] width 380 height 82
click at [1280, 634] on textarea "Might be my favorite version of the compelled music!! I did eventually figure o…" at bounding box center [1254, 627] width 380 height 82
type textarea "Might be my favorite version of the compelled music!! I did eventually figure o…"
click at [1403, 720] on button "Post" at bounding box center [1420, 732] width 52 height 24
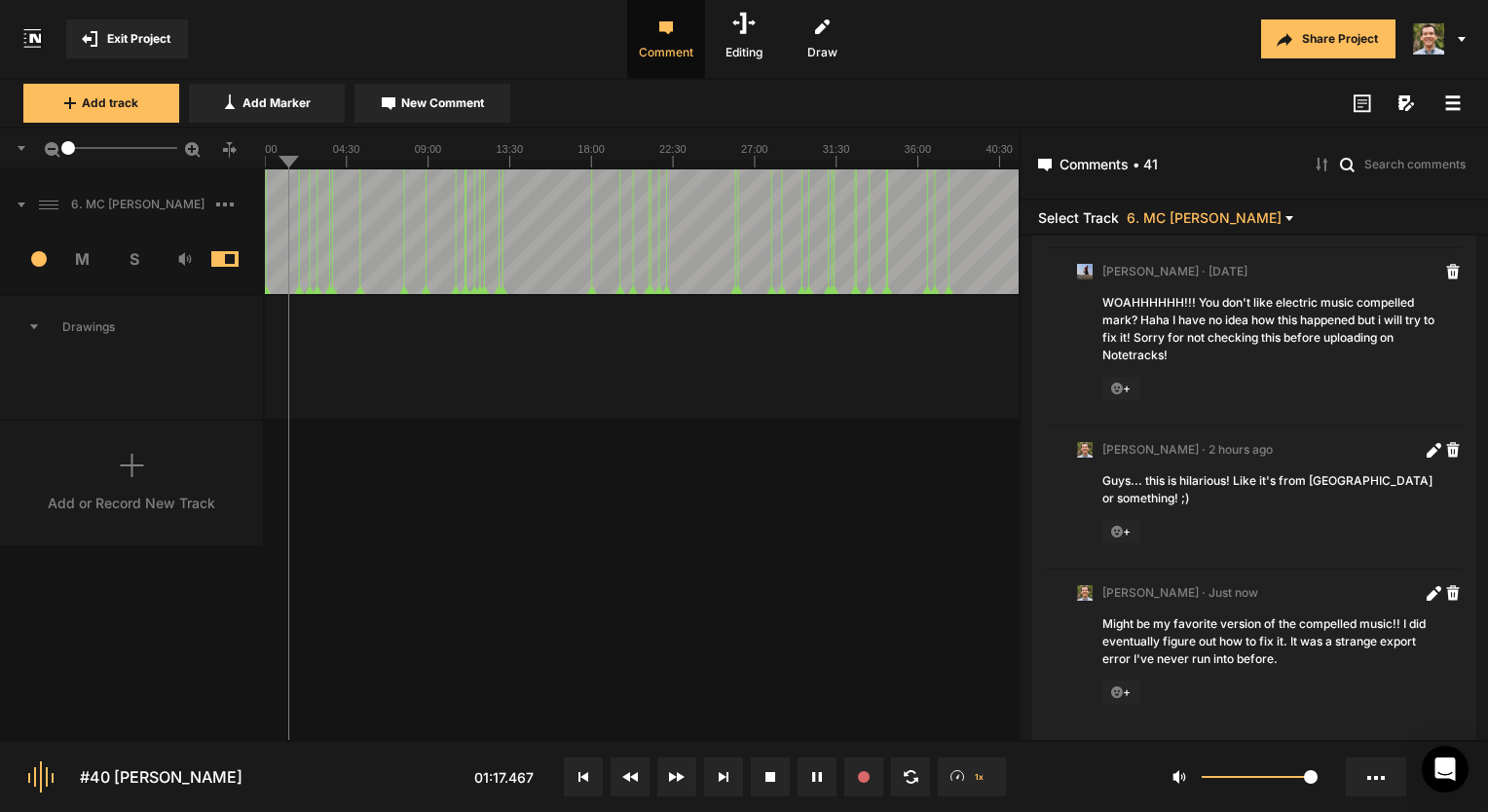
scroll to position [328, 0]
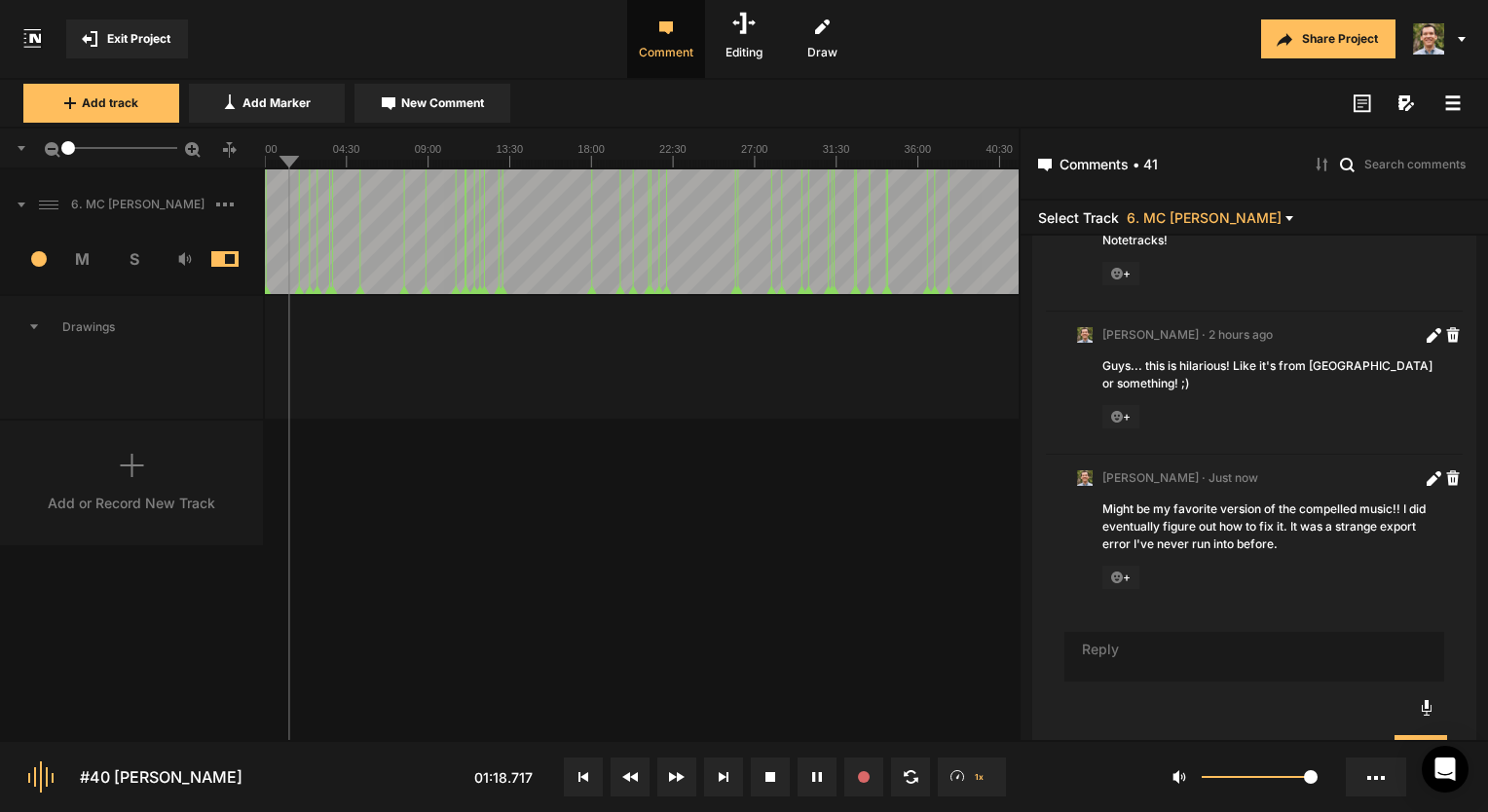
click at [322, 165] on line at bounding box center [322, 164] width 0 height 8
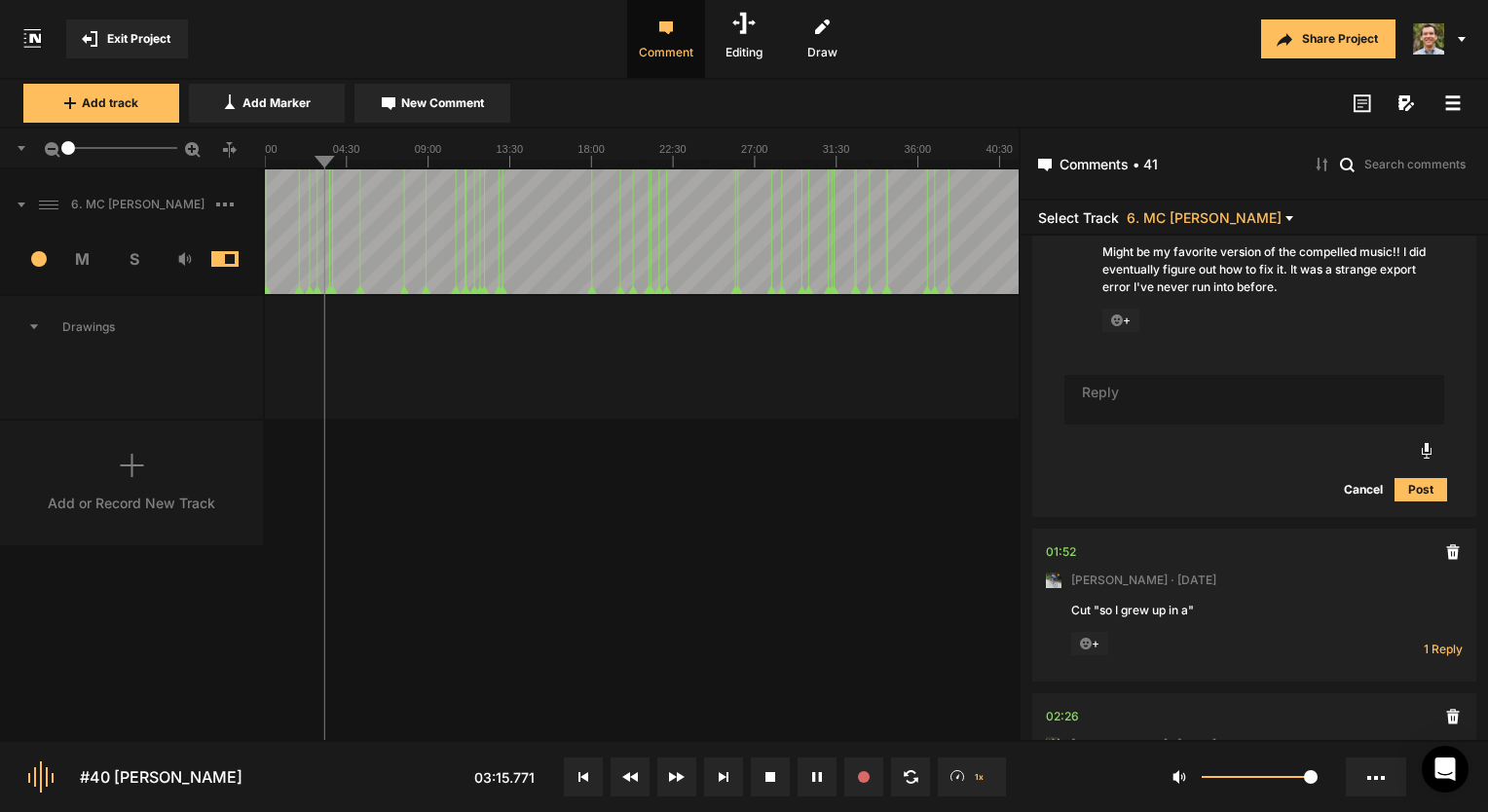
scroll to position [682, 0]
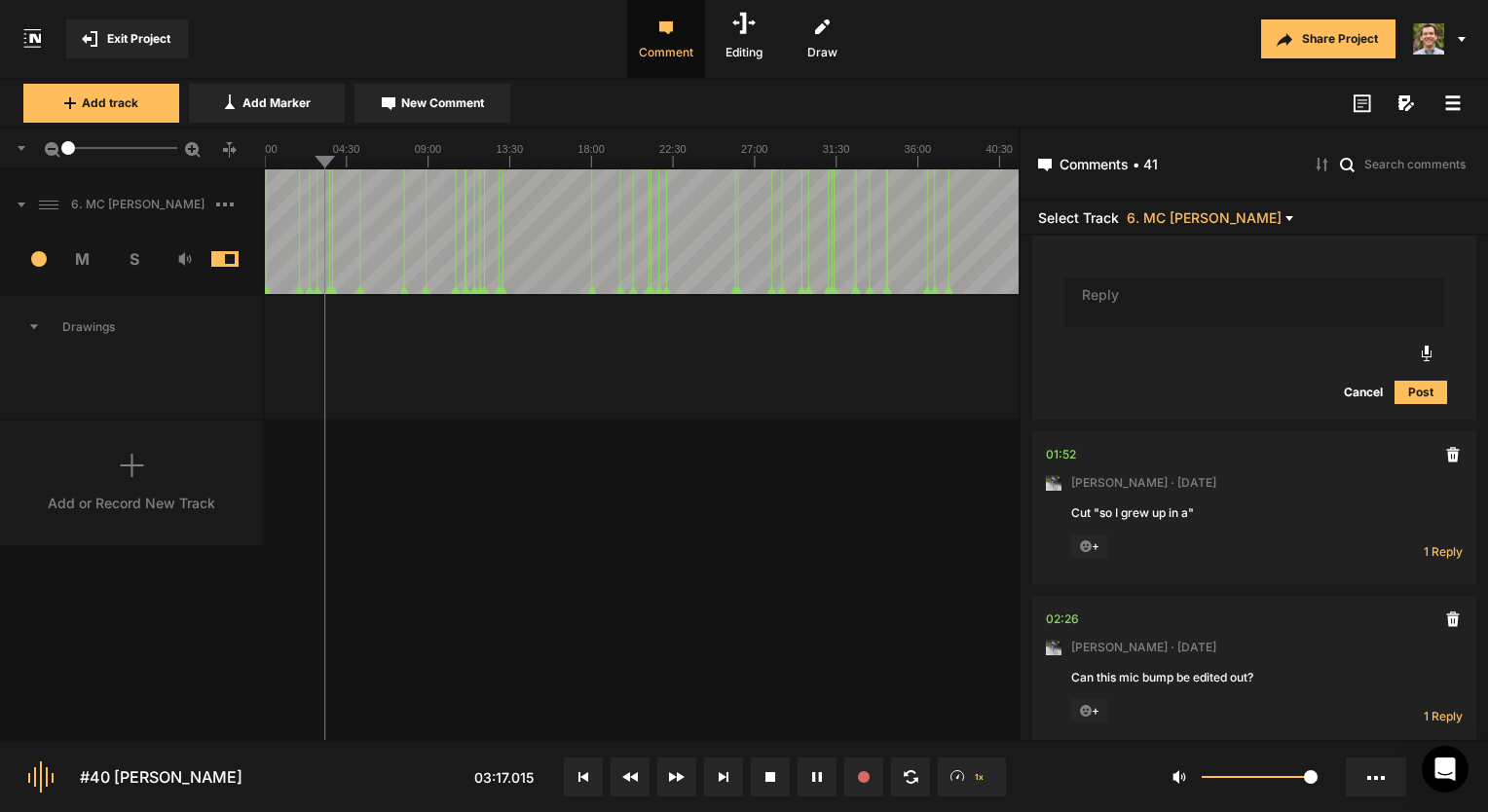
click at [525, 164] on line at bounding box center [525, 164] width 0 height 8
click at [531, 164] on line at bounding box center [531, 164] width 0 height 8
click at [560, 163] on line at bounding box center [560, 164] width 0 height 8
click at [728, 150] on rect at bounding box center [641, 147] width 754 height 38
click at [756, 158] on rect at bounding box center [641, 147] width 754 height 38
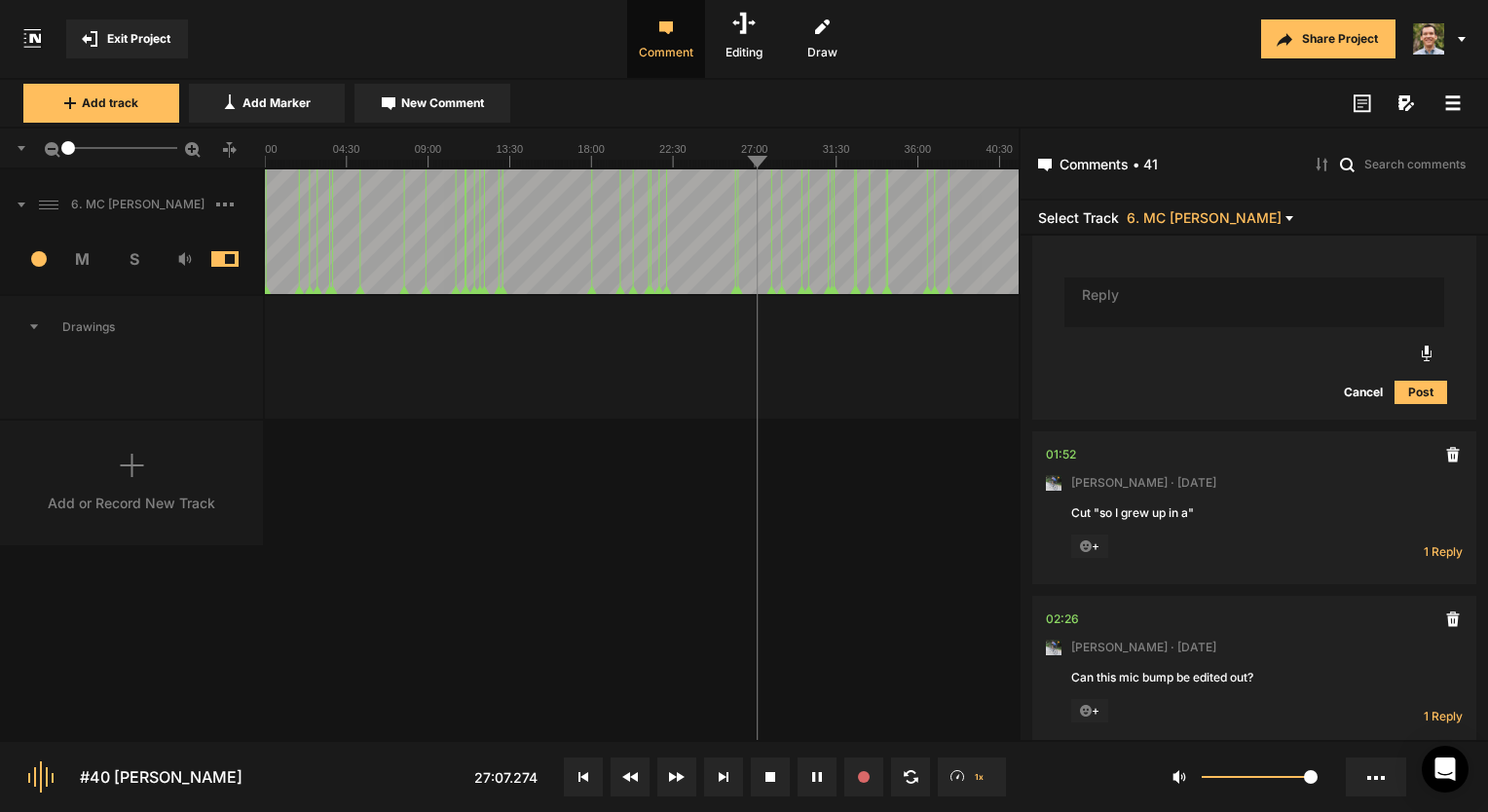
click at [775, 160] on line at bounding box center [775, 164] width 0 height 8
click at [790, 161] on line at bounding box center [790, 164] width 0 height 8
click at [822, 160] on line at bounding box center [822, 164] width 0 height 8
click at [855, 158] on rect at bounding box center [641, 147] width 754 height 38
click at [889, 162] on line at bounding box center [889, 164] width 0 height 8
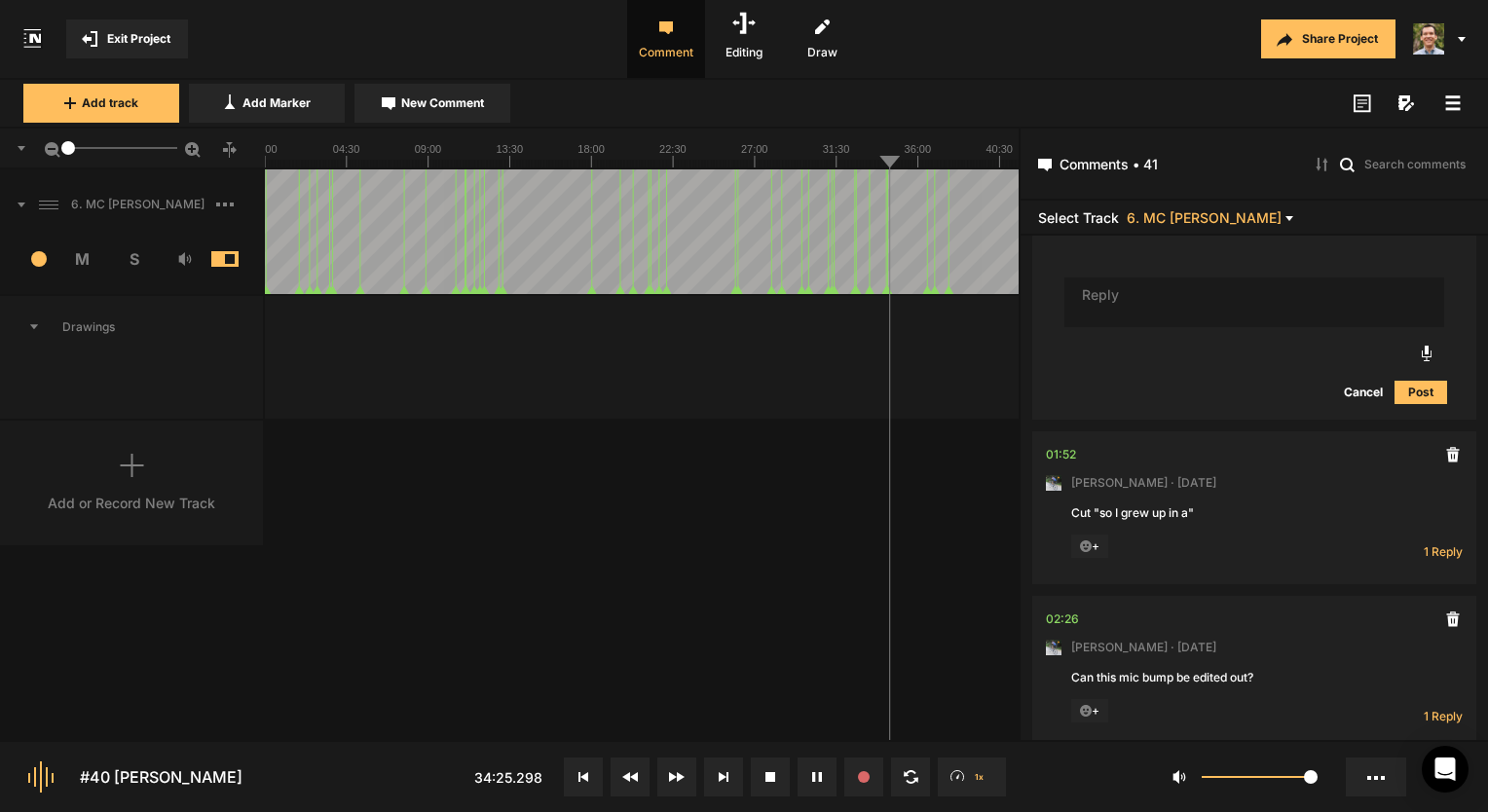
click at [928, 160] on line at bounding box center [928, 164] width 0 height 8
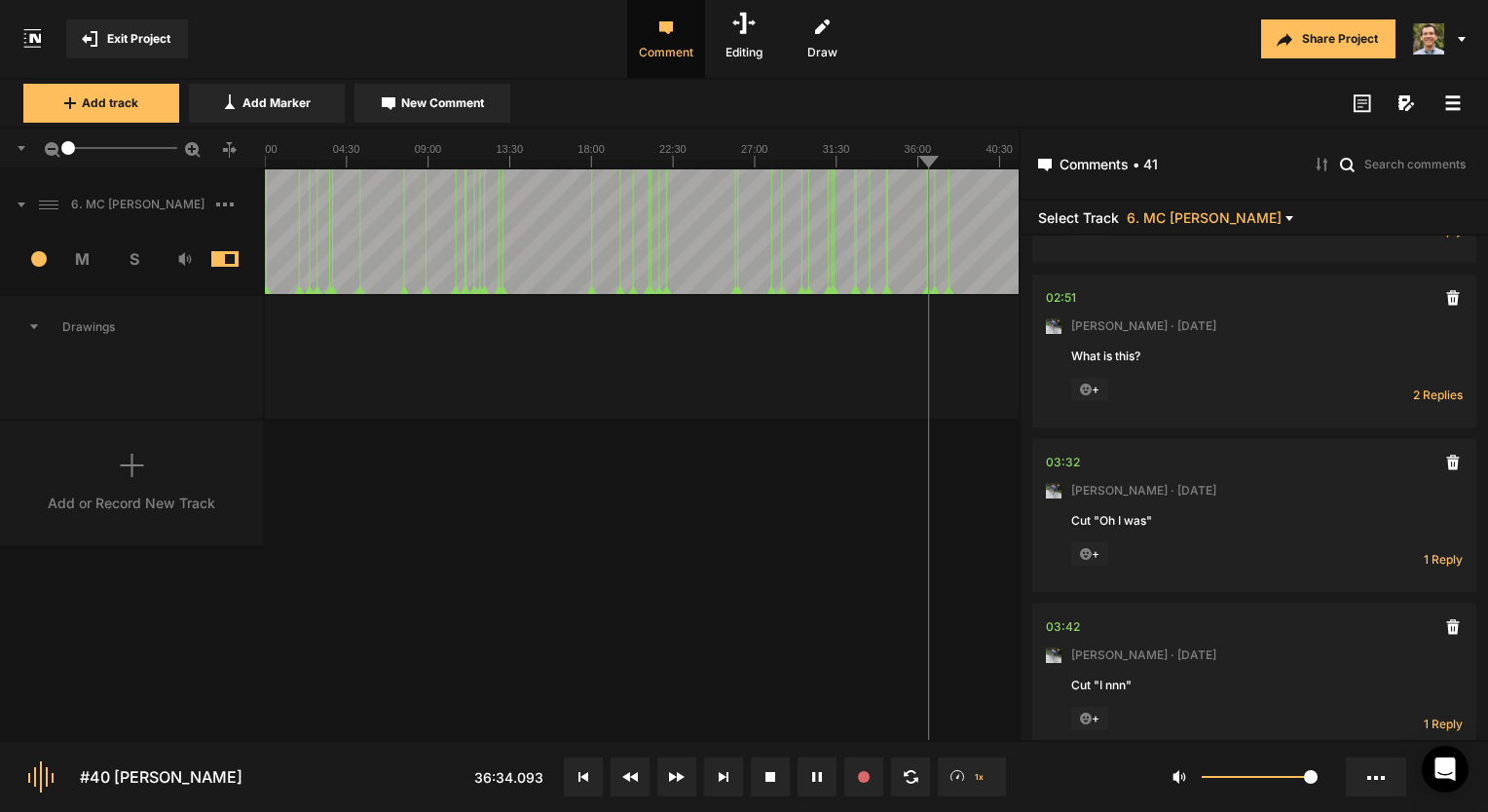
scroll to position [1168, 0]
click at [775, 780] on icon at bounding box center [771, 777] width 10 height 10
click at [111, 53] on button "Exit Project" at bounding box center [126, 38] width 121 height 38
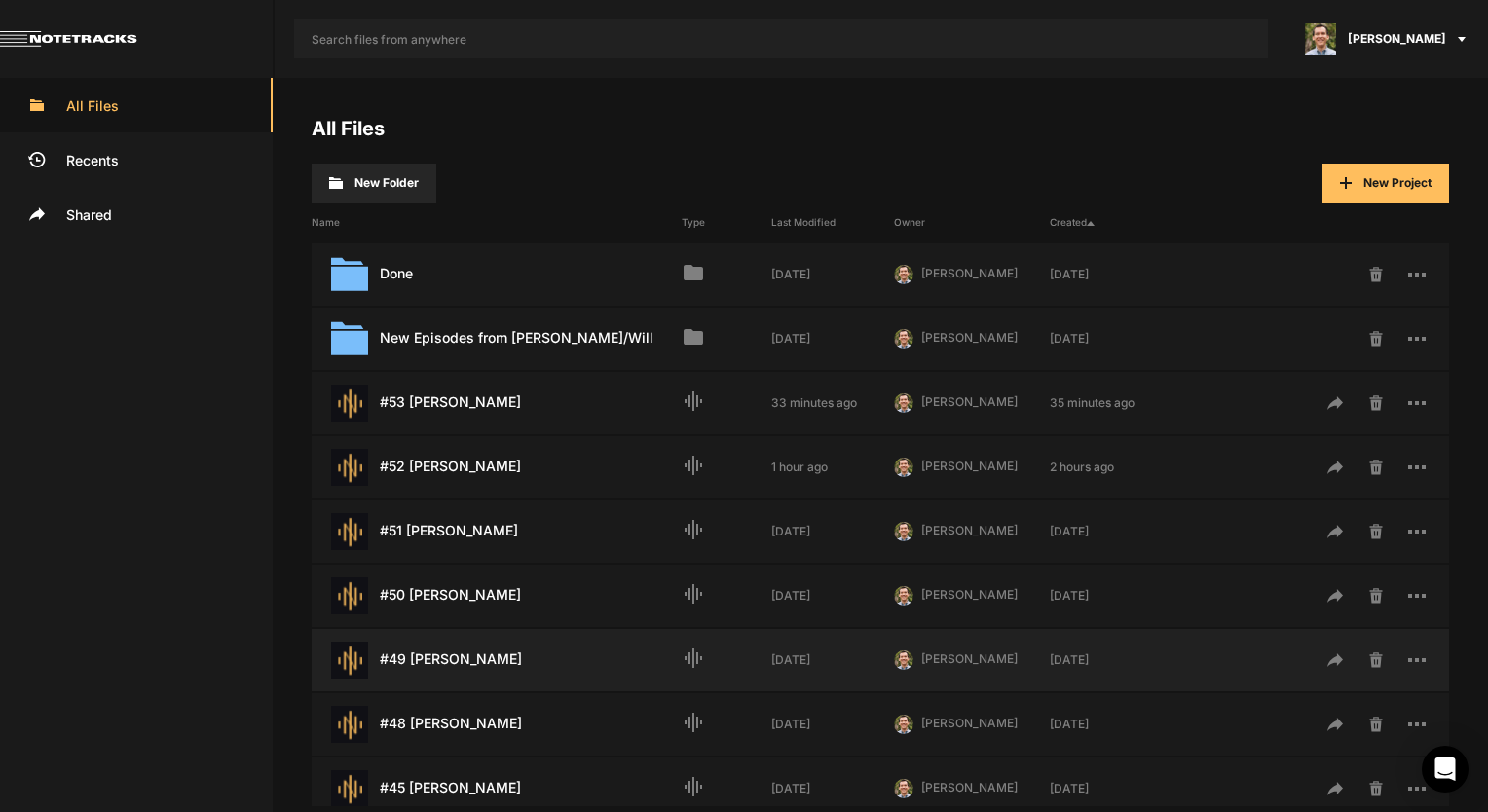
scroll to position [98, 0]
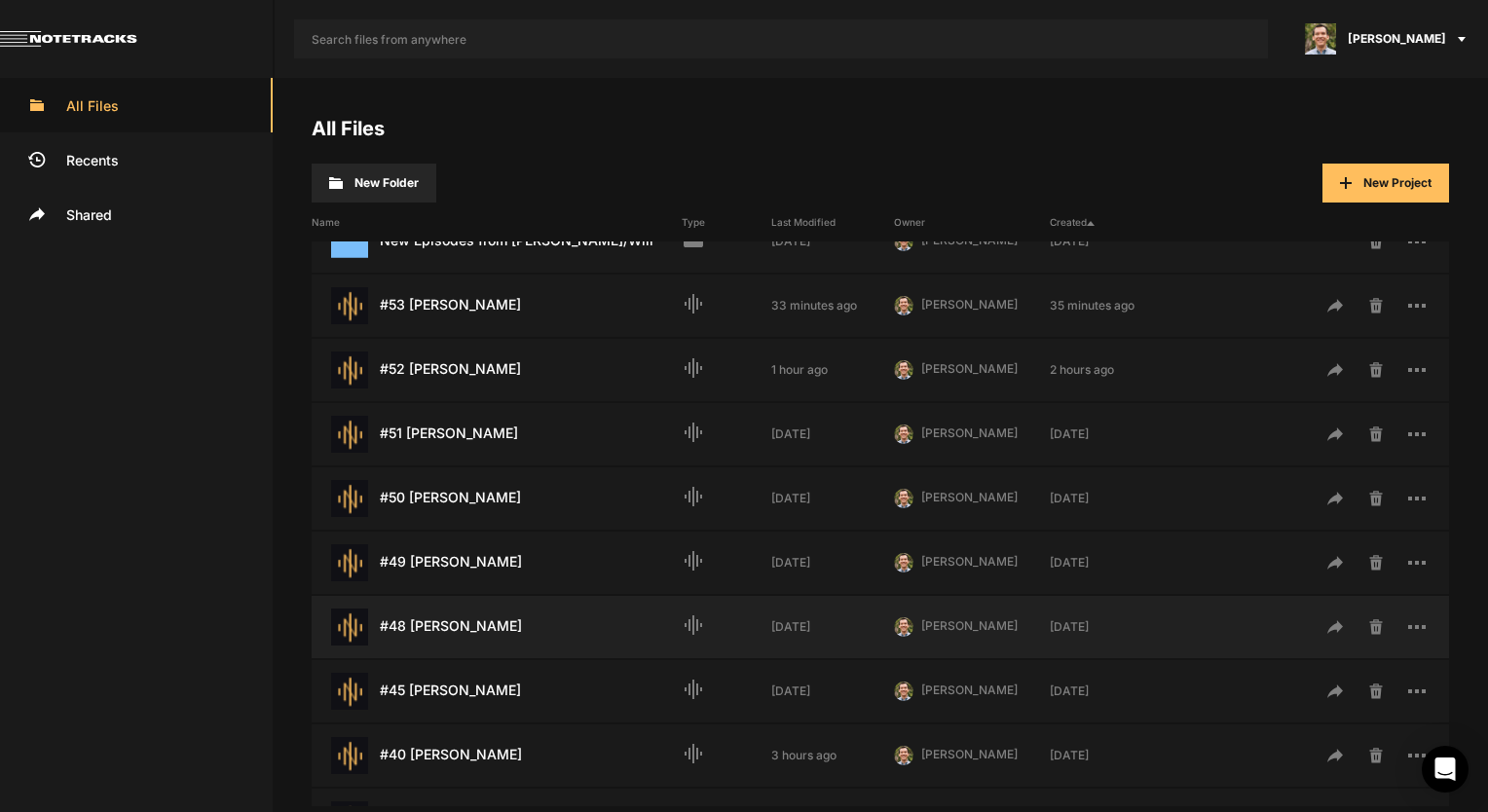
click at [468, 626] on div "#48 Garrett Kell Last Modified: 6 days ago" at bounding box center [496, 627] width 370 height 37
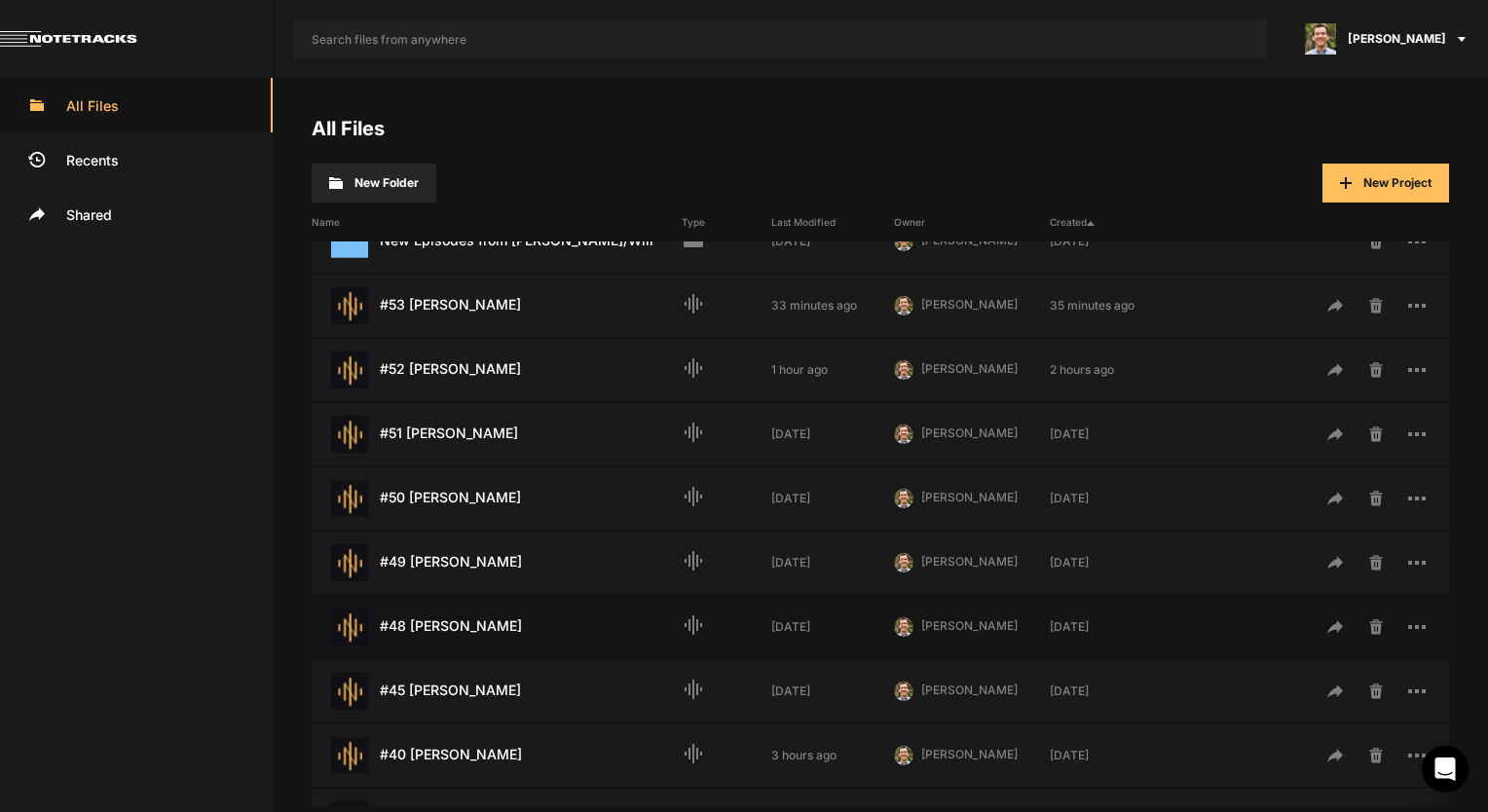
click at [467, 627] on div "#48 Garrett Kell Last Modified: 6 days ago" at bounding box center [496, 627] width 370 height 37
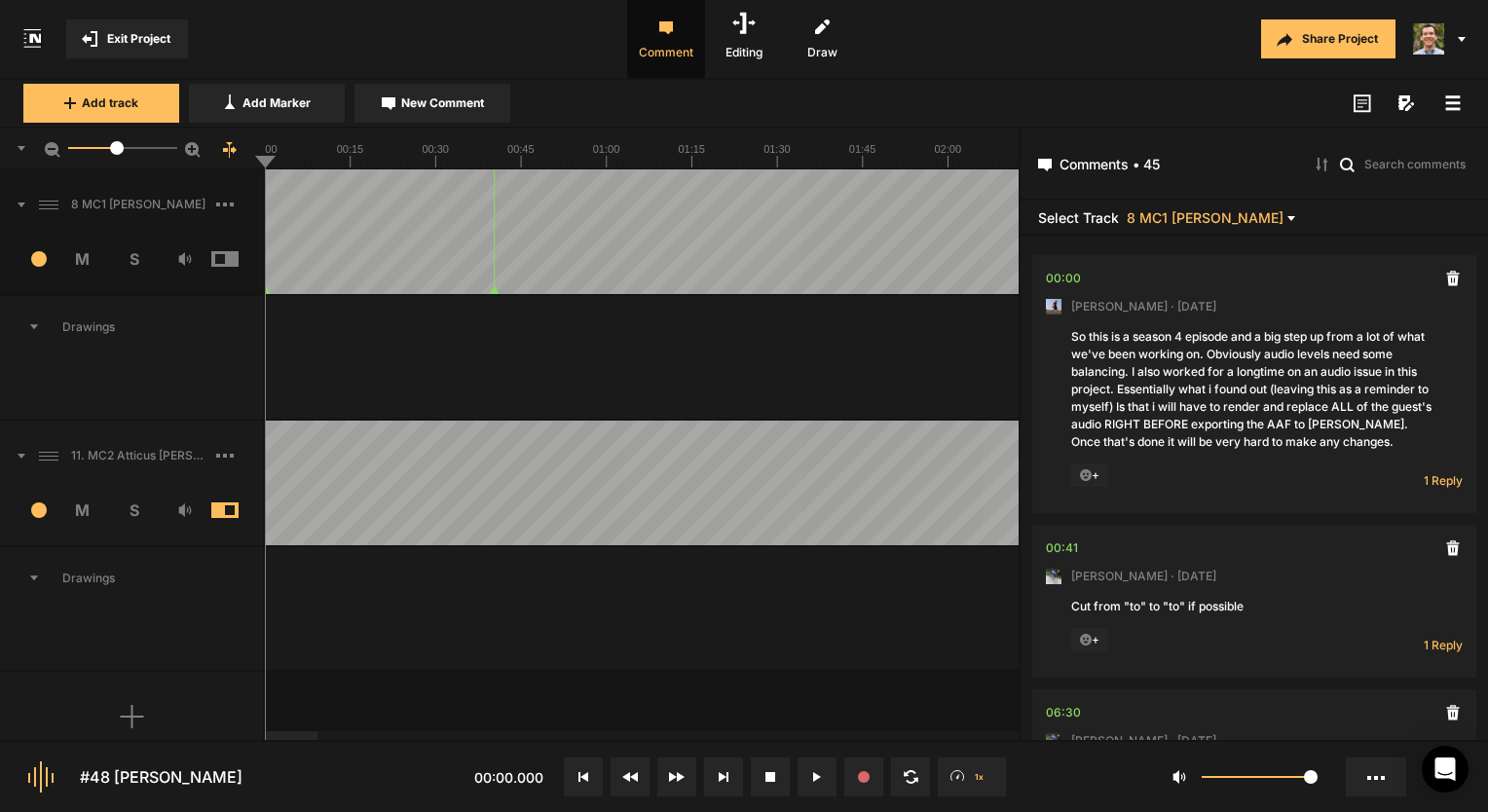
click at [236, 449] on span at bounding box center [239, 456] width 46 height 32
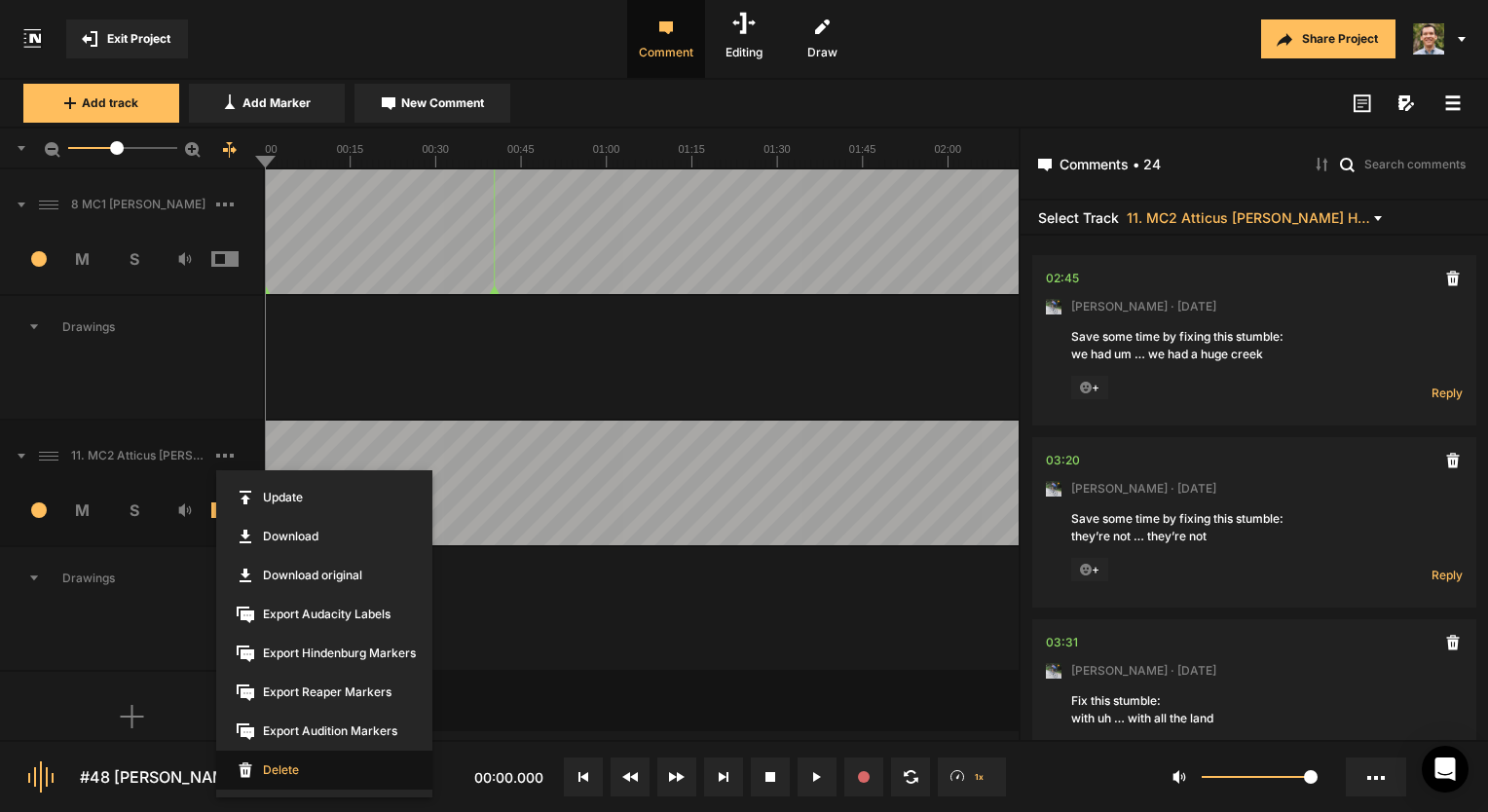
click at [281, 782] on span "Delete" at bounding box center [324, 770] width 216 height 38
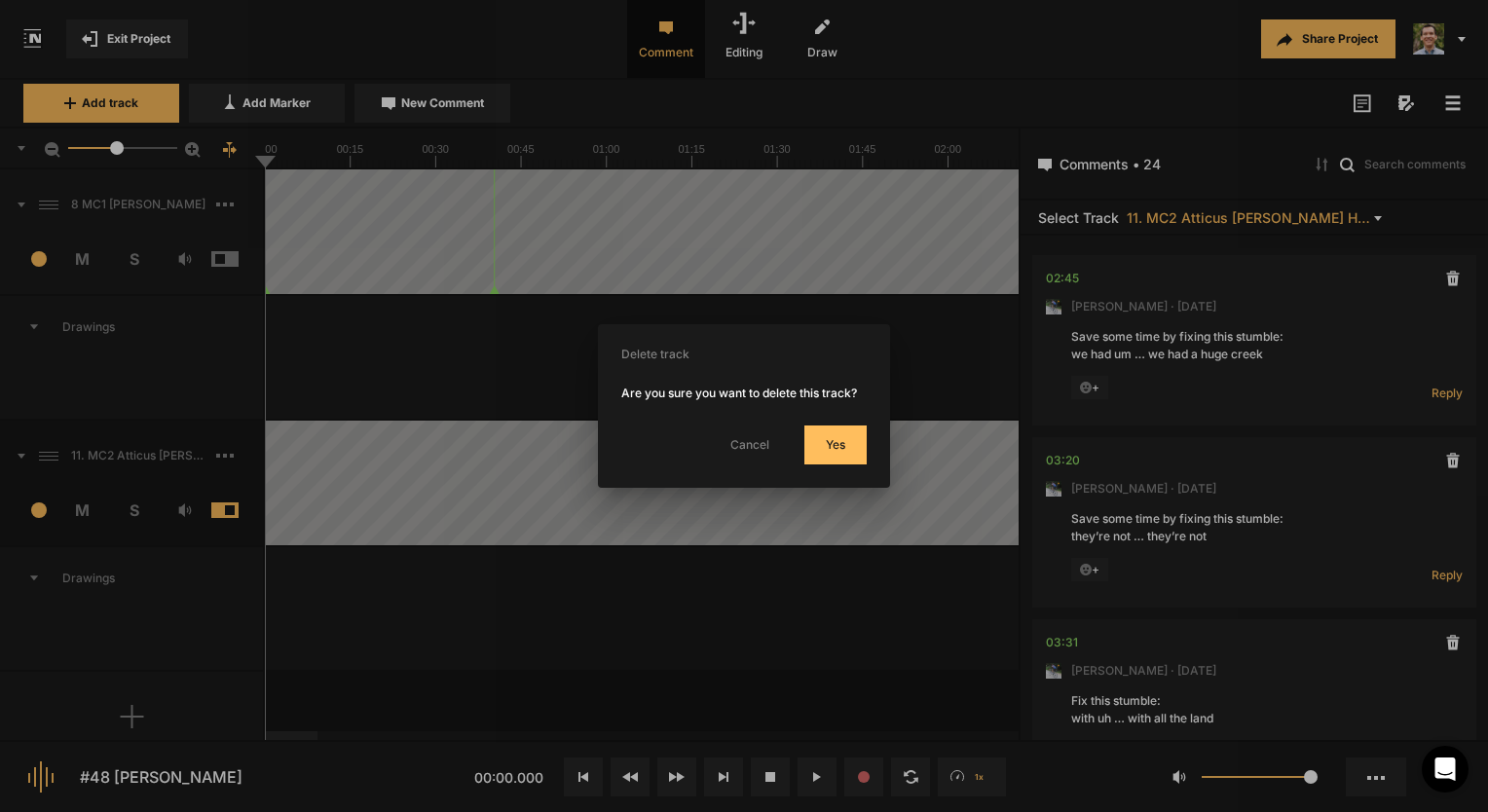
click at [834, 459] on button "Yes" at bounding box center [835, 444] width 62 height 38
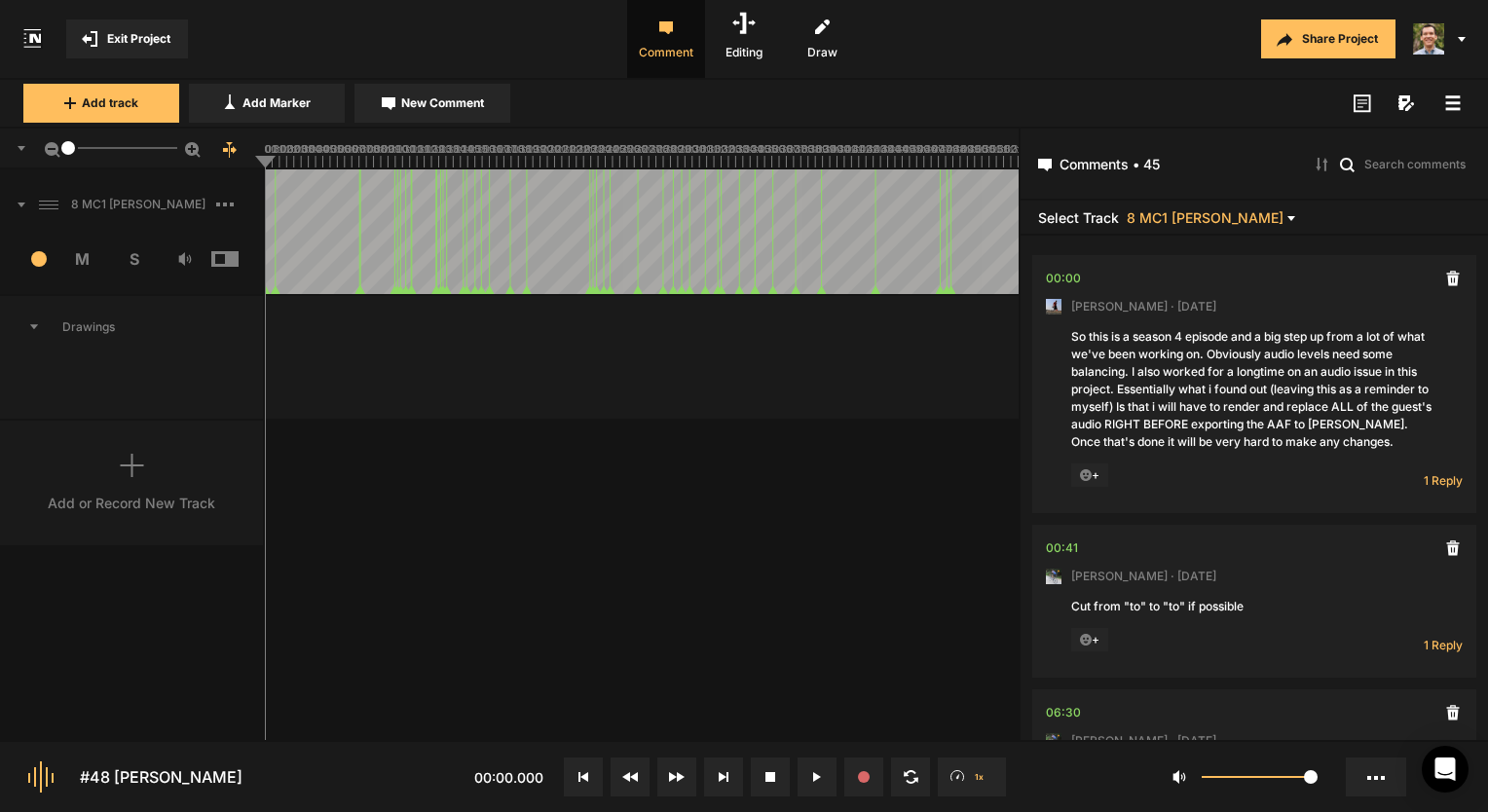
drag, startPoint x: 112, startPoint y: 142, endPoint x: -47, endPoint y: 156, distance: 159.6
click at [0, 156] on html "Exit Project Comment Editing Draw Share Project Add track Add Marker New Commen…" at bounding box center [744, 406] width 1488 height 812
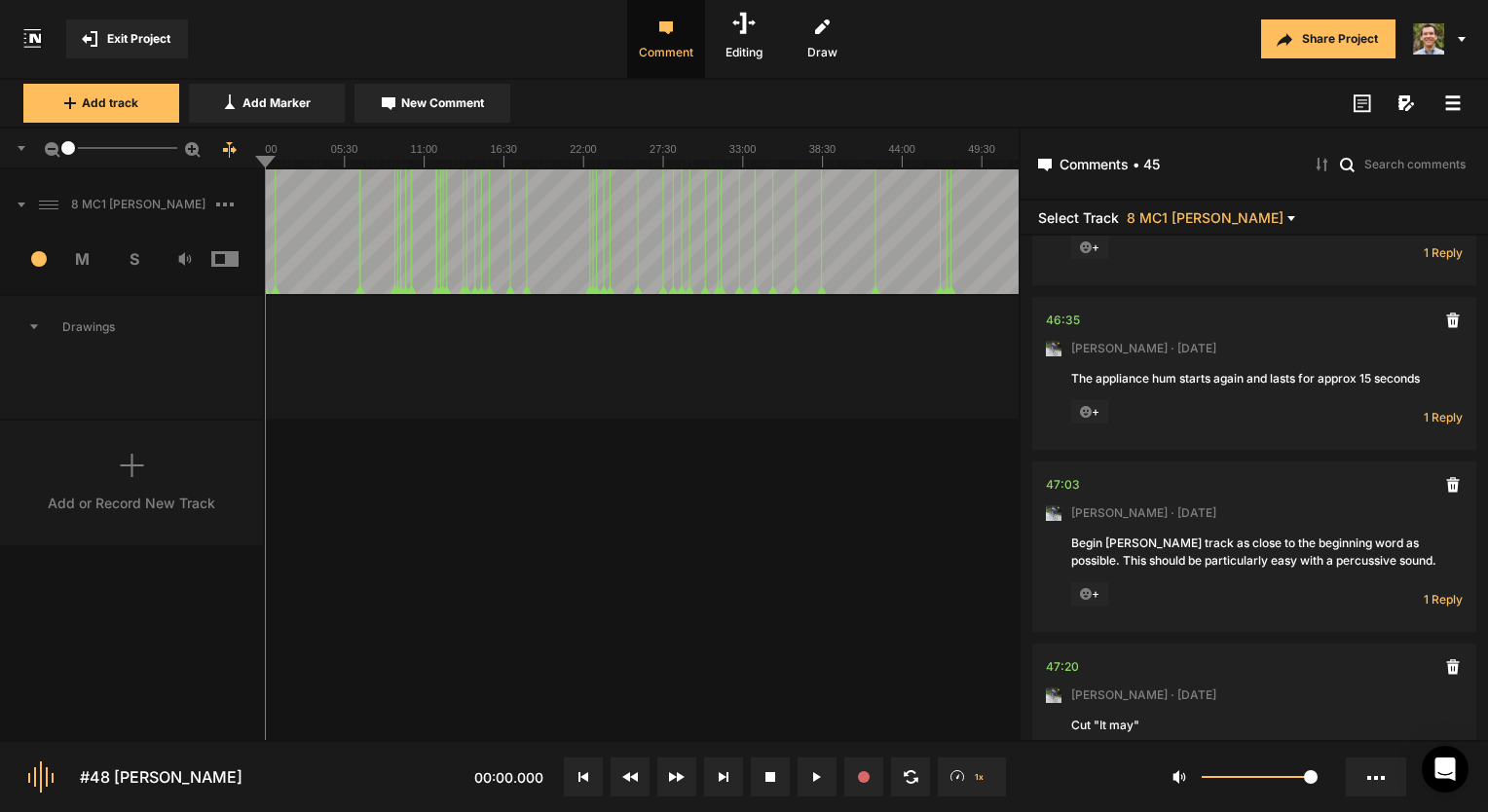
scroll to position [7579, 0]
